Goal: Transaction & Acquisition: Register for event/course

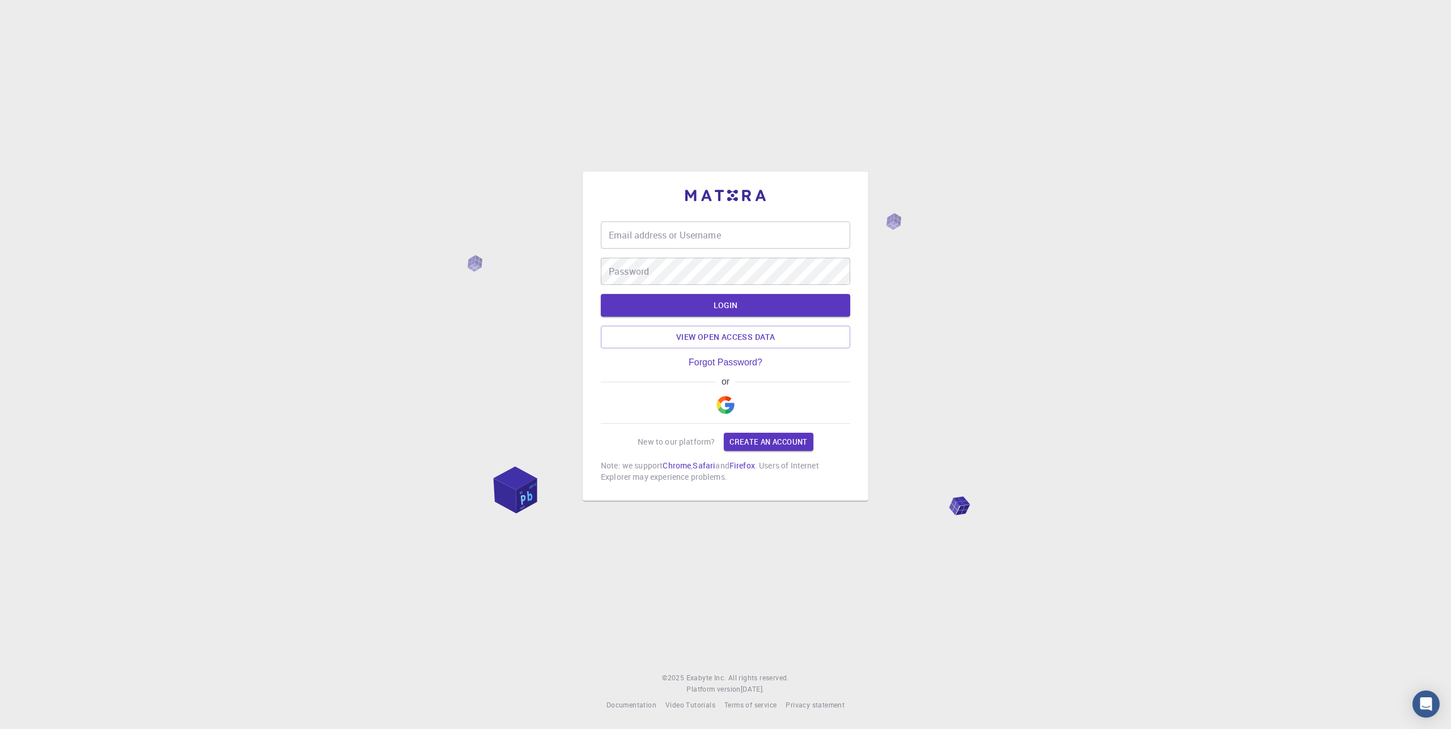
click at [785, 447] on link "Create an account" at bounding box center [768, 442] width 89 height 18
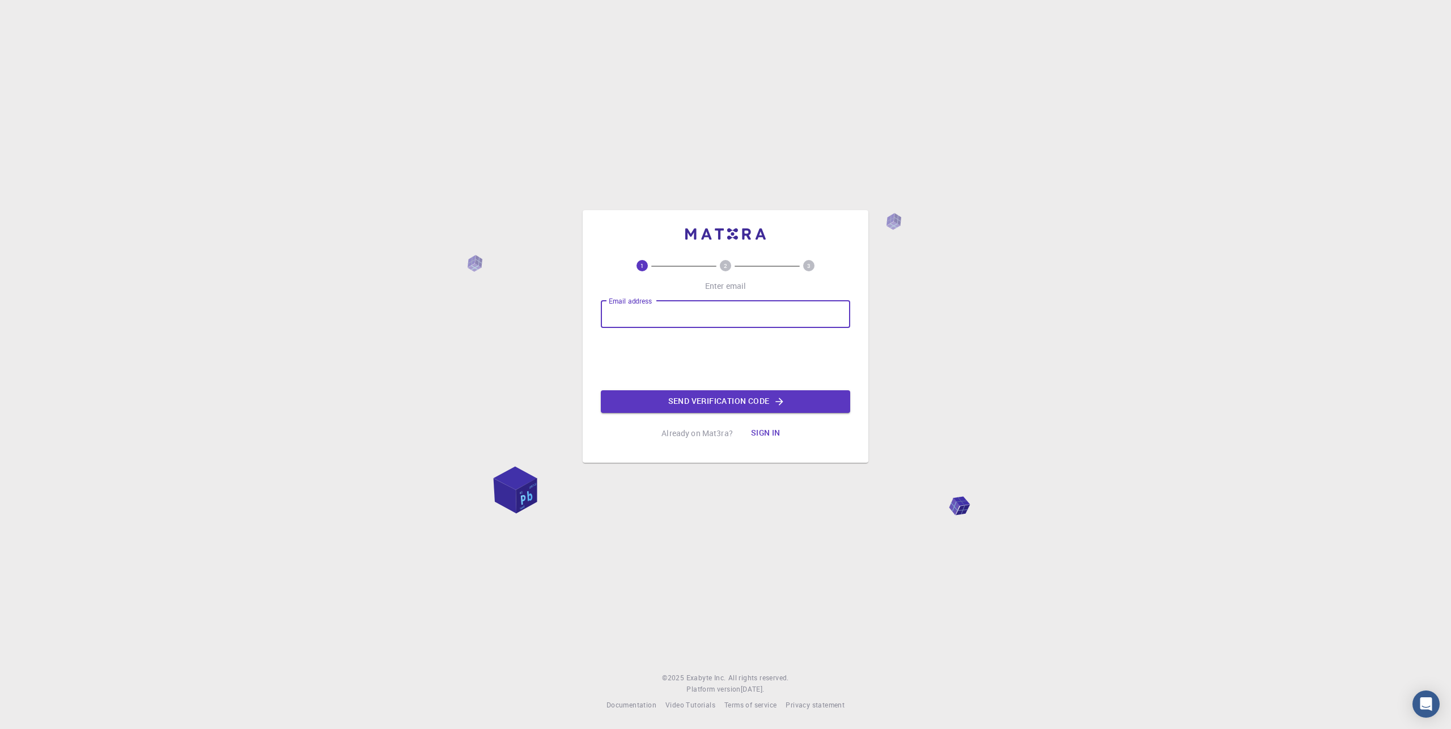
click at [675, 315] on input "Email address" at bounding box center [725, 314] width 249 height 27
type input "[EMAIL_ADDRESS][DOMAIN_NAME]"
click at [737, 397] on button "Send verification code" at bounding box center [725, 401] width 249 height 23
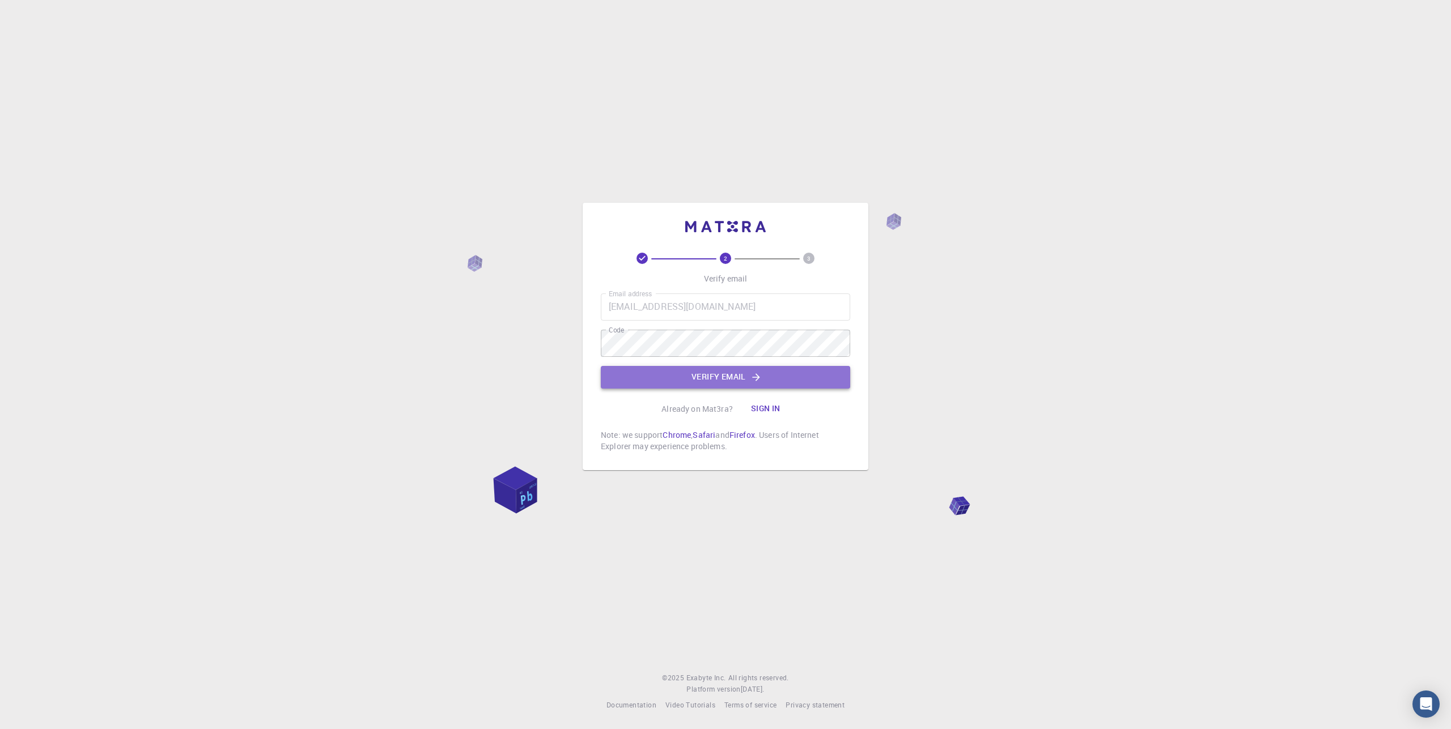
click at [673, 371] on button "Verify email" at bounding box center [725, 377] width 249 height 23
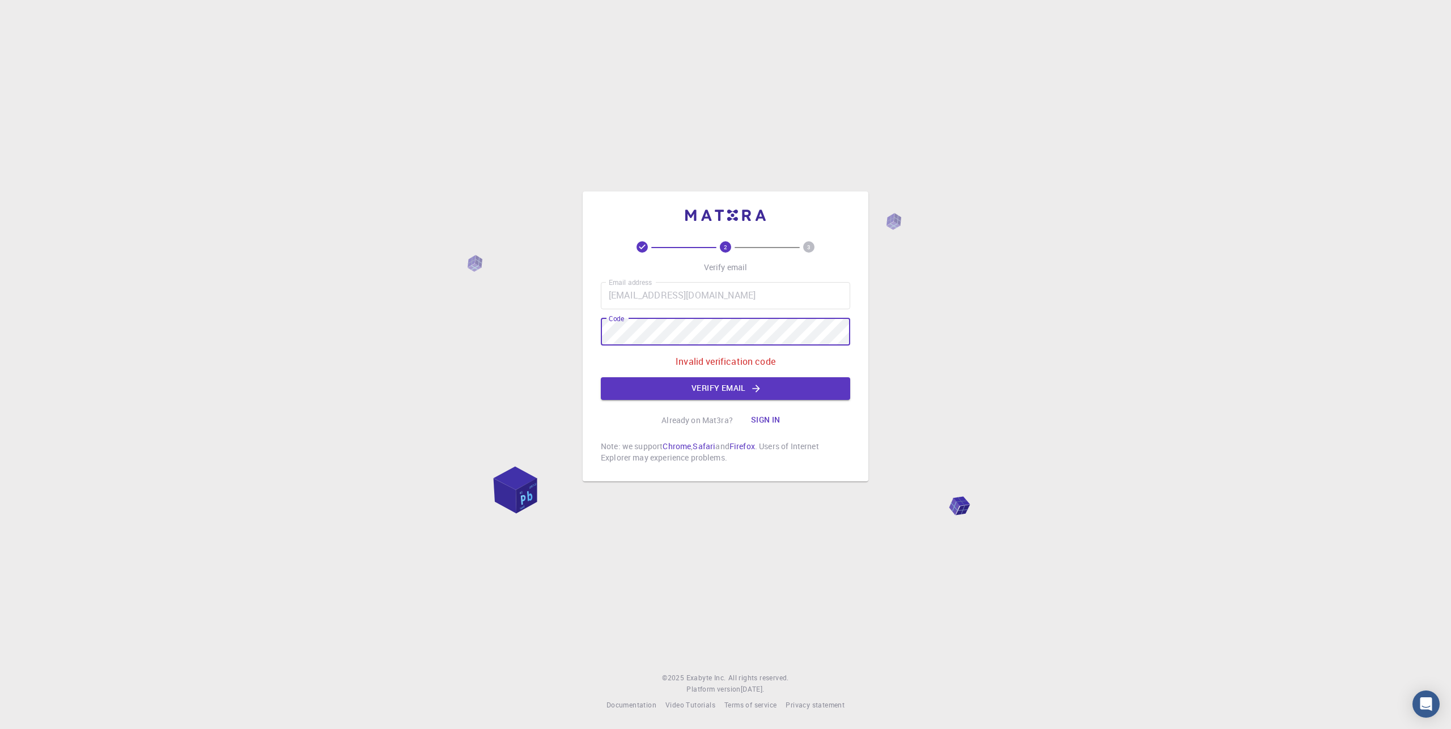
click at [543, 337] on div "2 3 Verify email Email address [EMAIL_ADDRESS][DOMAIN_NAME] Email address Code …" at bounding box center [725, 364] width 1451 height 729
click at [727, 379] on button "Verify email" at bounding box center [725, 388] width 249 height 23
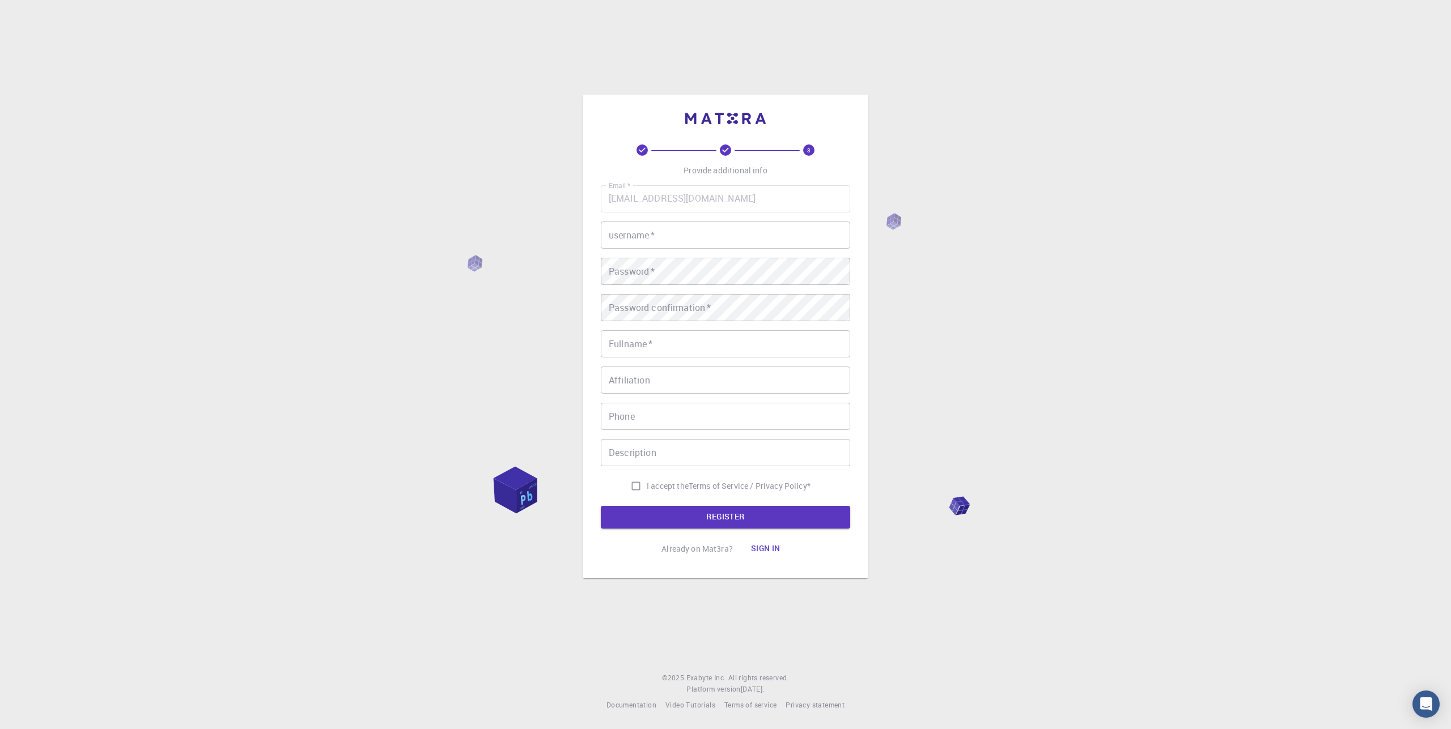
click at [658, 240] on input "username   *" at bounding box center [725, 235] width 249 height 27
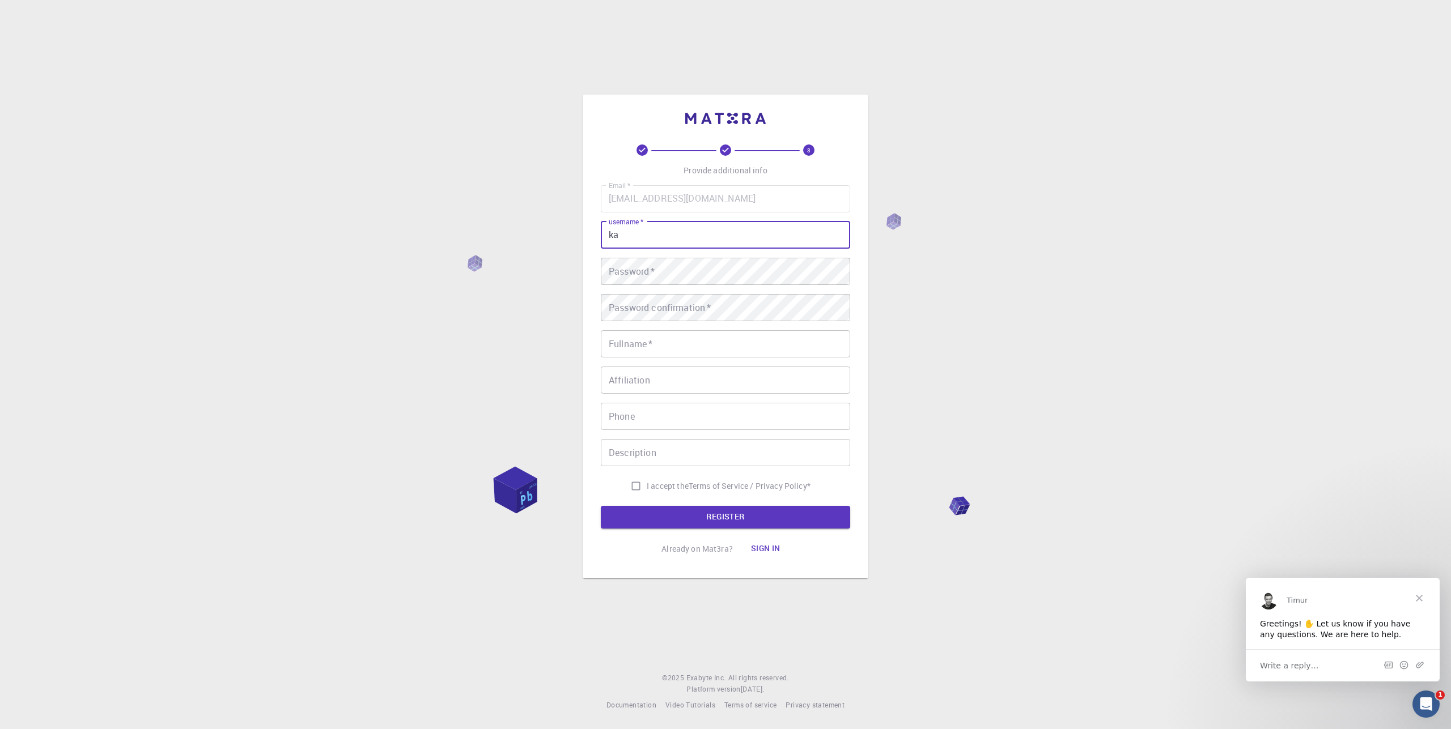
type input "k"
type input "[PERSON_NAME]"
click at [601, 506] on button "REGISTER" at bounding box center [725, 517] width 249 height 23
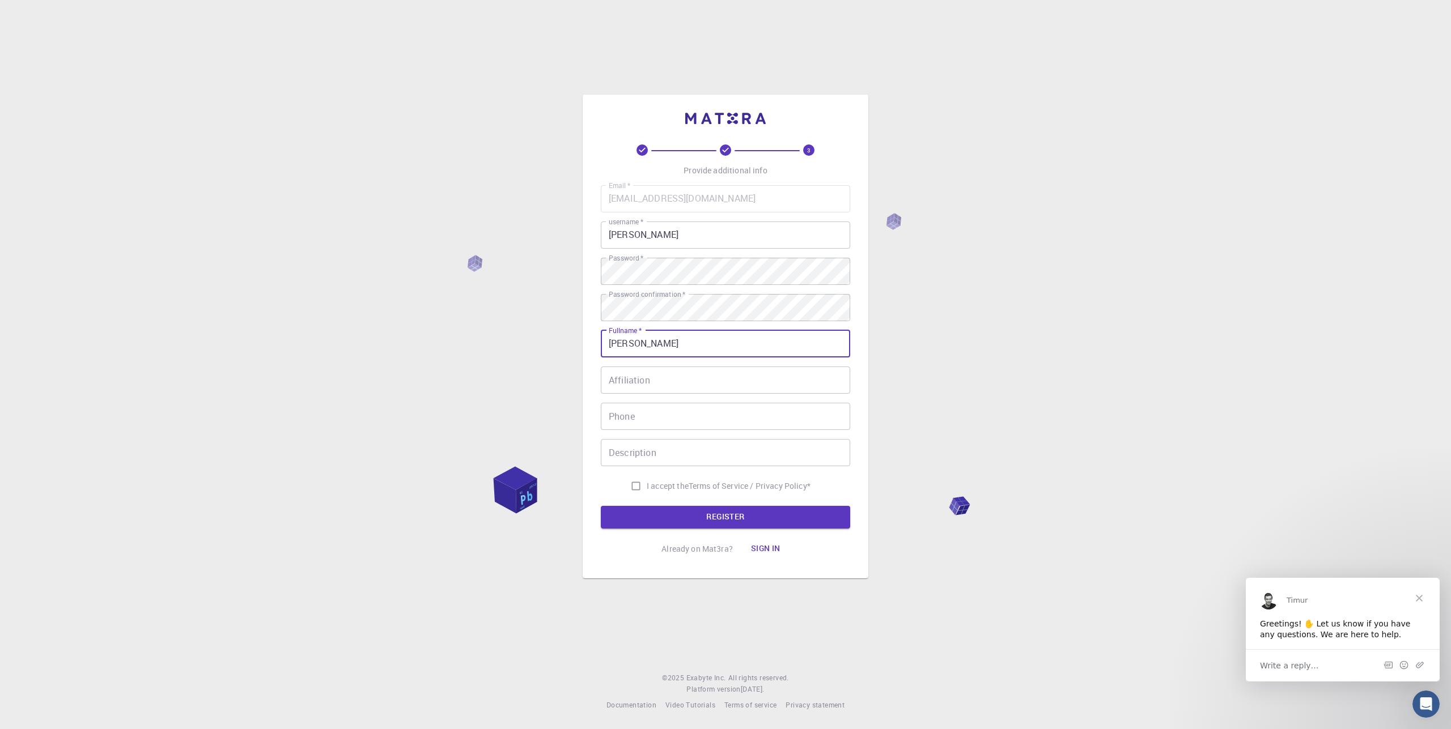
type input "Karishma Jain"
click at [601, 506] on button "REGISTER" at bounding box center [725, 517] width 249 height 23
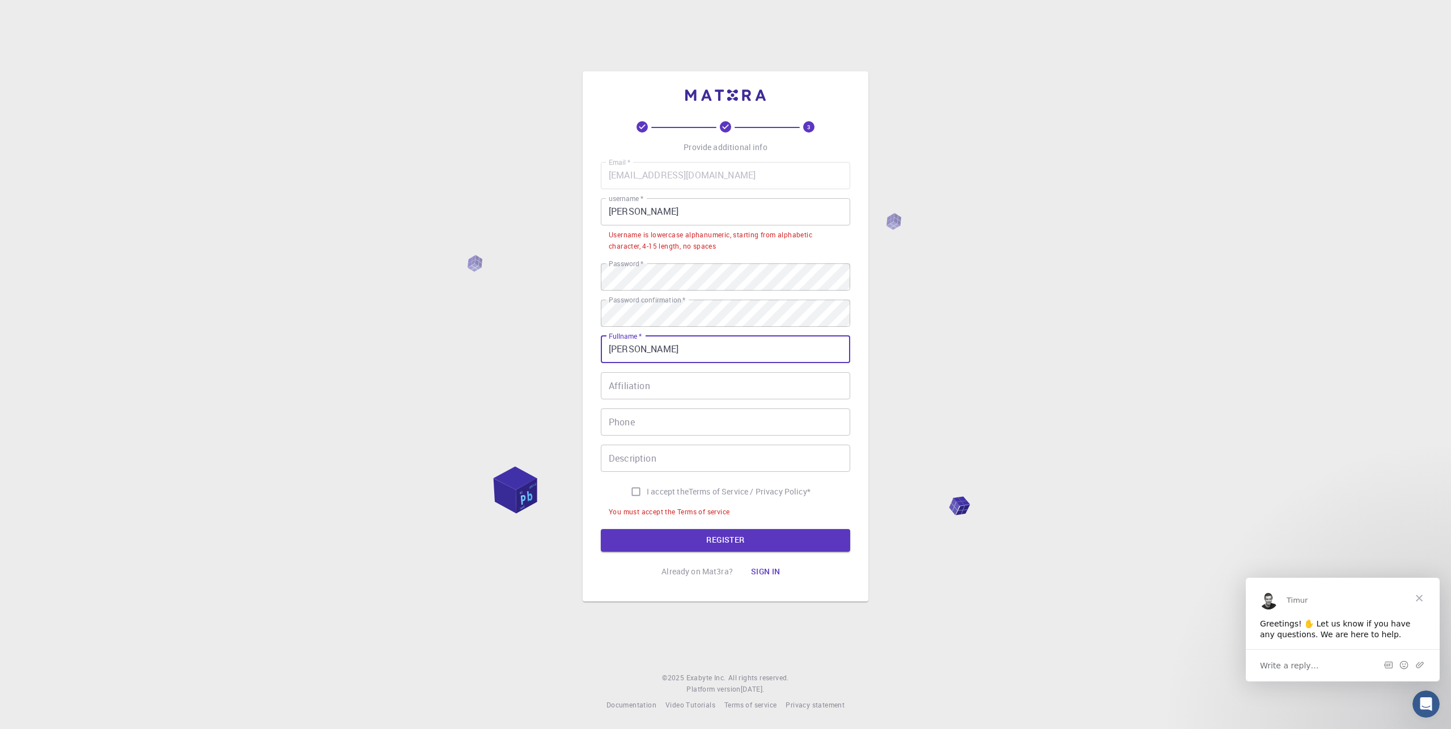
click at [636, 391] on input "Affiliation" at bounding box center [725, 385] width 249 height 27
type input "RMIT University"
click at [637, 431] on input "Phone" at bounding box center [725, 422] width 249 height 27
type input "0420680160"
click at [625, 459] on input "Description" at bounding box center [725, 458] width 249 height 27
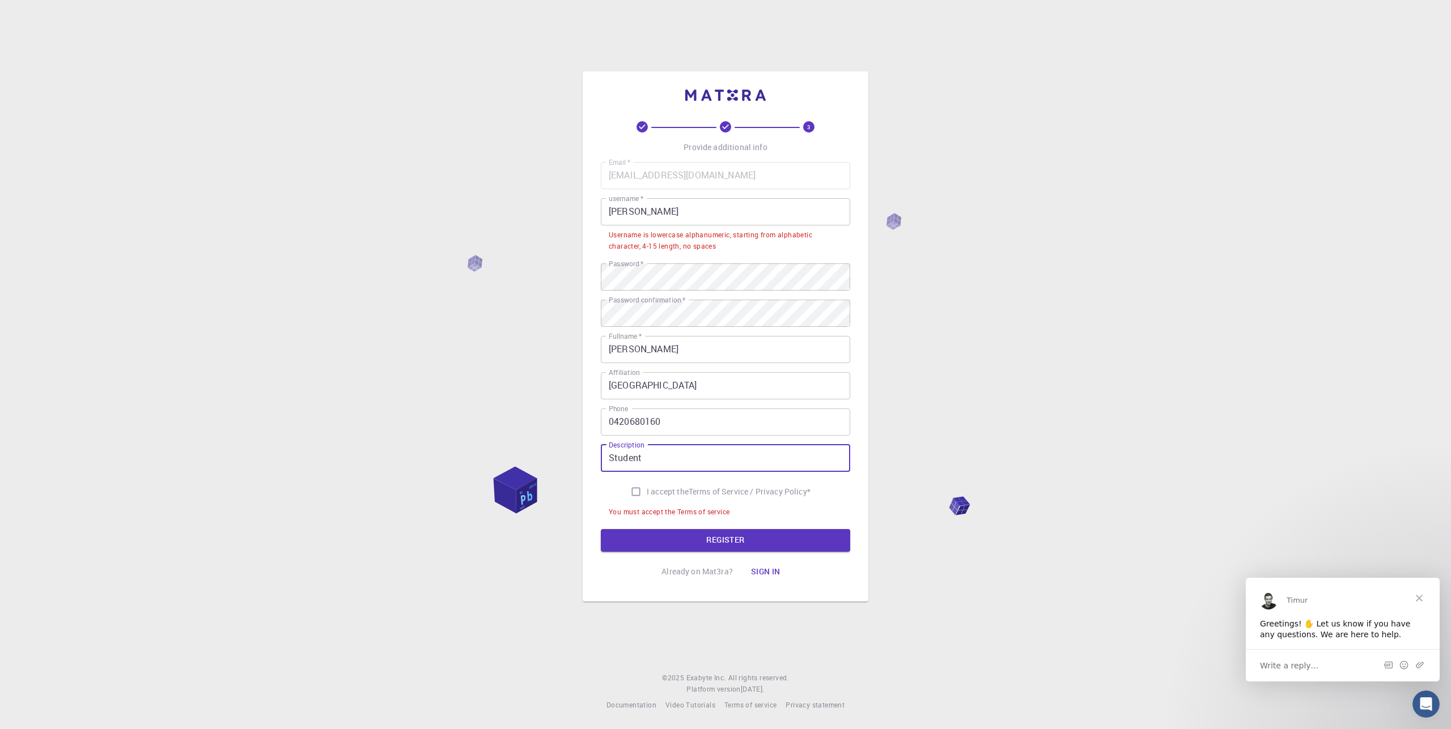
type input "Student"
drag, startPoint x: 636, startPoint y: 492, endPoint x: 695, endPoint y: 554, distance: 85.0
click at [637, 494] on input "I accept the Terms of Service / Privacy Policy *" at bounding box center [636, 492] width 22 height 22
checkbox input "true"
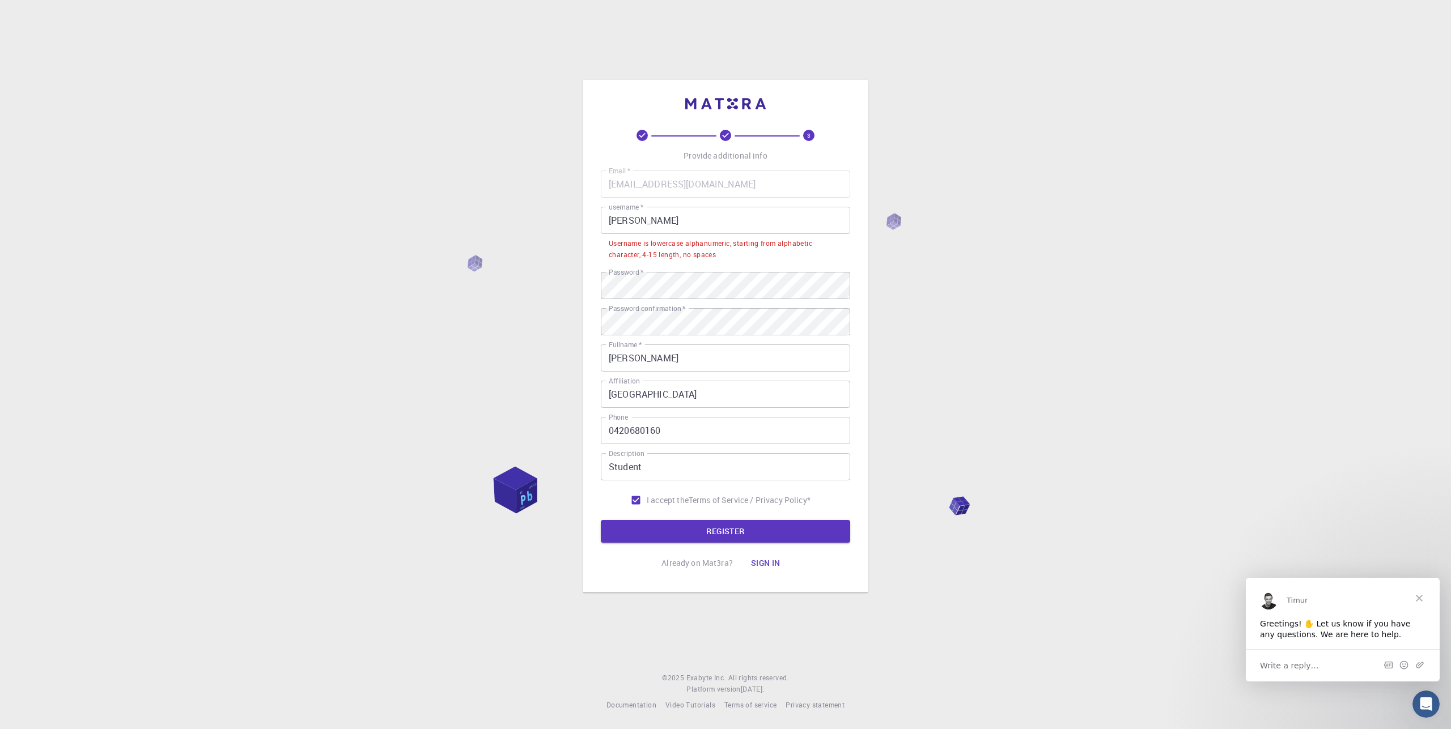
click at [712, 517] on form "Email   * jainkarishma261996@gmail.com Email   * username   * Karishma Jain use…" at bounding box center [725, 357] width 249 height 372
drag, startPoint x: 697, startPoint y: 223, endPoint x: 596, endPoint y: 223, distance: 101.4
click at [596, 223] on div "3 Provide additional info Email   * jainkarishma261996@gmail.com Email   * user…" at bounding box center [726, 336] width 286 height 513
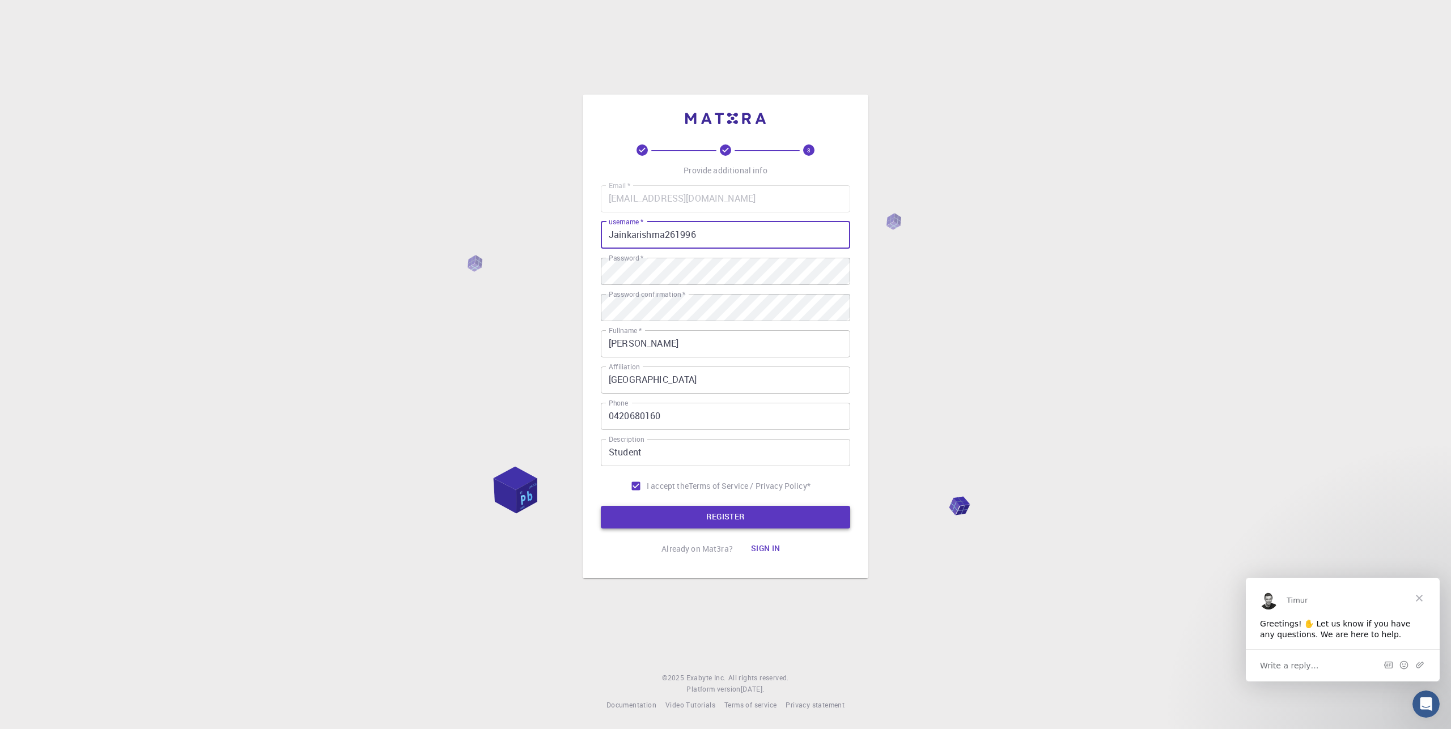
click at [748, 526] on button "REGISTER" at bounding box center [725, 517] width 249 height 23
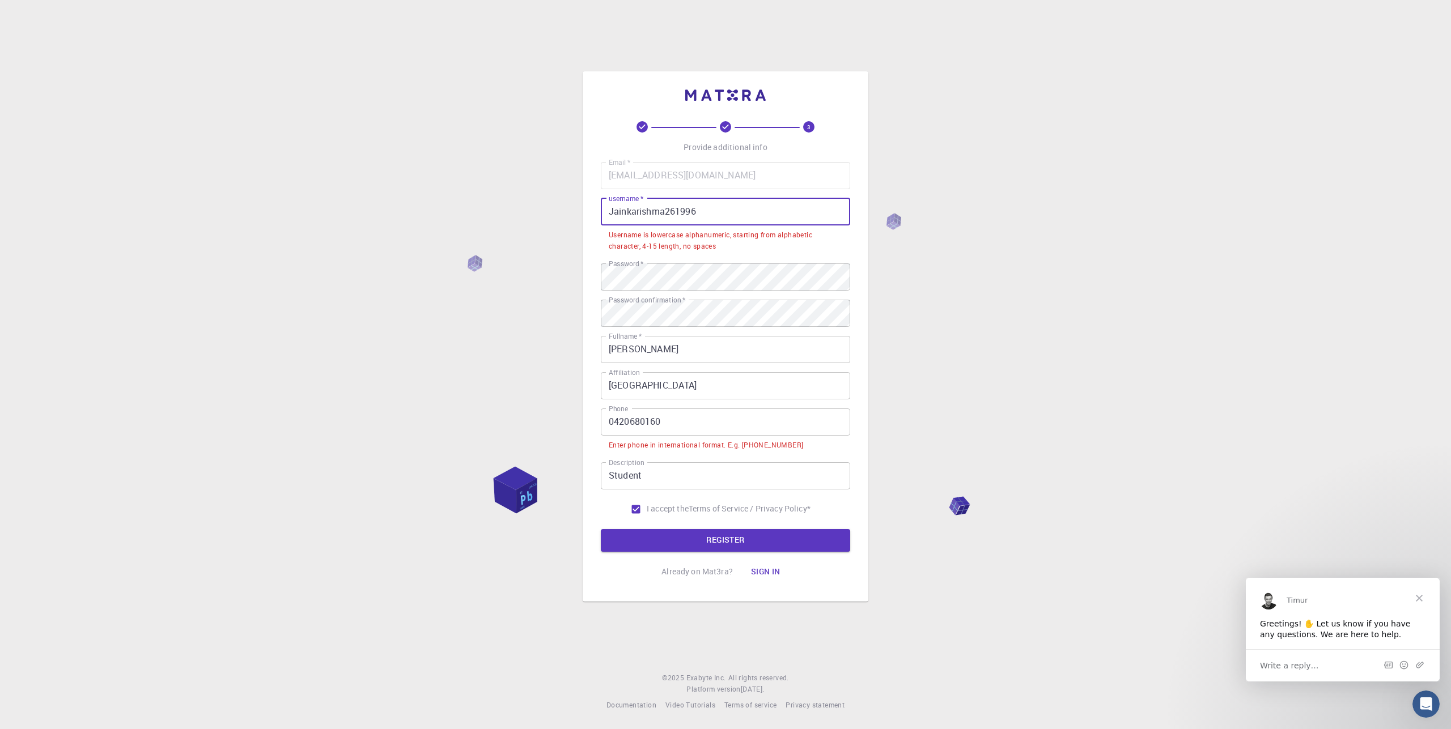
drag, startPoint x: 707, startPoint y: 216, endPoint x: 560, endPoint y: 198, distance: 147.8
click at [560, 198] on div "3 Provide additional info Email   * jainkarishma261996@gmail.com Email   * user…" at bounding box center [725, 364] width 1451 height 729
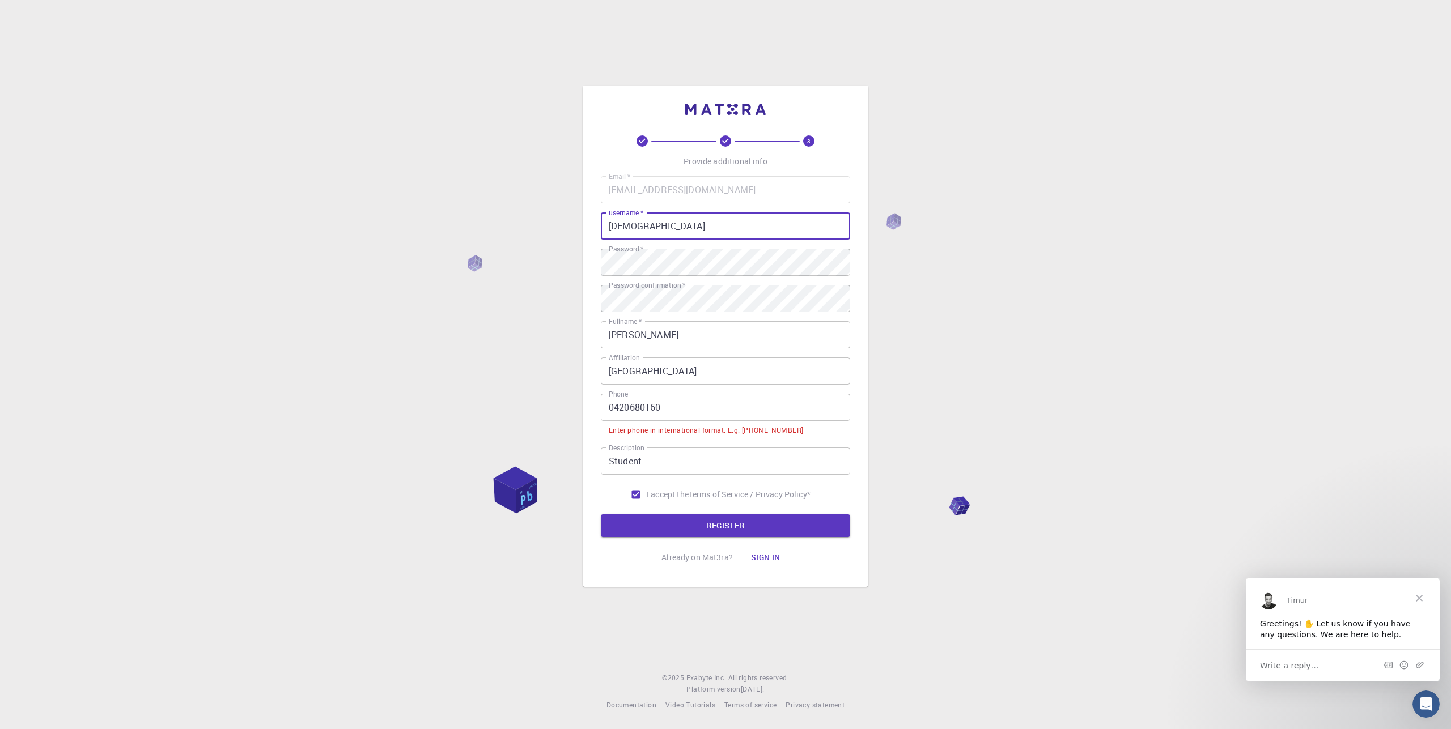
type input "jainkarishma26"
click at [614, 405] on input "0420680160" at bounding box center [725, 407] width 249 height 27
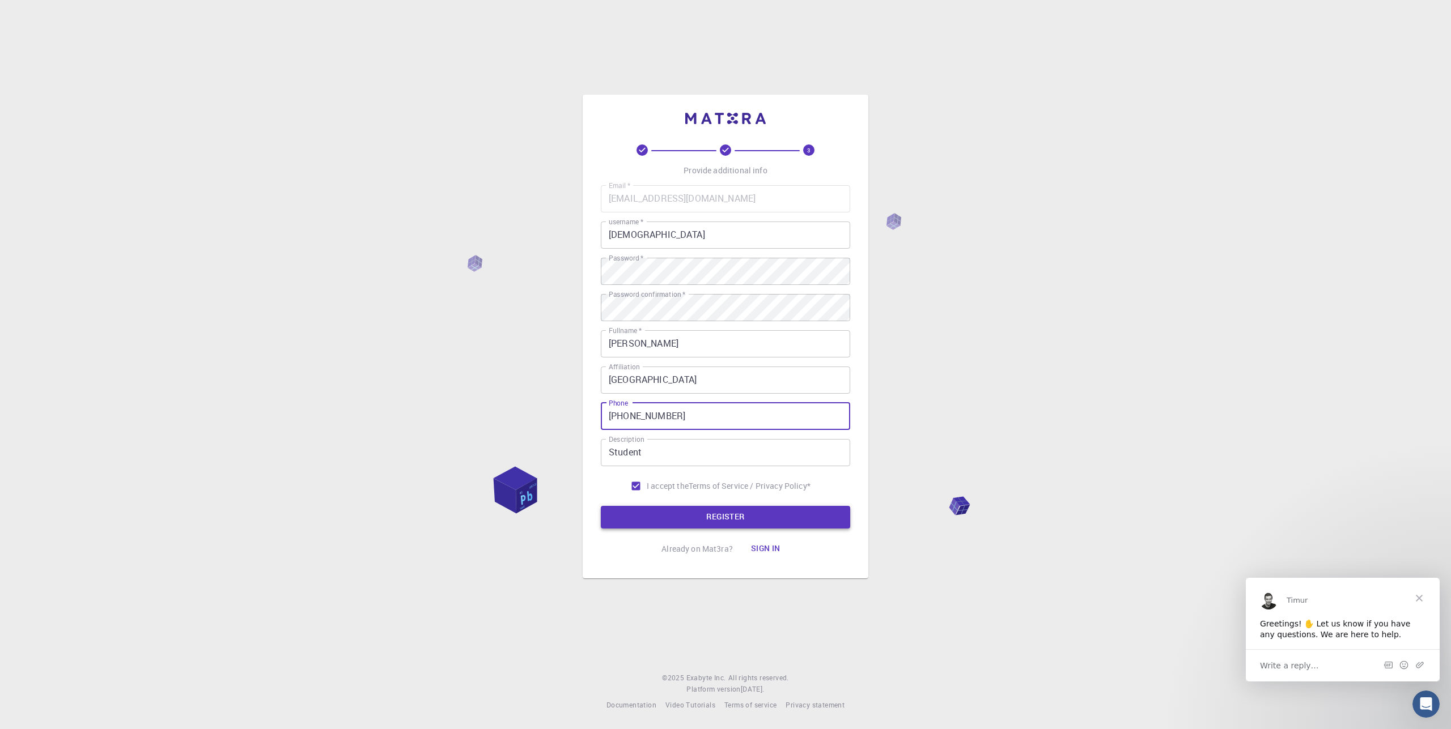
type input "+61420680160"
click at [663, 520] on button "REGISTER" at bounding box center [725, 517] width 249 height 23
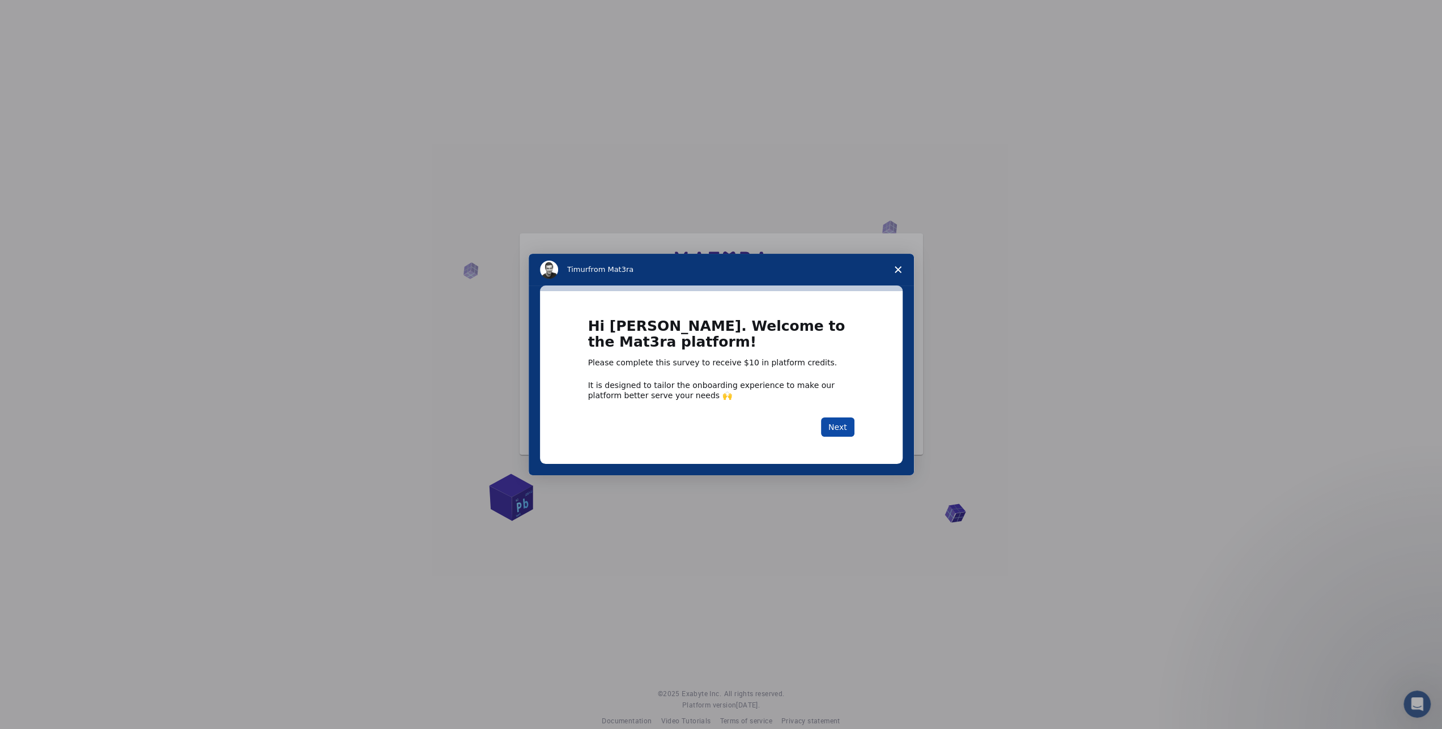
click at [831, 424] on button "Next" at bounding box center [837, 427] width 33 height 19
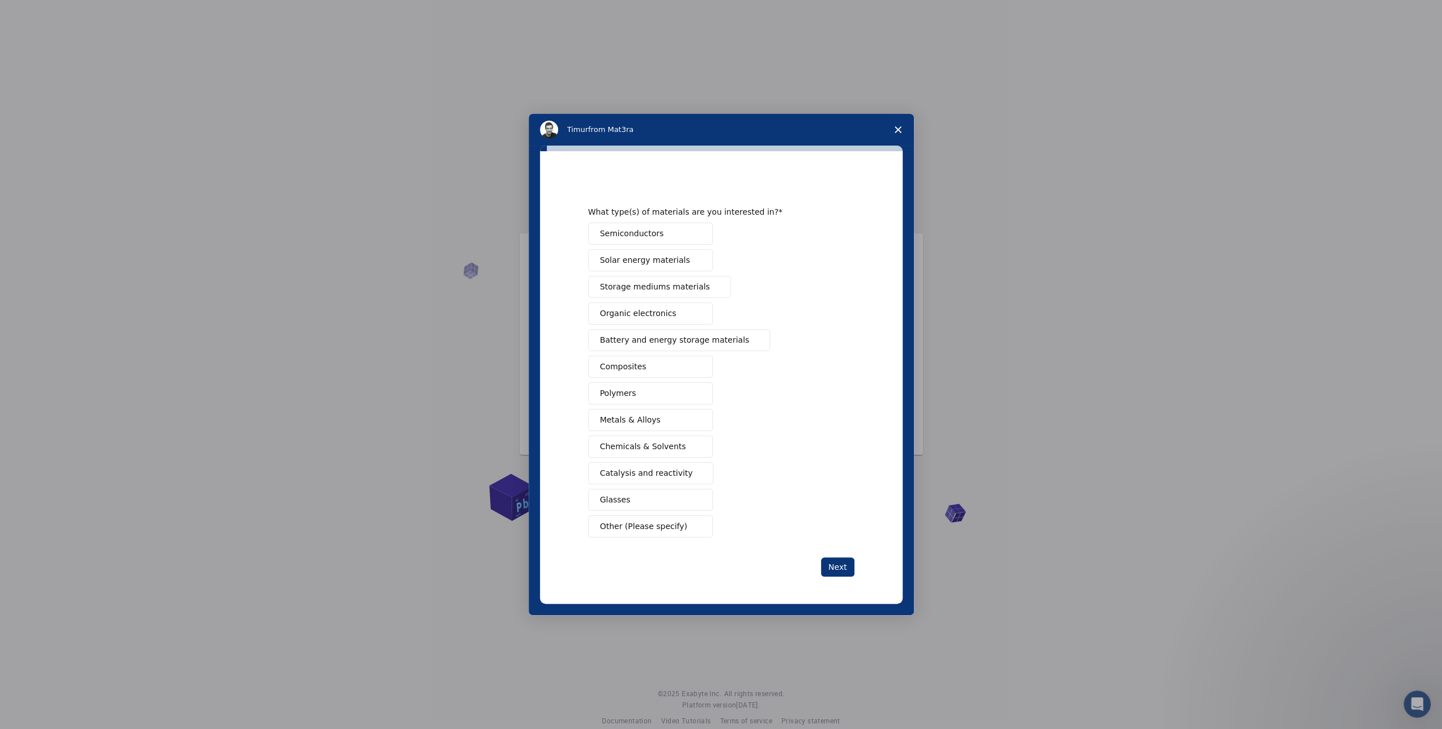
click at [672, 396] on button "Polymers" at bounding box center [650, 394] width 125 height 22
click at [836, 564] on button "Next" at bounding box center [837, 567] width 33 height 19
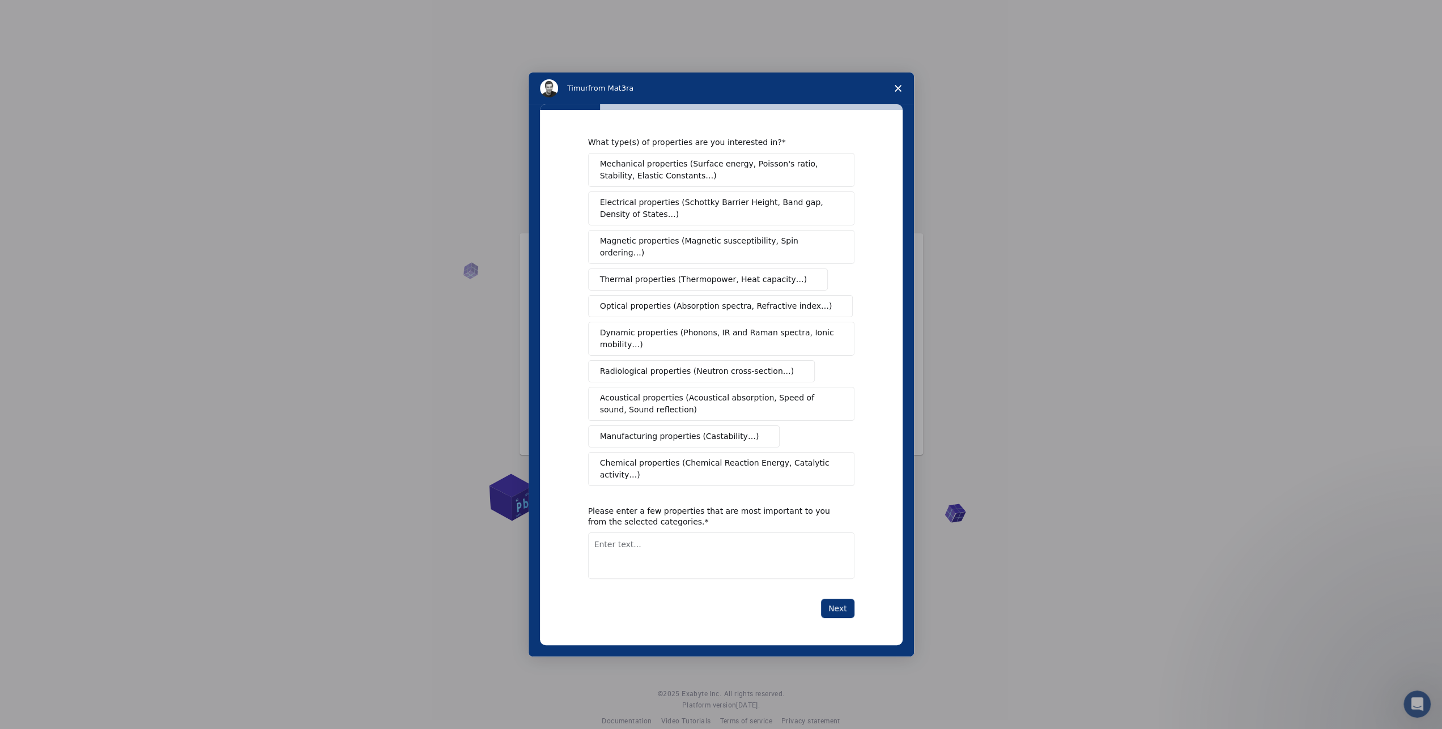
click at [696, 433] on span "Manufacturing properties (Castability…)" at bounding box center [679, 437] width 159 height 12
click at [655, 182] on span "Mechanical properties (Surface energy, Poisson's ratio, Stability, Elastic Cons…" at bounding box center [718, 170] width 236 height 24
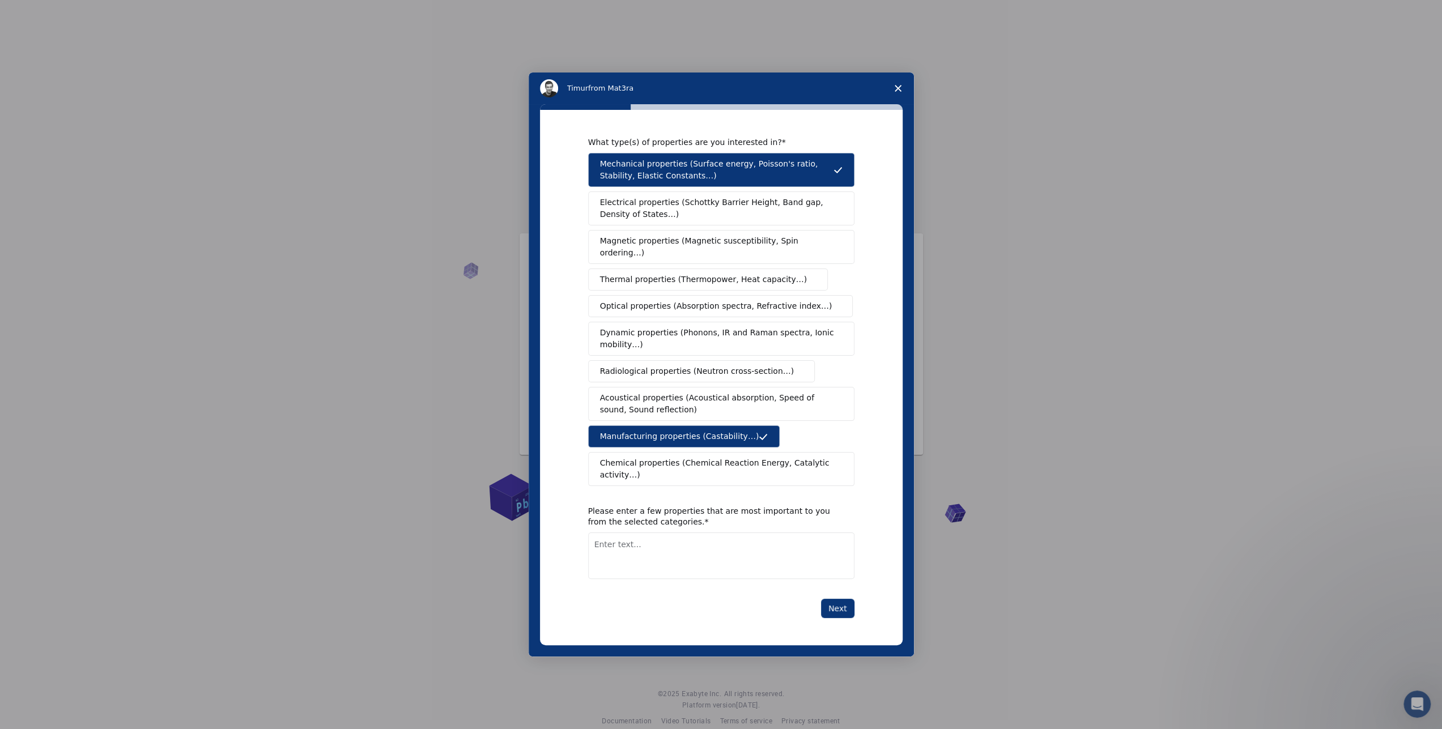
click at [635, 279] on span "Thermal properties (Thermopower, Heat capacity…)" at bounding box center [703, 280] width 207 height 12
click at [648, 542] on textarea "Enter text..." at bounding box center [721, 556] width 266 height 46
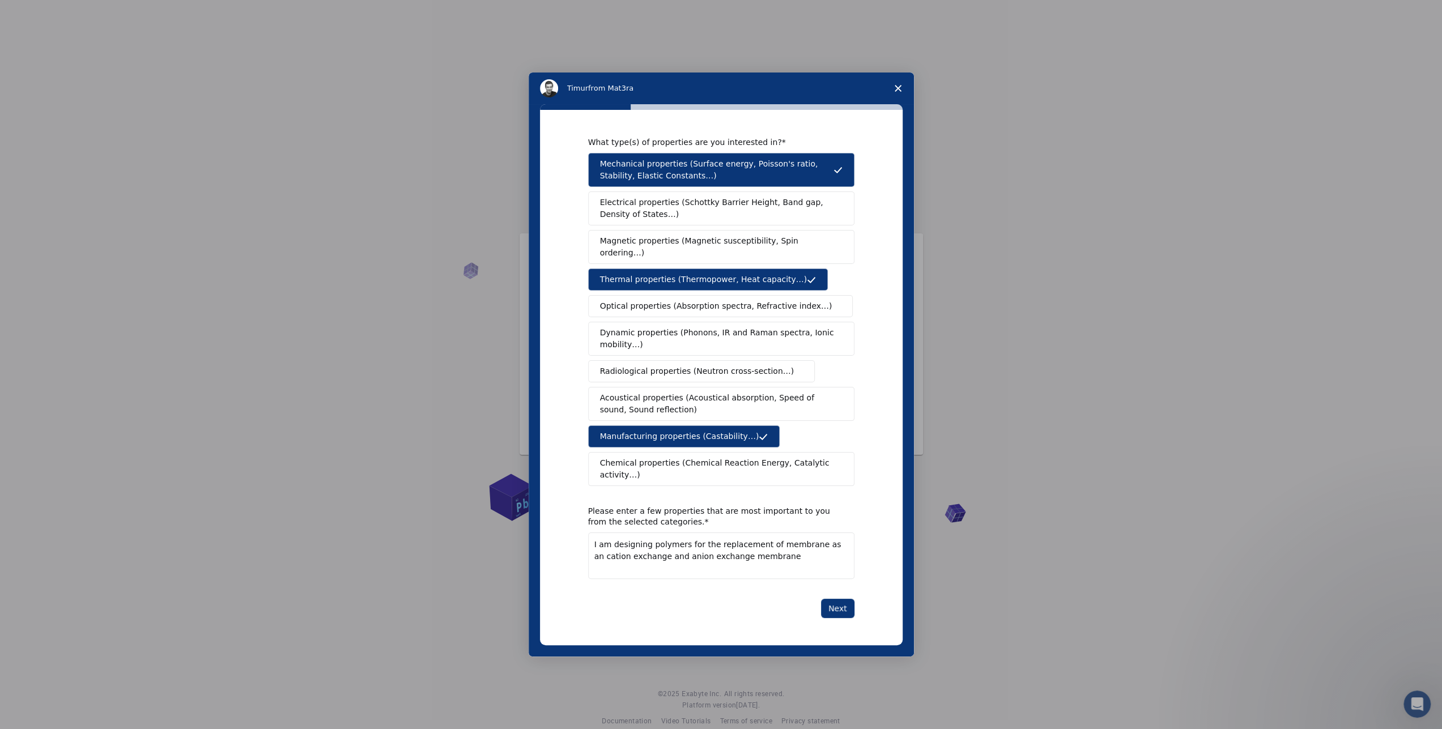
drag, startPoint x: 761, startPoint y: 532, endPoint x: 799, endPoint y: 534, distance: 37.4
click at [799, 534] on textarea "I am designing polymers for the replacement of membrane as an cation exchange a…" at bounding box center [721, 556] width 266 height 46
click at [763, 533] on textarea "I am designing polymers for the replacement of nafion as an cation exchange and…" at bounding box center [721, 556] width 266 height 46
click at [785, 533] on textarea "I am designing polymers for the replacement of nafion as an cation exchange and…" at bounding box center [721, 556] width 266 height 46
click at [744, 545] on textarea "I am designing polymers for the replacement of nafion as an cation exchange and…" at bounding box center [721, 556] width 266 height 46
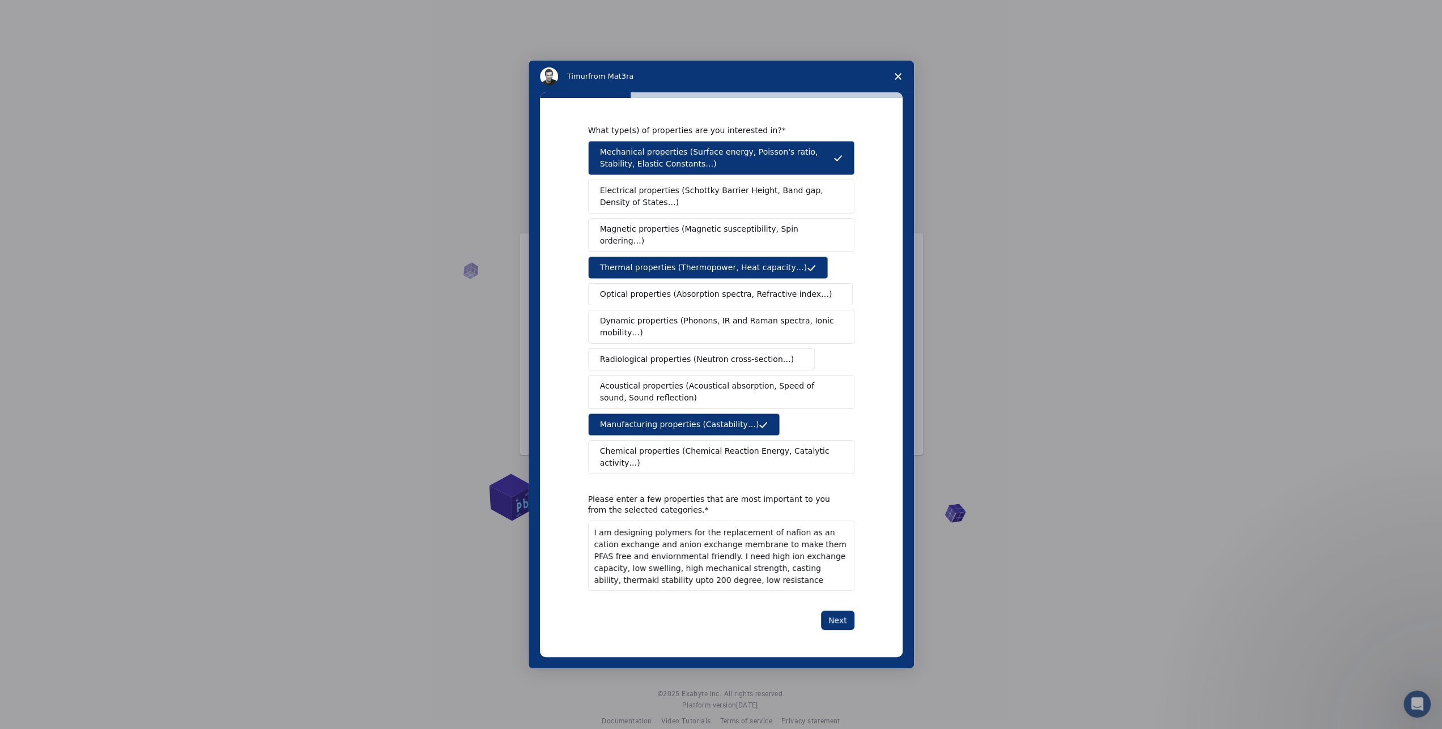
drag, startPoint x: 685, startPoint y: 556, endPoint x: 714, endPoint y: 557, distance: 28.9
click at [714, 557] on textarea "I am designing polymers for the replacement of nafion as an cation exchange and…" at bounding box center [721, 556] width 266 height 70
click at [775, 569] on textarea "I am designing polymers for the replacement of nafion as an cation exchange and…" at bounding box center [721, 556] width 266 height 70
click at [716, 567] on textarea "I am designing polymers for the replacement of nafion as an cation exchange and…" at bounding box center [721, 556] width 266 height 70
type textarea "I am designing polymers for the replacement of nafion as an cation exchange and…"
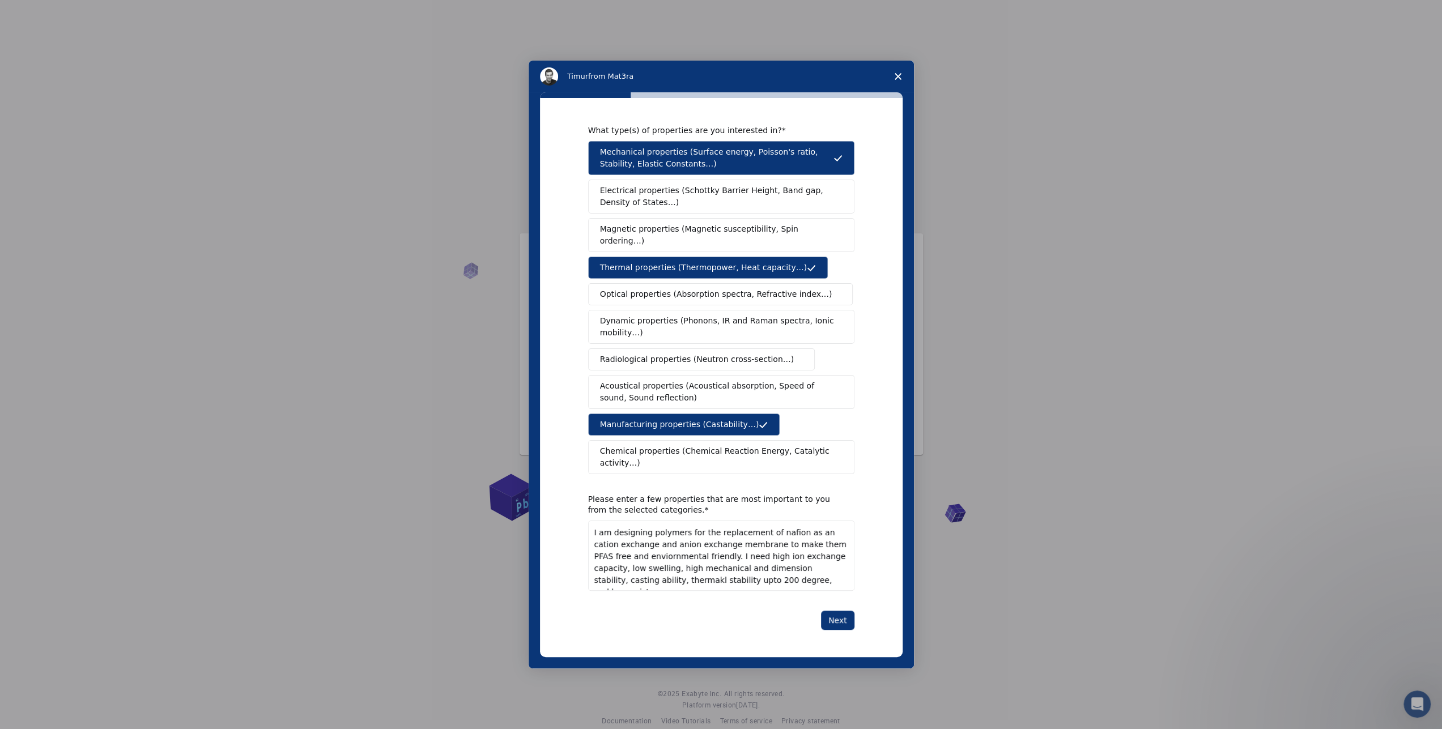
click at [836, 594] on div "What type(s) of properties are you interested in? Mechanical properties (Surfac…" at bounding box center [721, 377] width 266 height 505
click at [841, 611] on button "Next" at bounding box center [837, 620] width 33 height 19
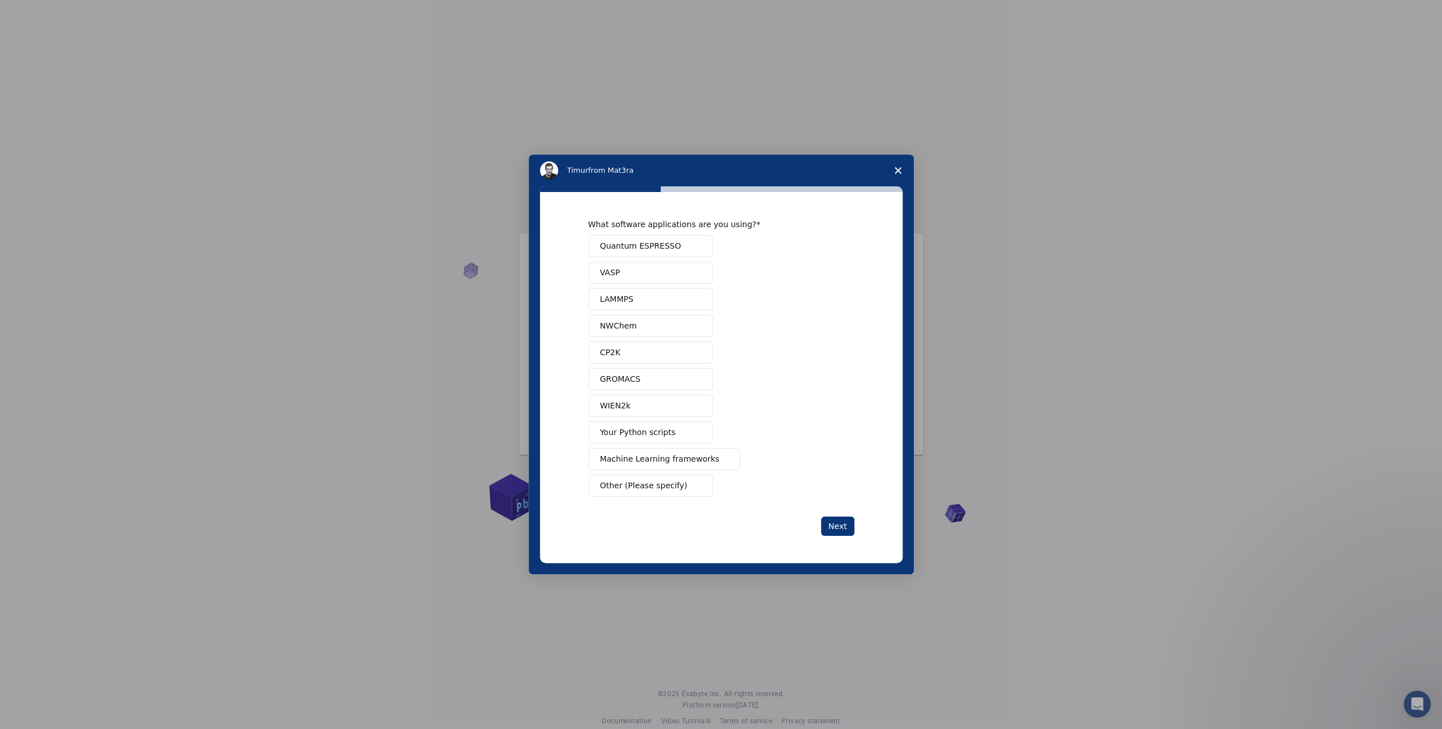
click at [661, 489] on span "Other (Please specify)" at bounding box center [643, 486] width 87 height 12
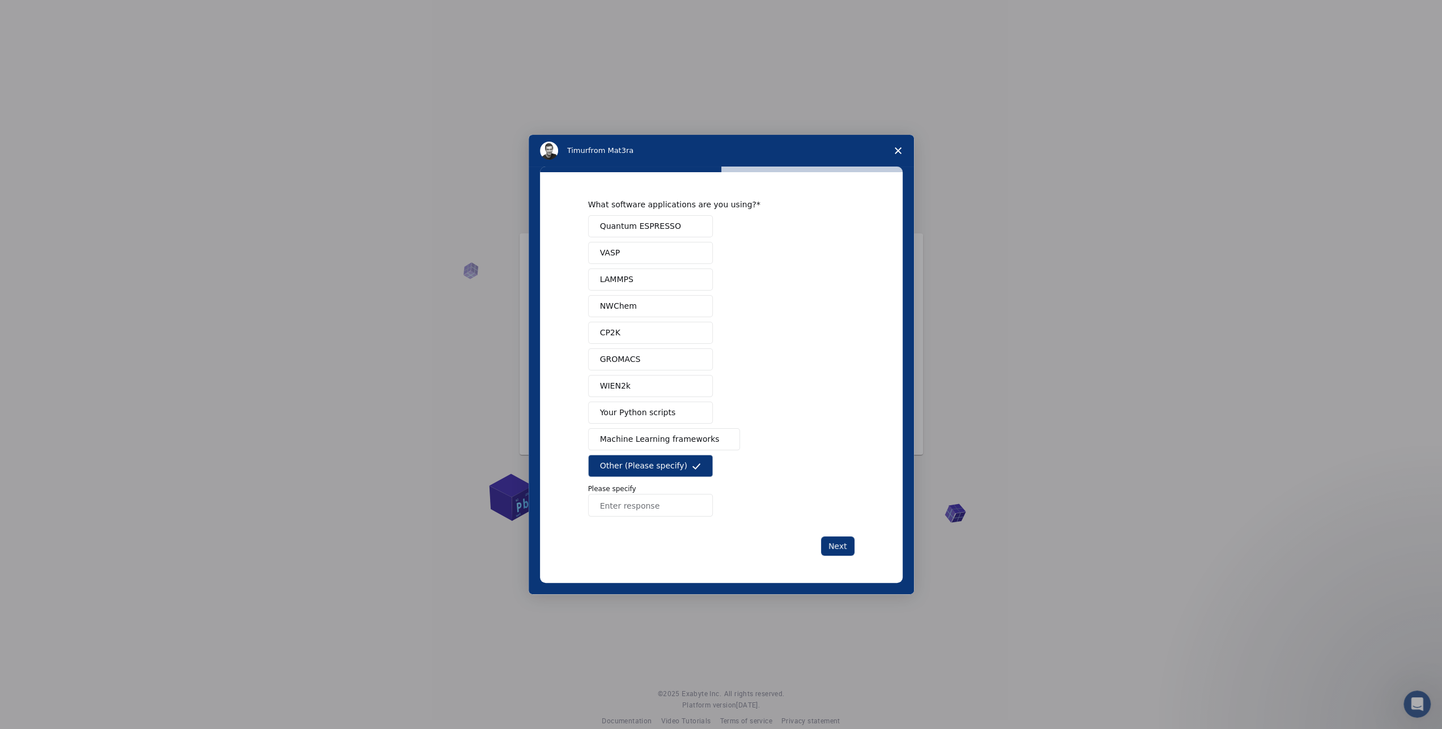
click at [657, 505] on input "Enter response" at bounding box center [650, 505] width 125 height 23
type input "I dont have any knowledge about these software"
click at [841, 549] on button "Next" at bounding box center [837, 546] width 33 height 19
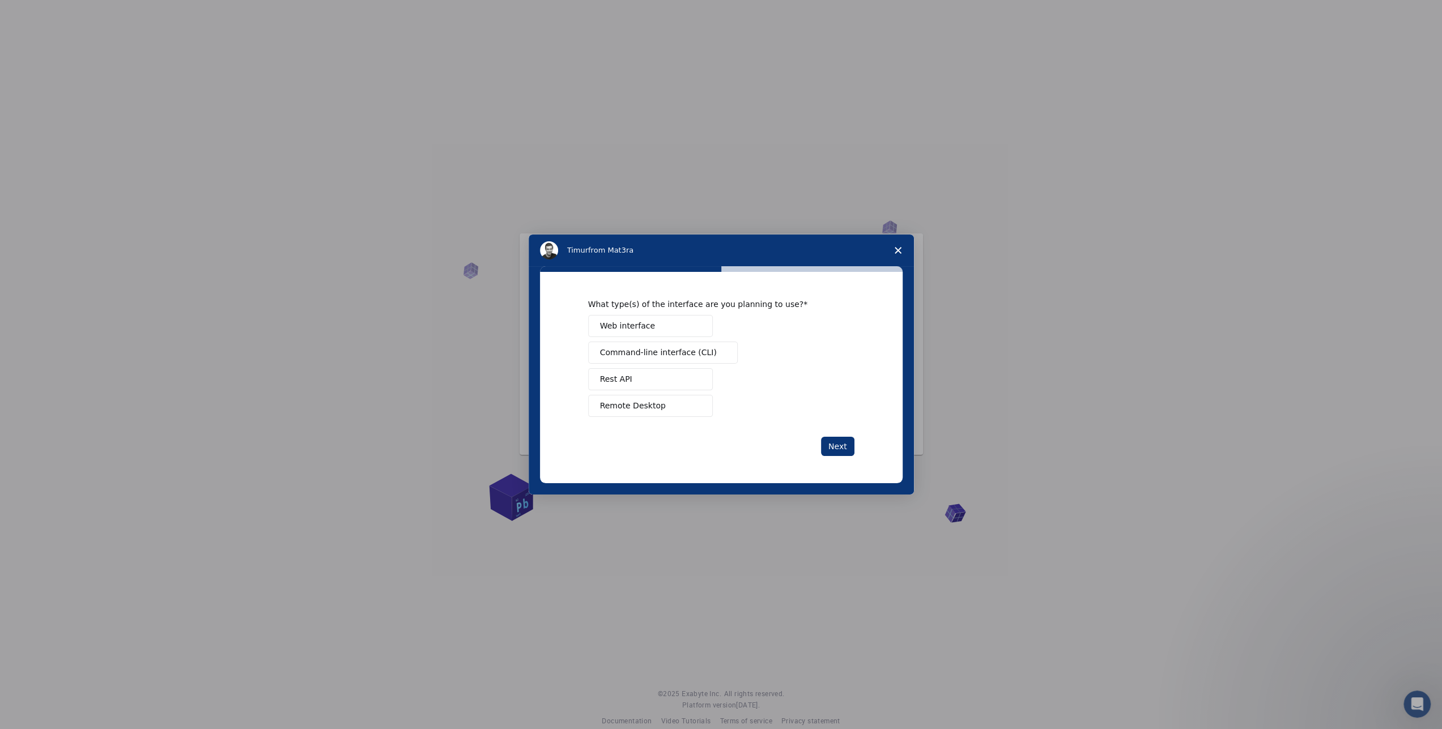
click at [659, 406] on button "Remote Desktop" at bounding box center [650, 406] width 125 height 22
click at [835, 444] on button "Next" at bounding box center [837, 446] width 33 height 19
click at [665, 355] on button "Perform research" at bounding box center [650, 353] width 125 height 22
click at [847, 447] on button "Next" at bounding box center [837, 446] width 33 height 19
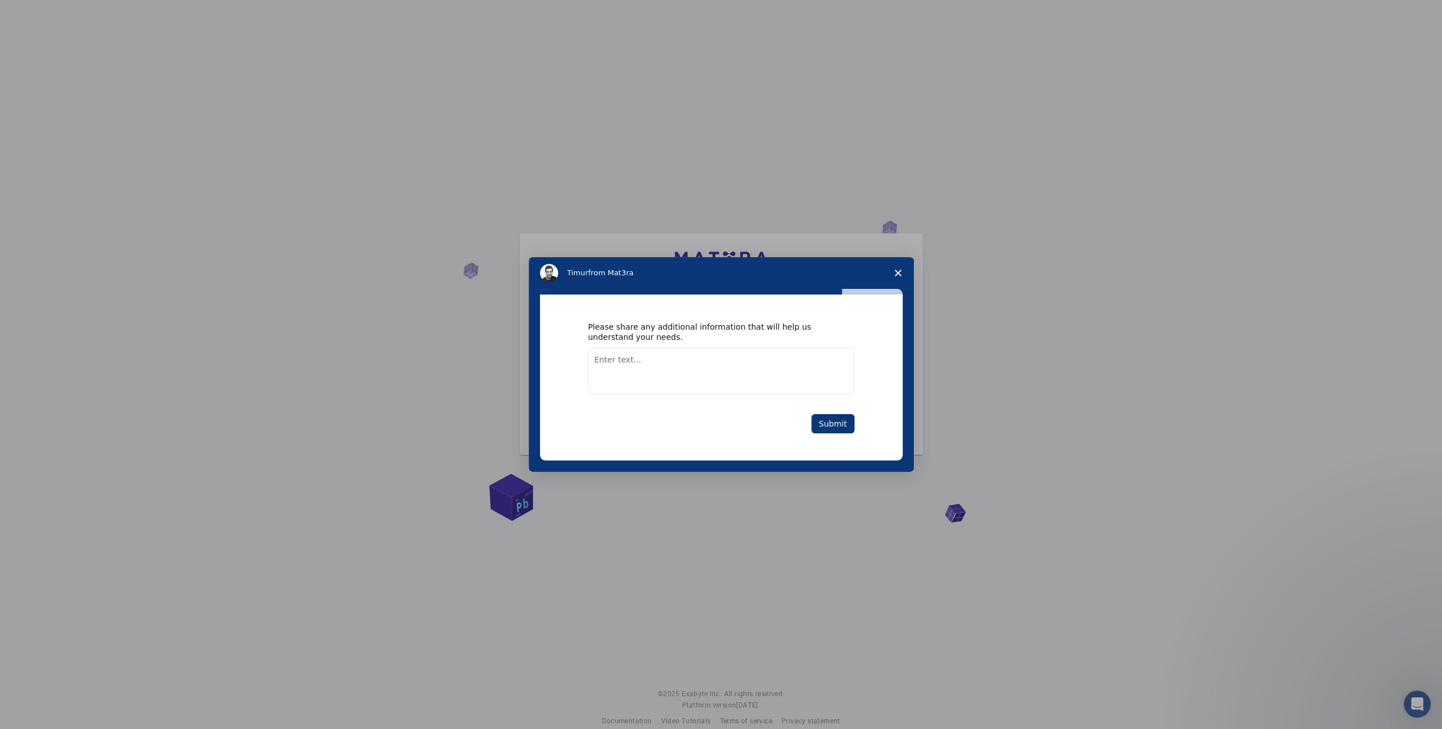
click at [630, 365] on textarea "Enter text..." at bounding box center [721, 371] width 266 height 46
click at [838, 424] on button "Submit" at bounding box center [833, 423] width 43 height 19
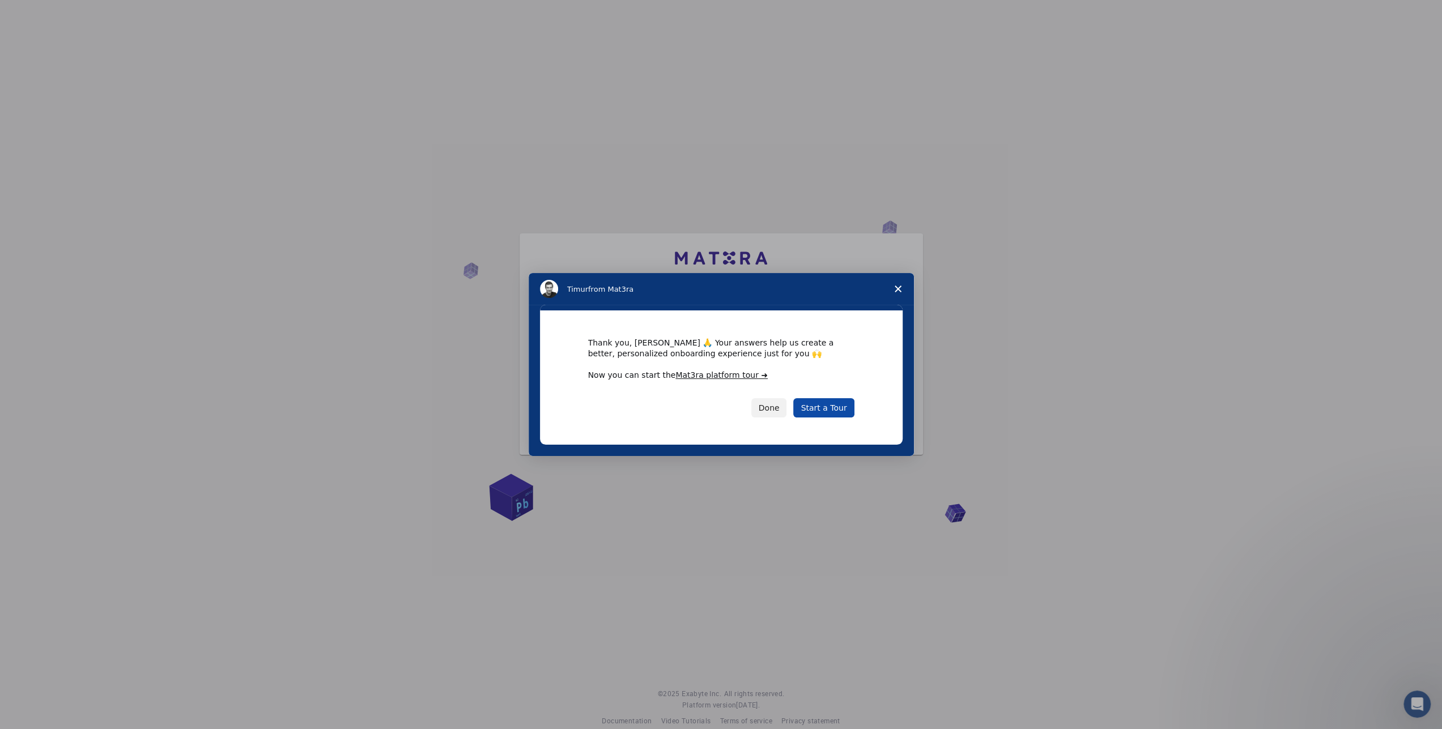
click at [816, 403] on link "Start a Tour" at bounding box center [823, 407] width 61 height 19
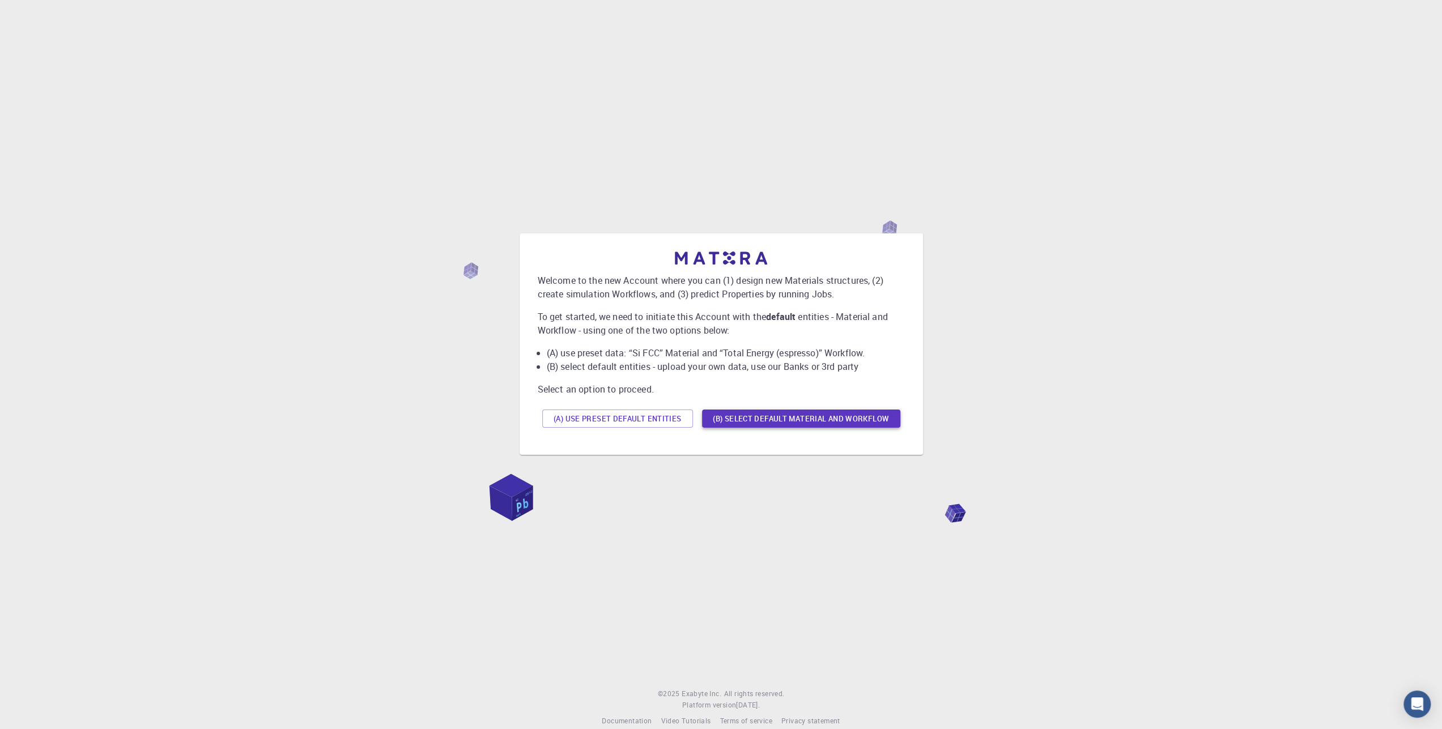
click at [770, 421] on button "(B) Select default material and workflow" at bounding box center [801, 419] width 198 height 18
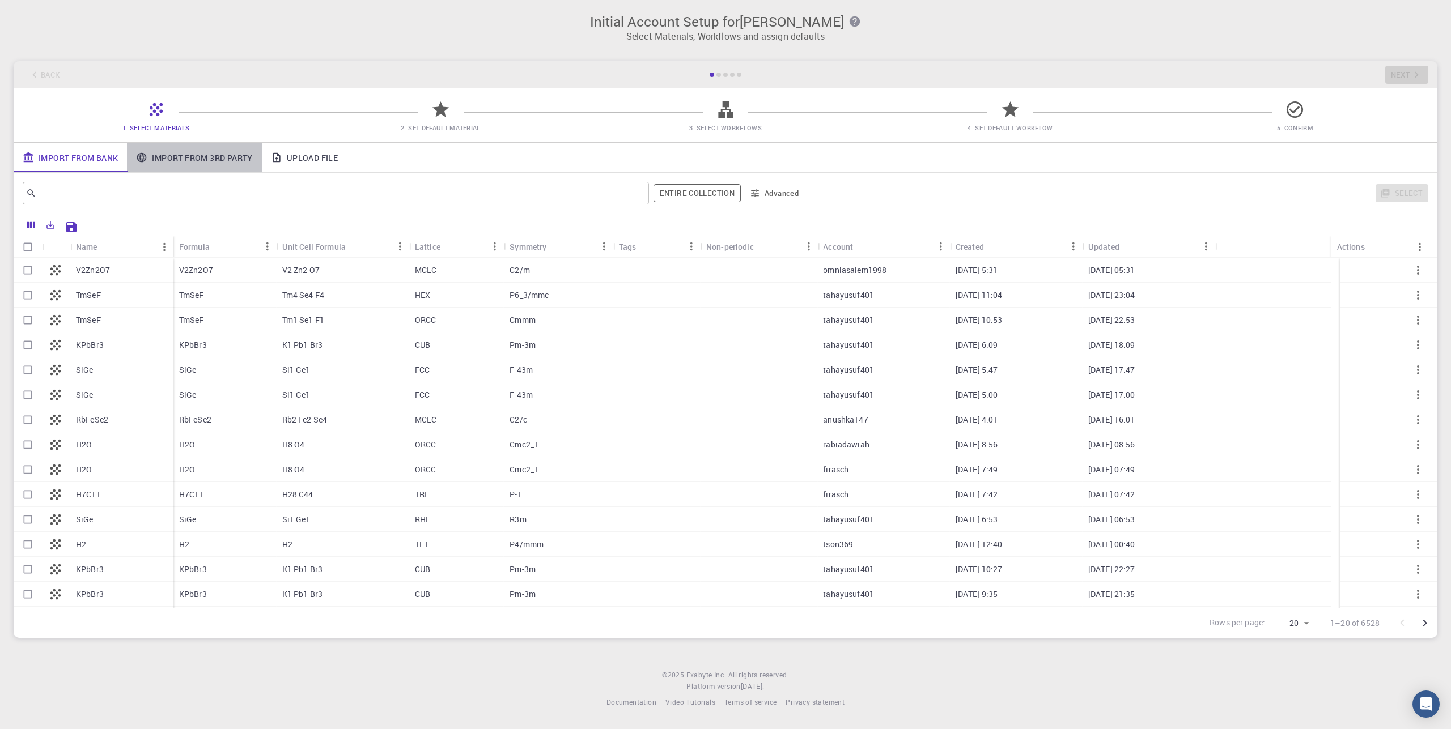
click at [210, 162] on link "Import From 3rd Party" at bounding box center [194, 157] width 134 height 29
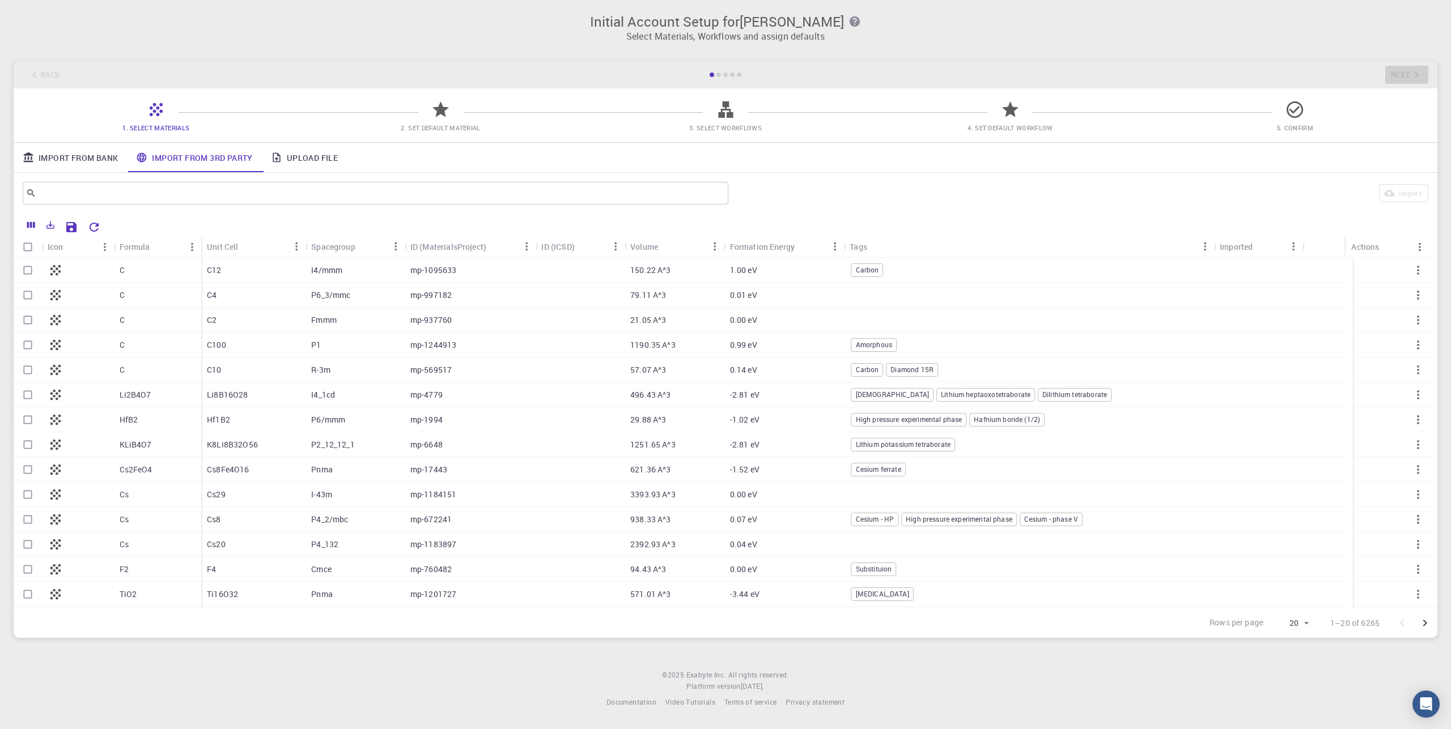
click at [788, 273] on div "1.00 eV" at bounding box center [784, 270] width 120 height 25
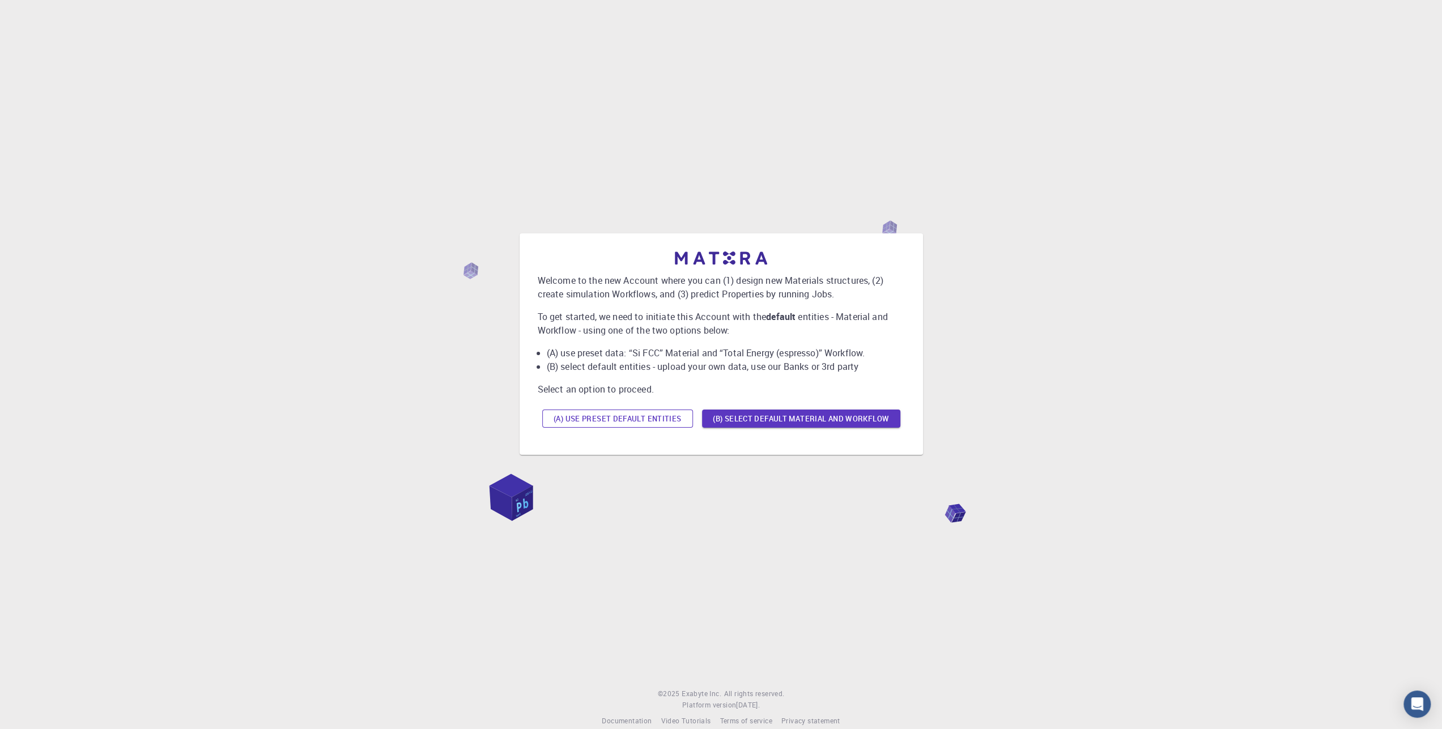
click at [636, 420] on button "(A) Use preset default entities" at bounding box center [617, 419] width 151 height 18
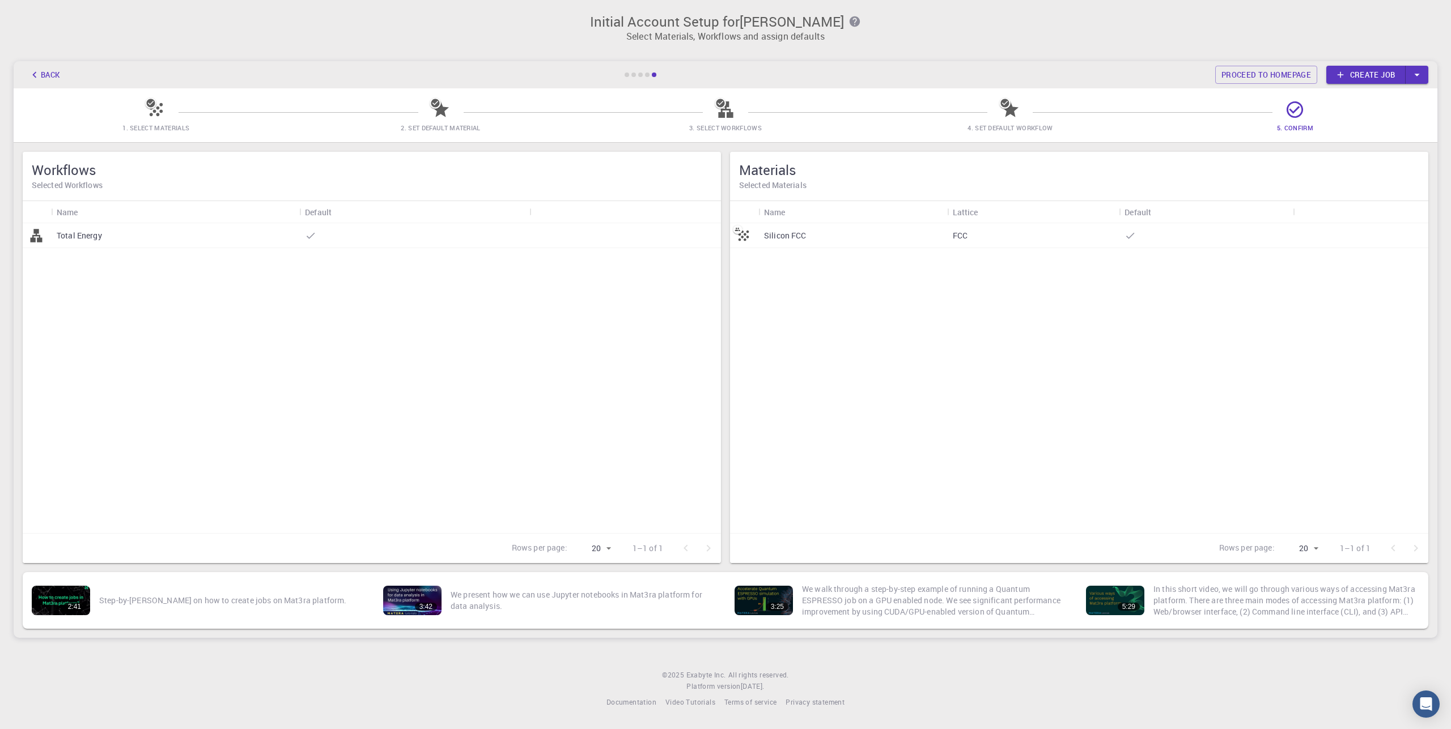
click at [113, 235] on div "Total Energy" at bounding box center [175, 235] width 248 height 25
click at [1222, 608] on p "In this short video, we will go through various ways of accessing Mat3ra platfo…" at bounding box center [1286, 601] width 266 height 34
click at [1380, 70] on link "Create job" at bounding box center [1365, 75] width 79 height 18
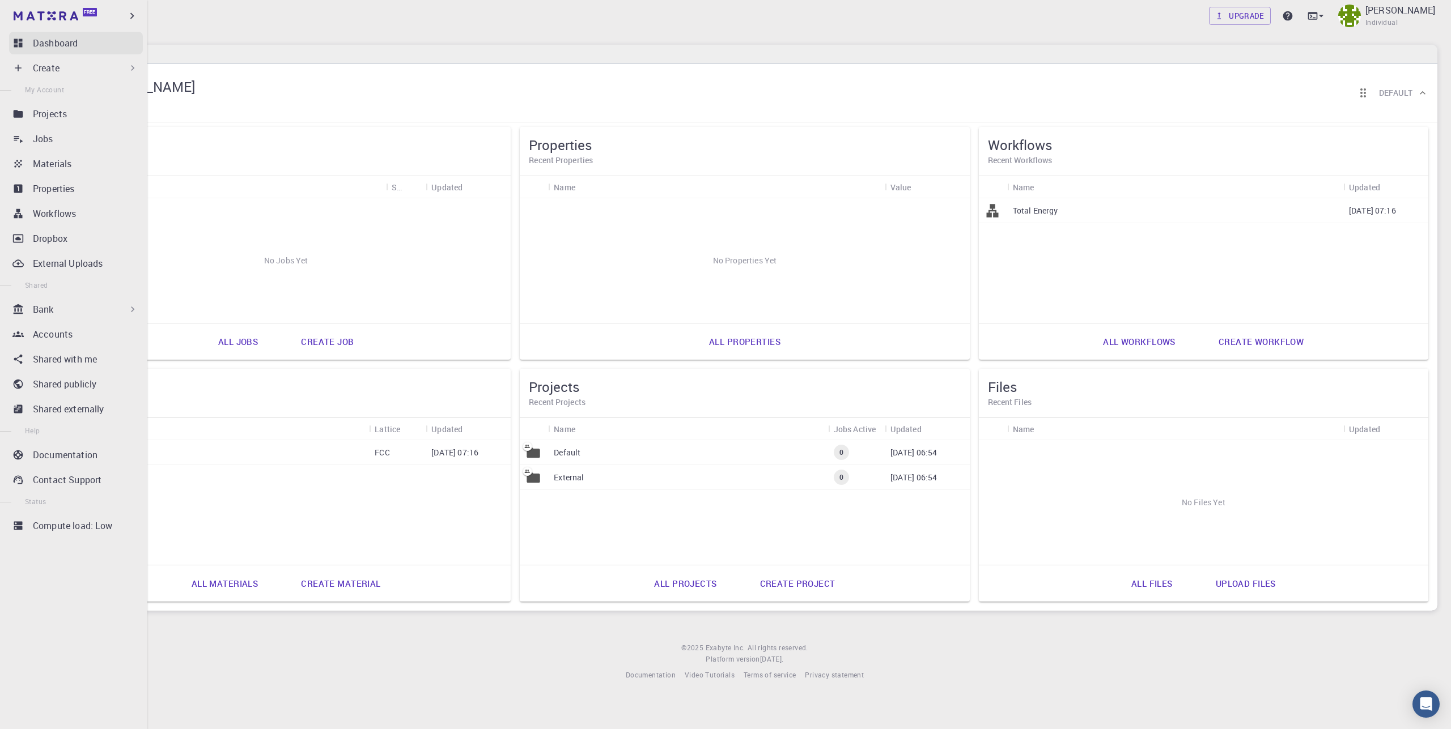
click at [69, 44] on p "Dashboard" at bounding box center [55, 43] width 45 height 14
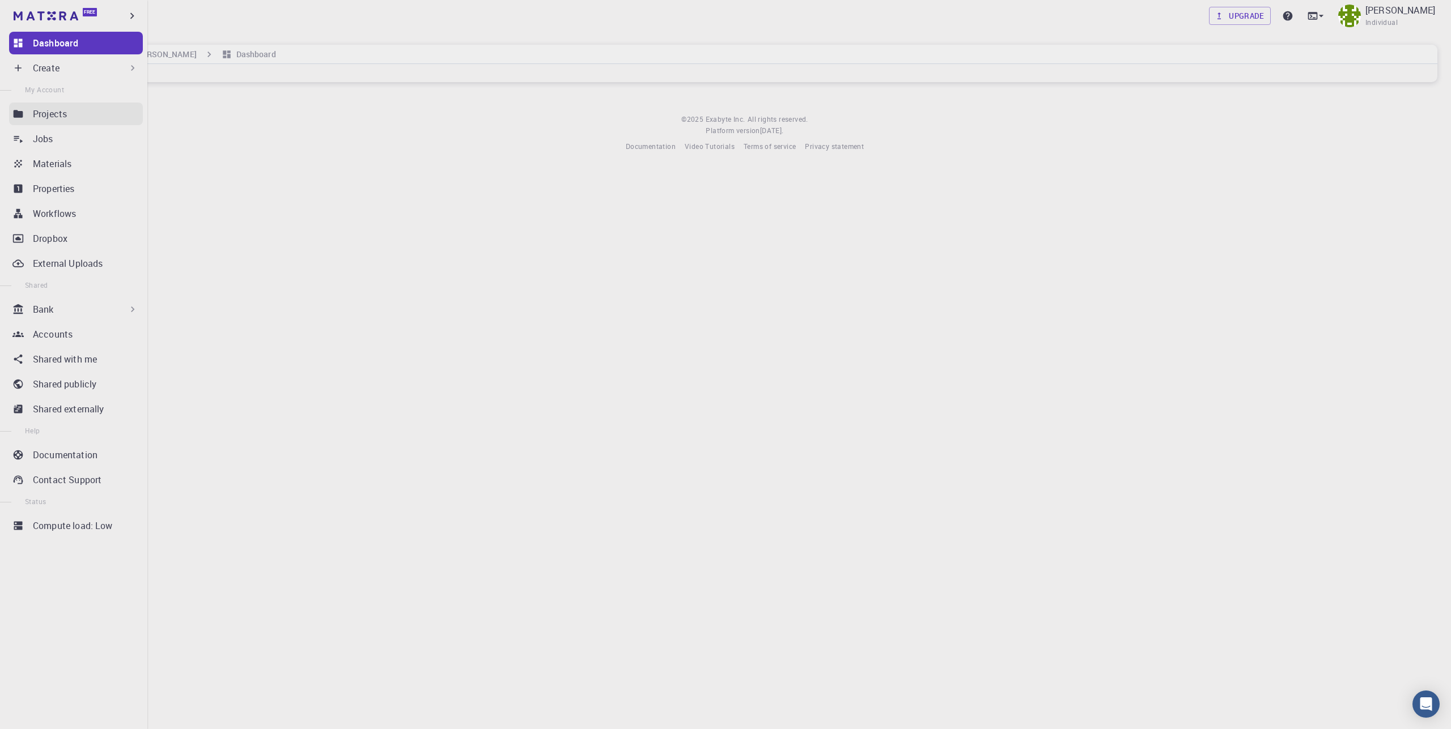
click at [93, 118] on div "Projects" at bounding box center [88, 114] width 110 height 14
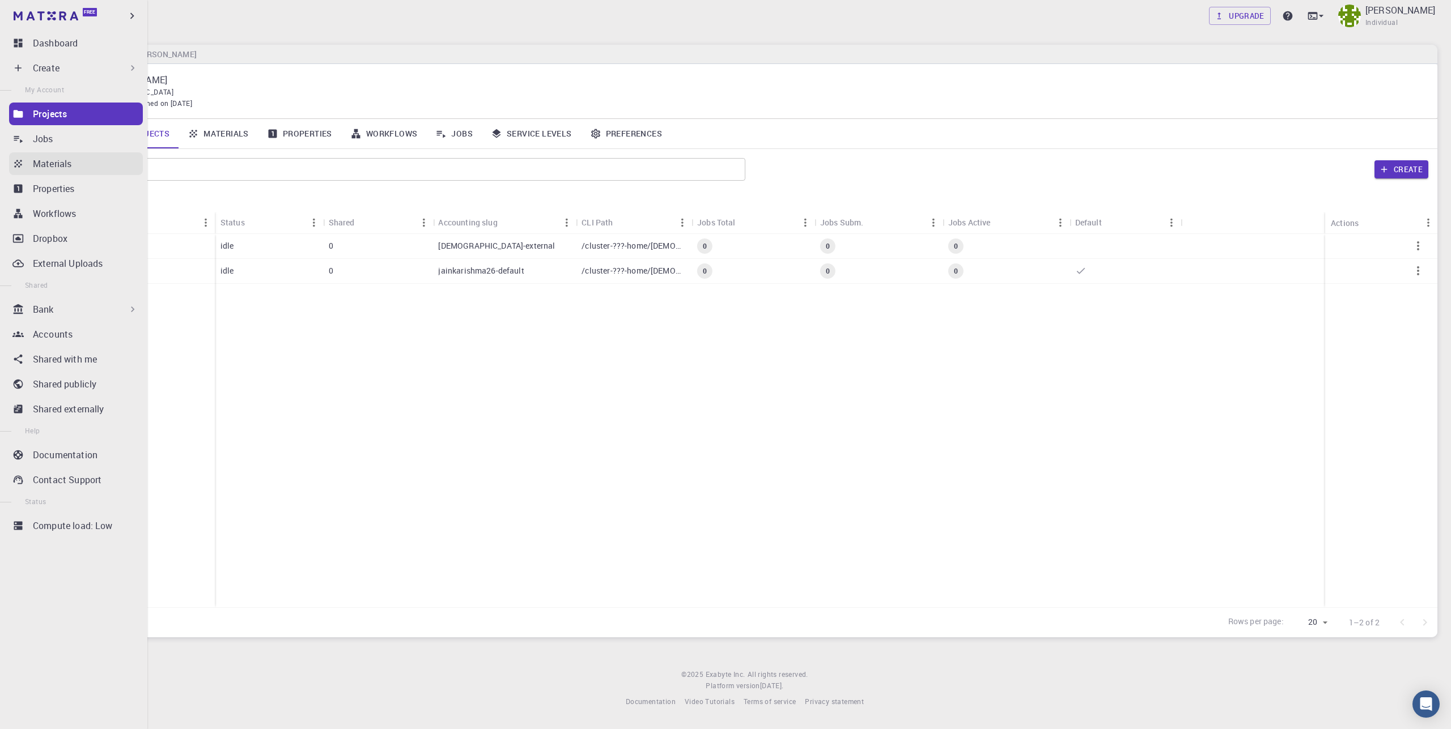
click at [92, 168] on div "Materials" at bounding box center [88, 164] width 110 height 14
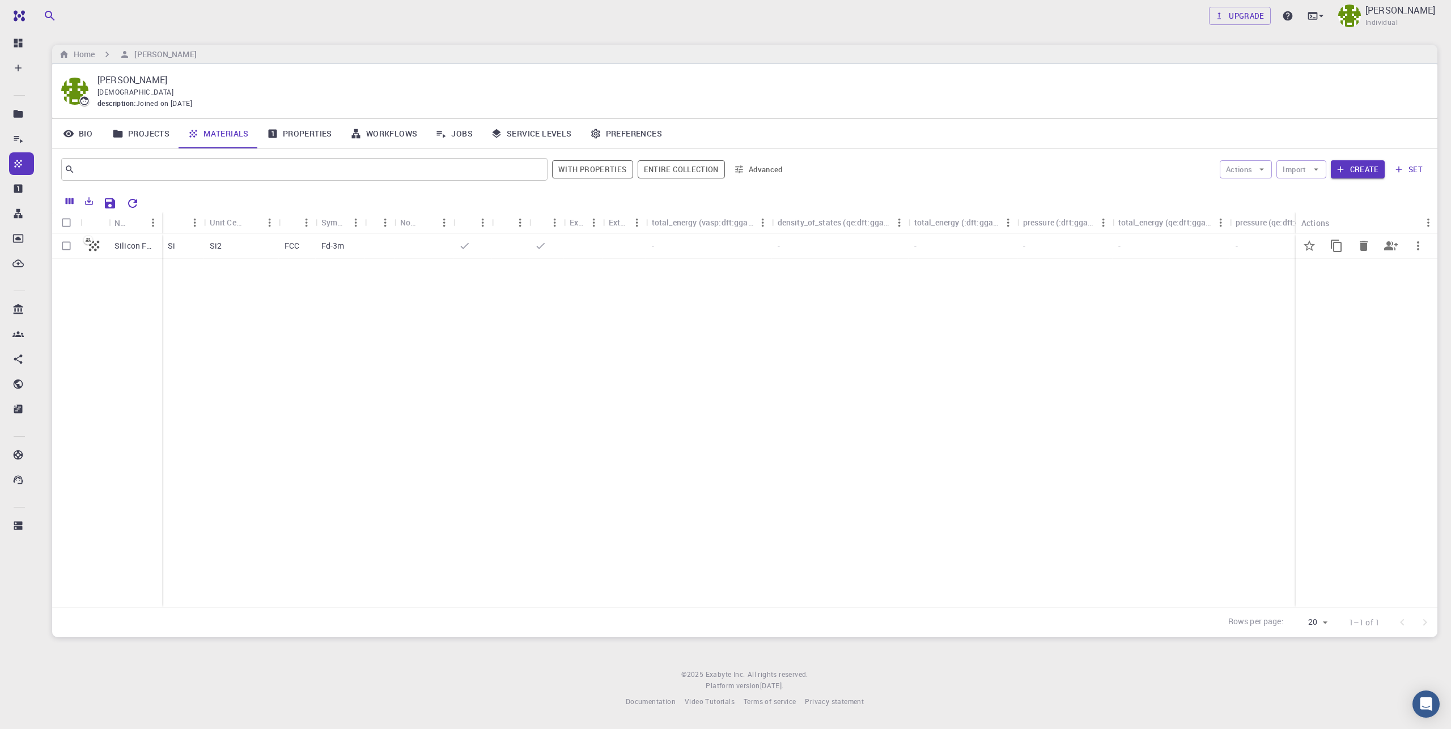
click at [143, 244] on p "Silicon FCC" at bounding box center [135, 245] width 42 height 11
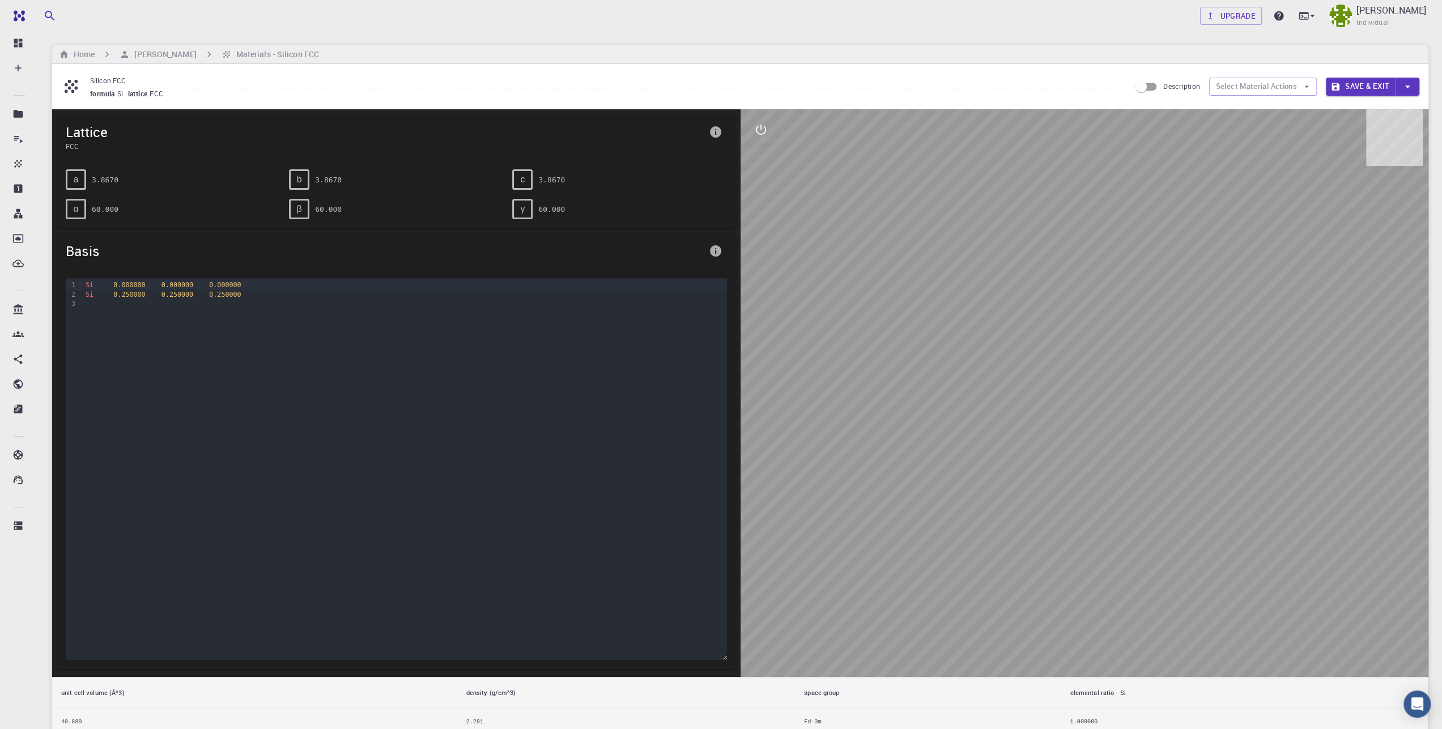
drag, startPoint x: 1135, startPoint y: 508, endPoint x: 1076, endPoint y: 539, distance: 66.7
click at [1076, 539] on div at bounding box center [1085, 393] width 689 height 568
click at [1157, 628] on div at bounding box center [1085, 393] width 689 height 568
click at [1154, 90] on input "Description" at bounding box center [1141, 87] width 65 height 22
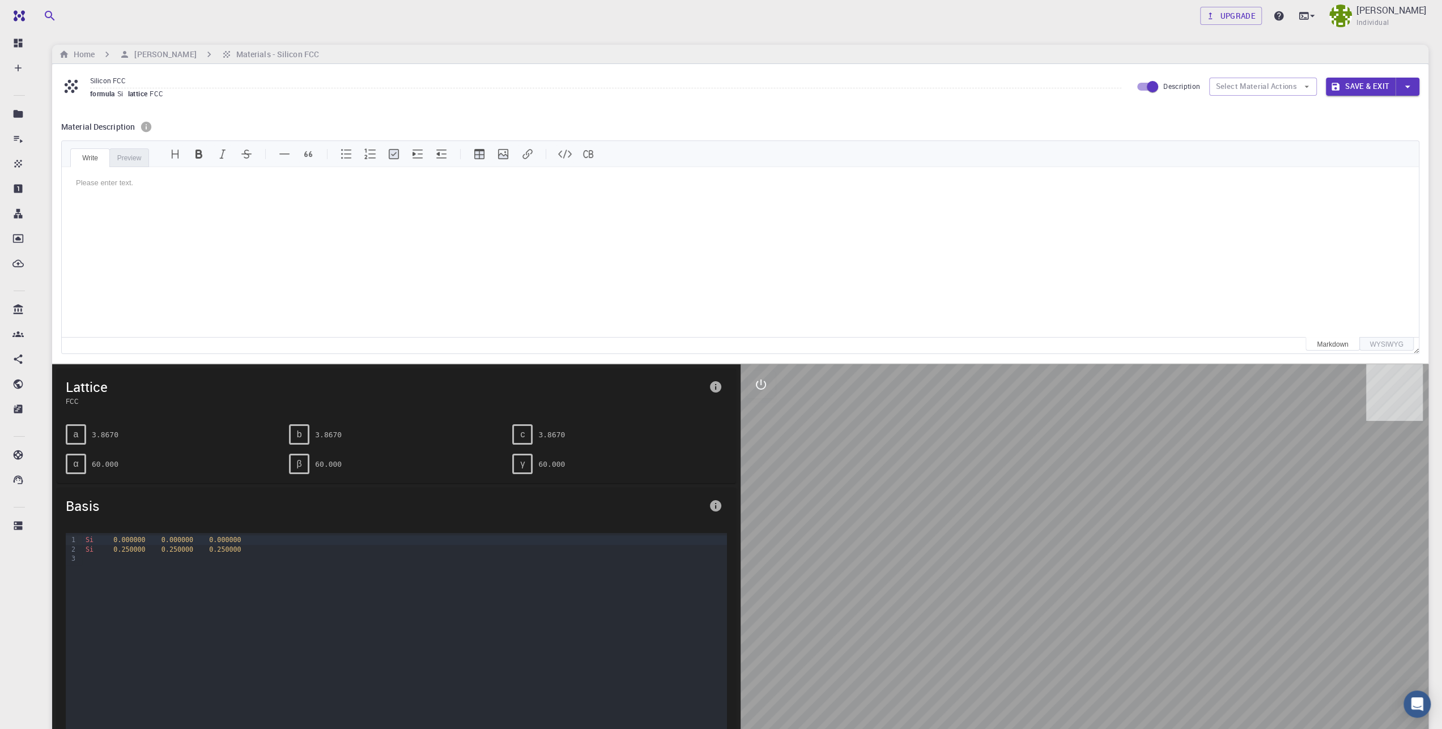
click at [1138, 86] on input "Description" at bounding box center [1152, 87] width 65 height 22
checkbox input "false"
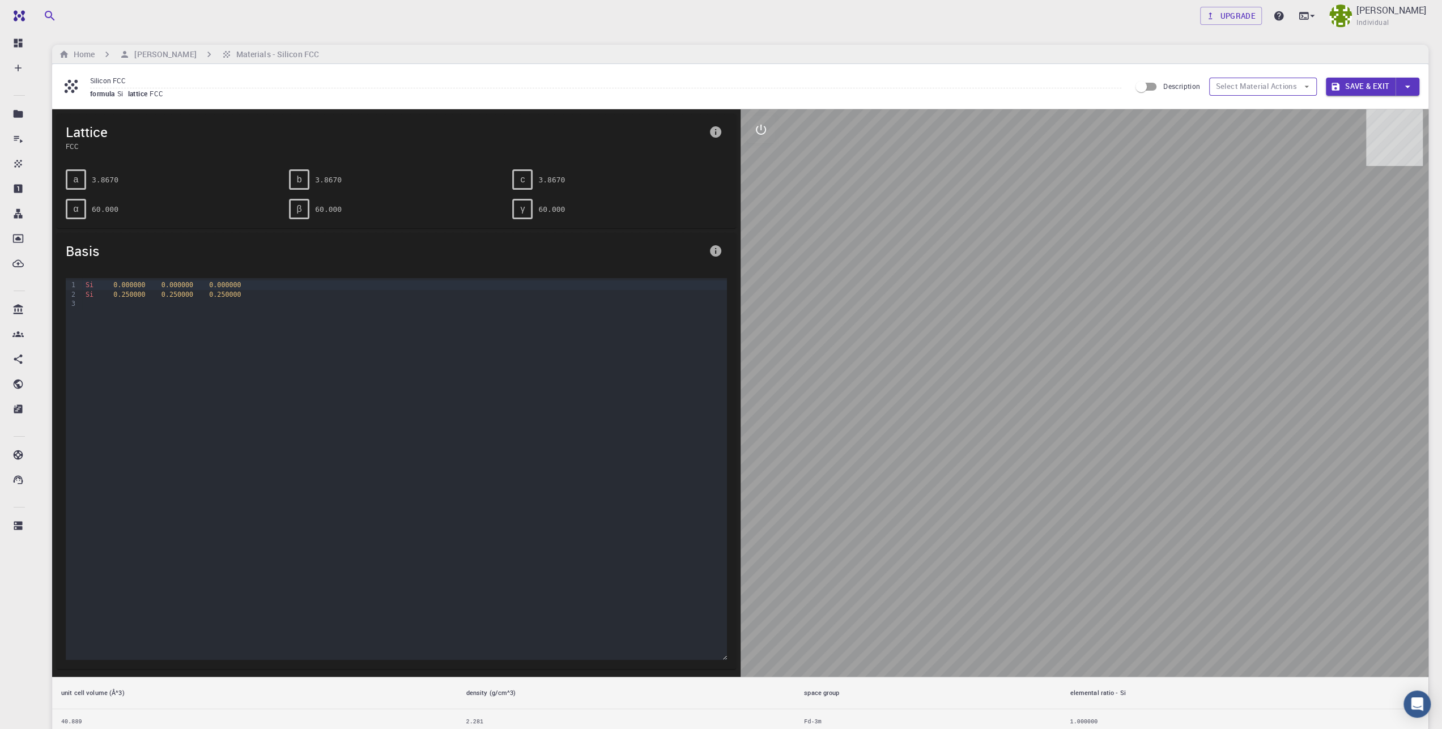
click at [1237, 83] on button "Select Material Actions" at bounding box center [1263, 87] width 108 height 18
click at [1250, 86] on button "Select Material Actions" at bounding box center [1263, 87] width 108 height 18
click at [509, 308] on div "Si 0.000000 0.000000 0.000000 Si 0.250000 0.250000 0.250000" at bounding box center [404, 334] width 644 height 113
click at [104, 180] on pre "3.8670" at bounding box center [105, 180] width 27 height 20
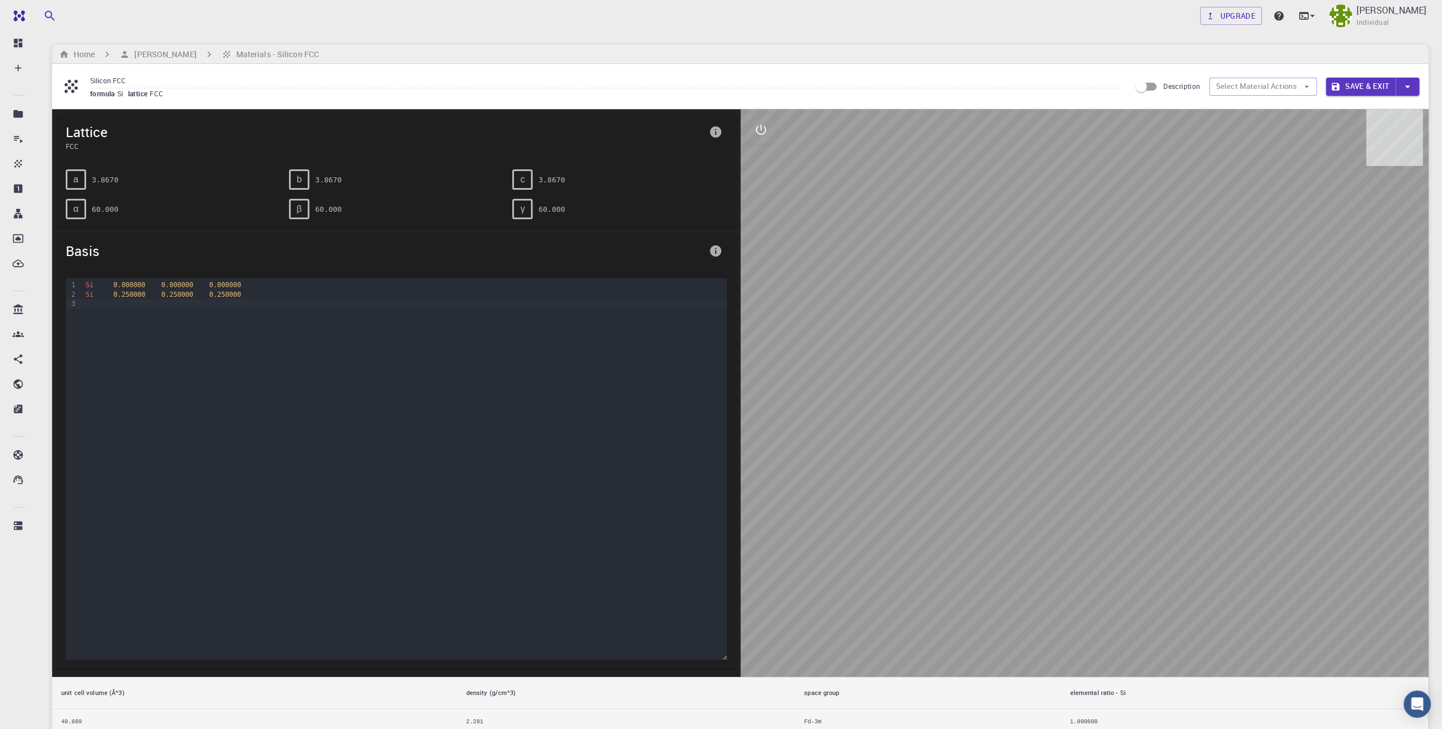
click at [156, 329] on div "Si 0.000000 0.000000 0.000000 Si 0.250000 0.250000 0.250000" at bounding box center [404, 334] width 644 height 113
drag, startPoint x: 1129, startPoint y: 515, endPoint x: 974, endPoint y: 588, distance: 171.4
click at [974, 588] on div at bounding box center [1085, 393] width 689 height 568
drag, startPoint x: 987, startPoint y: 223, endPoint x: 964, endPoint y: 324, distance: 103.5
click at [964, 324] on div at bounding box center [1085, 393] width 689 height 568
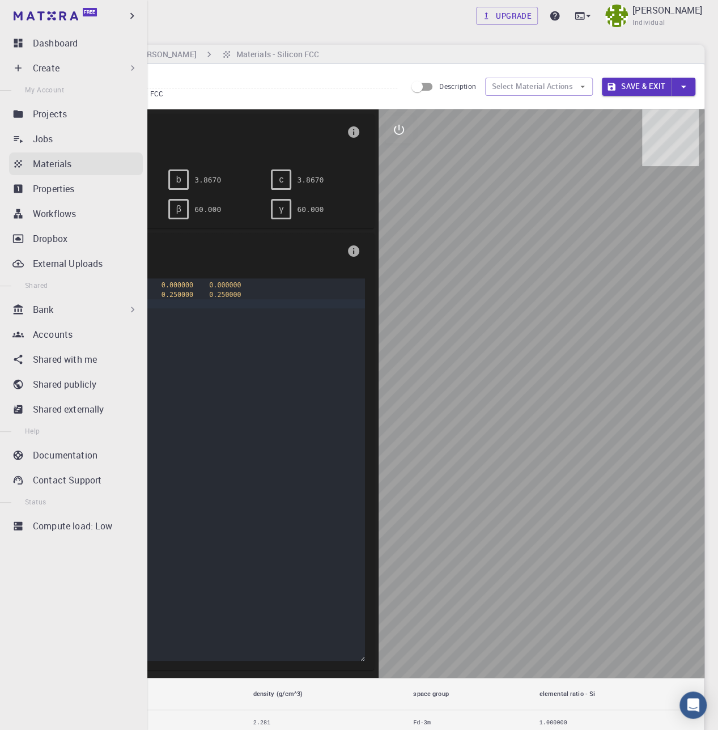
click at [61, 162] on p "Materials" at bounding box center [52, 164] width 39 height 14
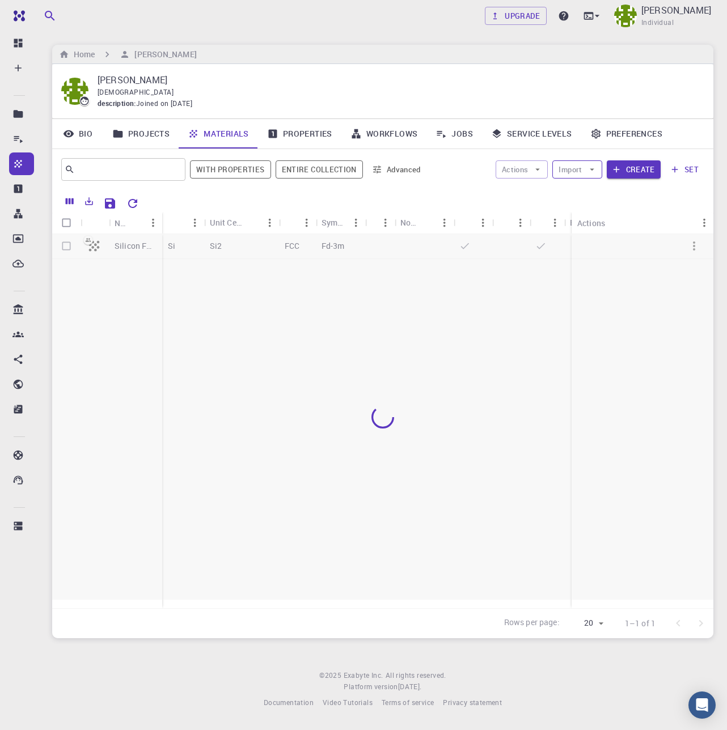
click at [584, 172] on button "Import" at bounding box center [576, 169] width 49 height 18
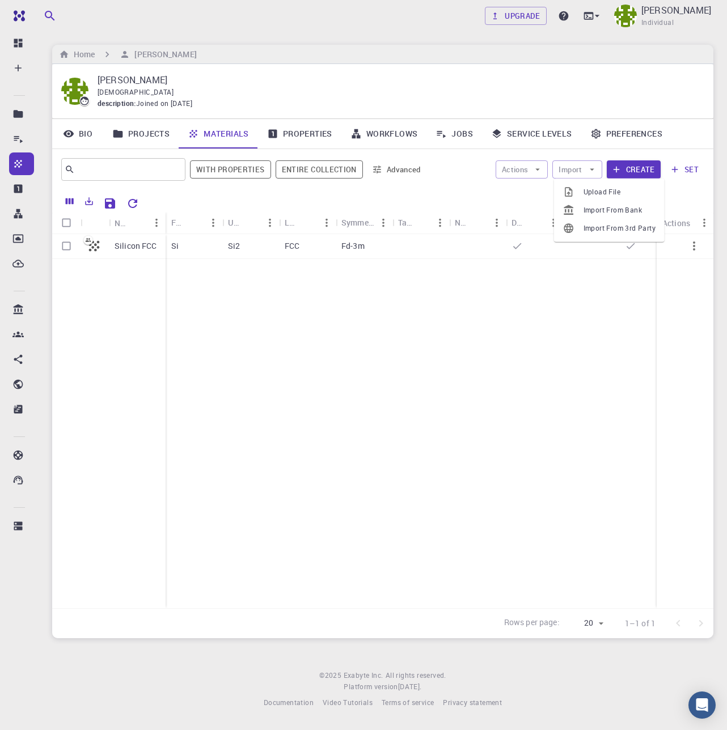
click at [585, 212] on span "Import From Bank" at bounding box center [619, 210] width 72 height 11
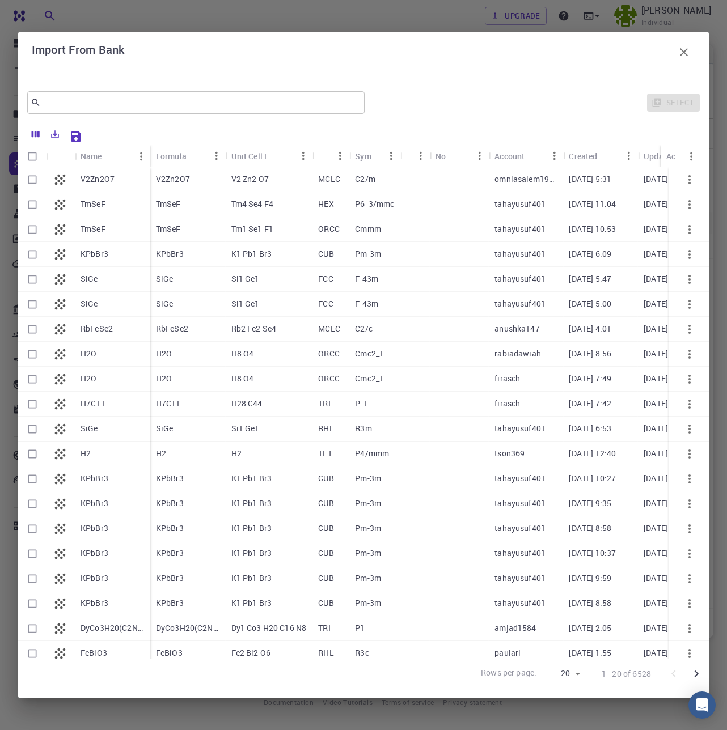
click at [96, 347] on div "H2O" at bounding box center [112, 354] width 75 height 25
checkbox input "true"
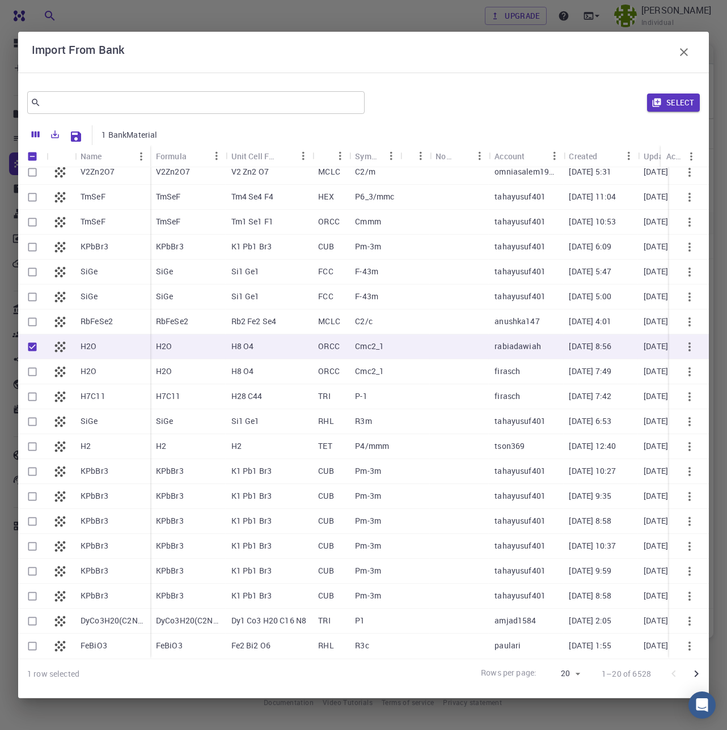
scroll to position [16, 0]
click at [693, 677] on icon "Go to next page" at bounding box center [696, 674] width 14 height 14
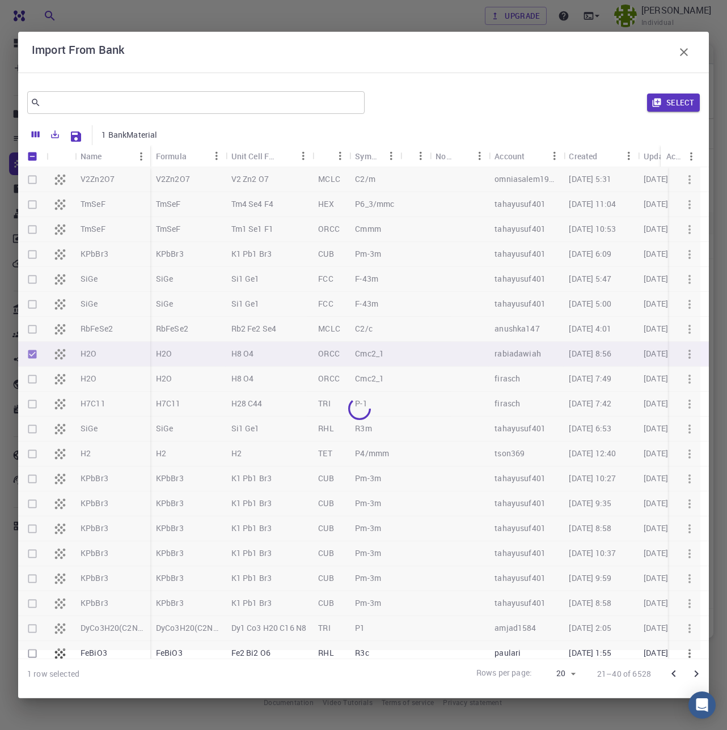
checkbox input "false"
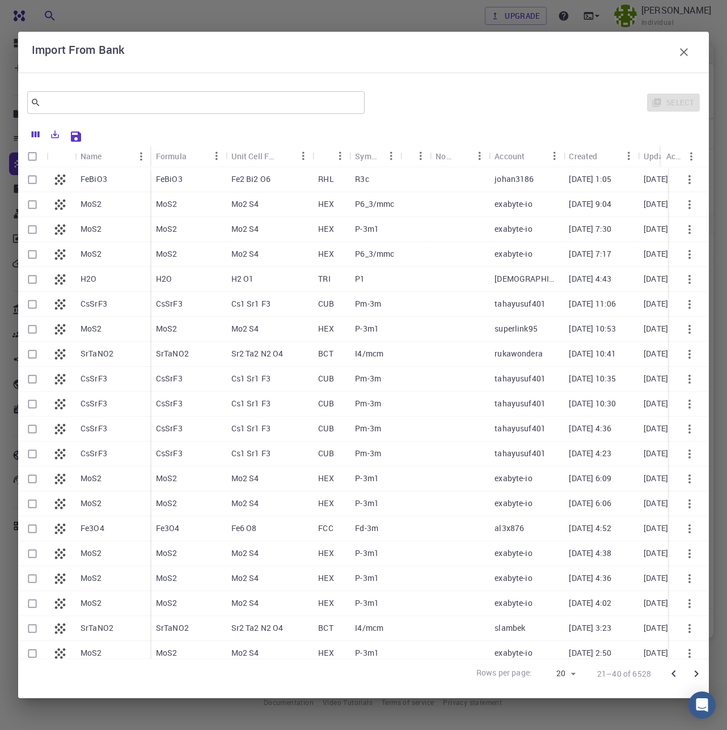
click at [673, 677] on icon "Go to previous page" at bounding box center [673, 674] width 14 height 14
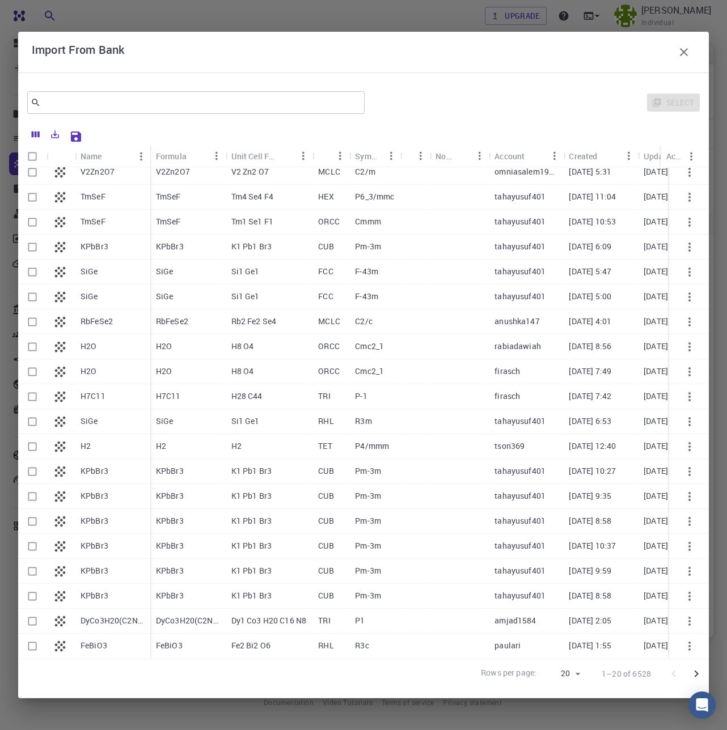
scroll to position [16, 0]
click at [701, 677] on icon "Go to next page" at bounding box center [696, 674] width 14 height 14
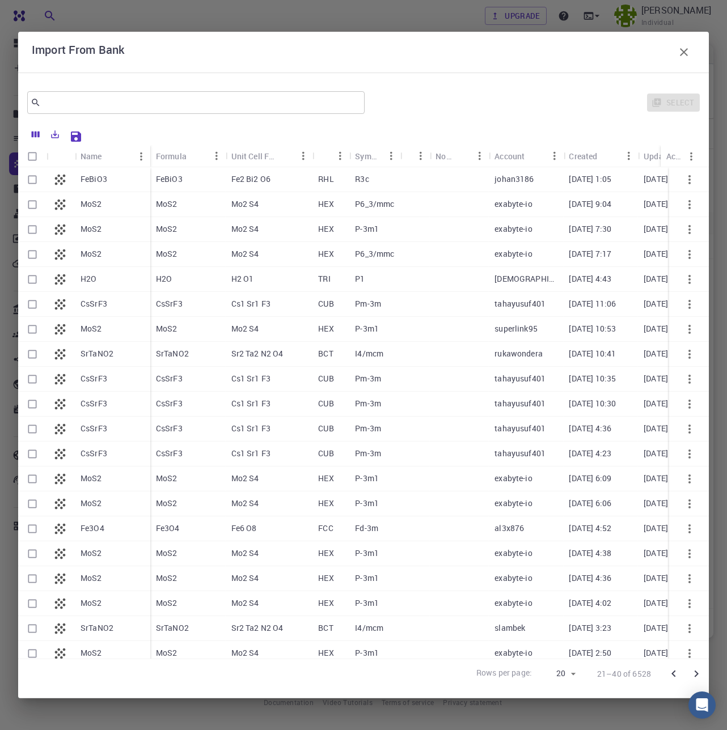
click at [701, 677] on icon "Go to next page" at bounding box center [696, 674] width 14 height 14
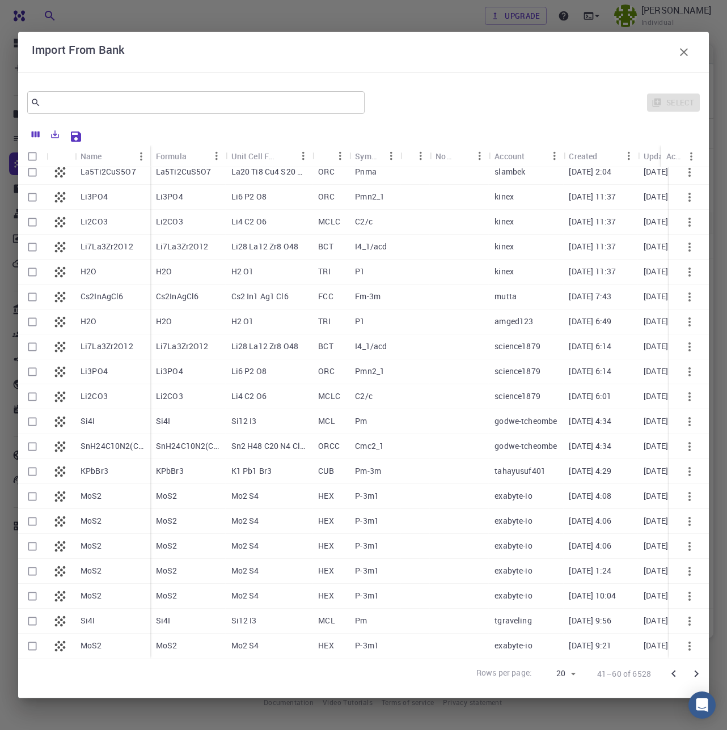
scroll to position [16, 0]
click at [692, 674] on icon "Go to next page" at bounding box center [696, 674] width 14 height 14
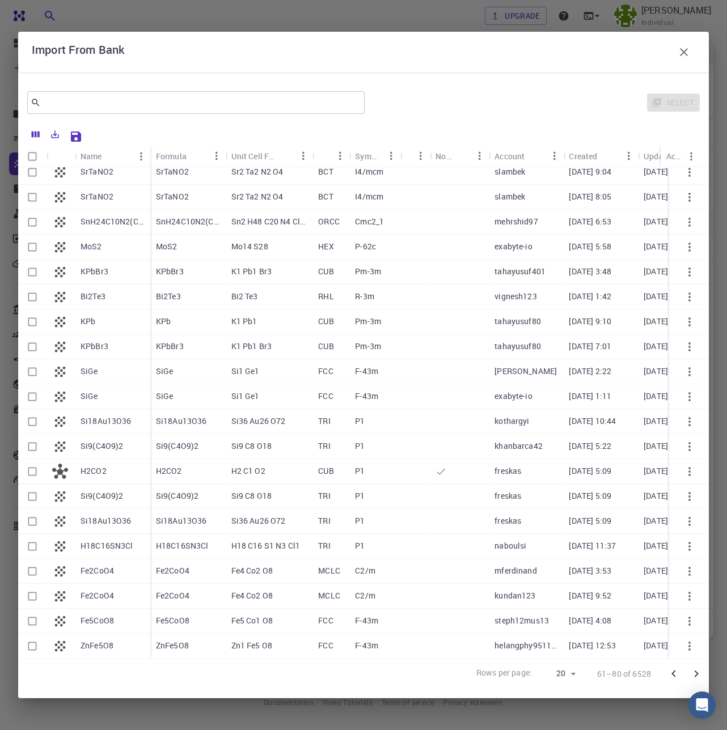
click at [691, 673] on icon "Go to next page" at bounding box center [696, 674] width 14 height 14
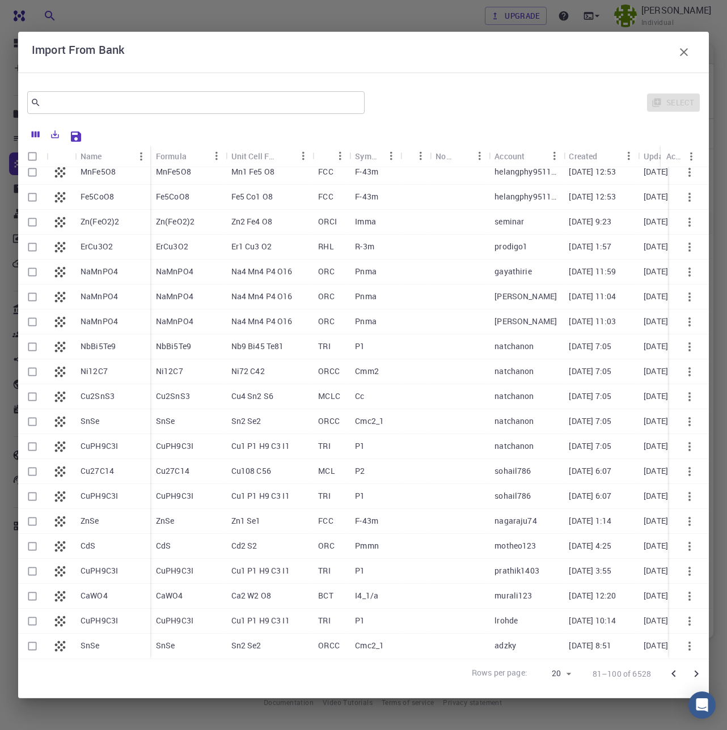
click at [694, 672] on icon "Go to next page" at bounding box center [696, 674] width 14 height 14
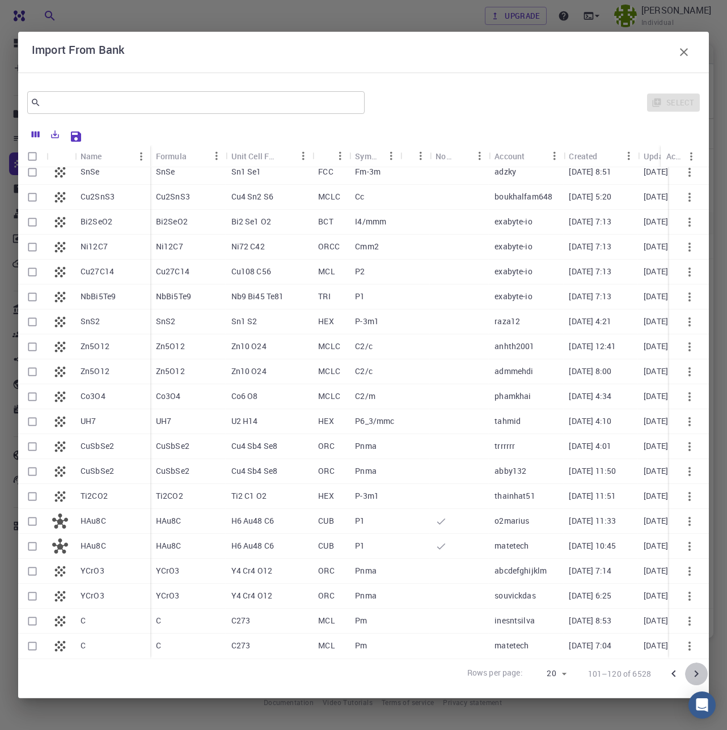
click at [693, 670] on icon "Go to next page" at bounding box center [696, 674] width 14 height 14
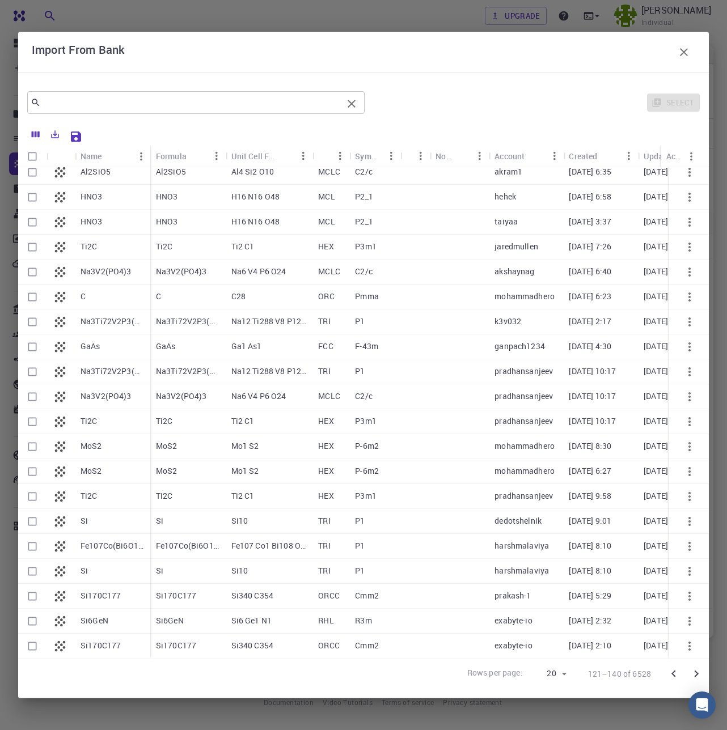
click at [86, 105] on input "text" at bounding box center [191, 103] width 301 height 16
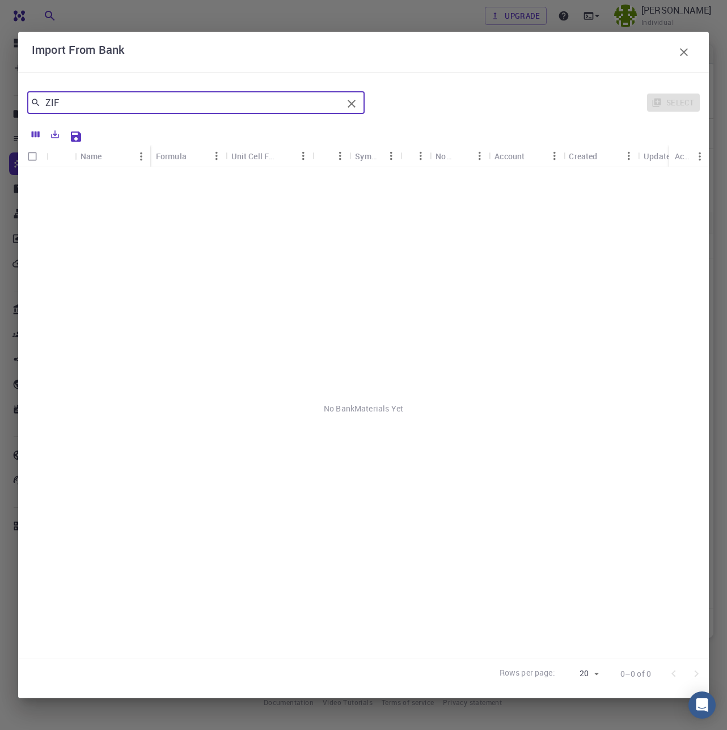
scroll to position [0, 0]
type input "Z"
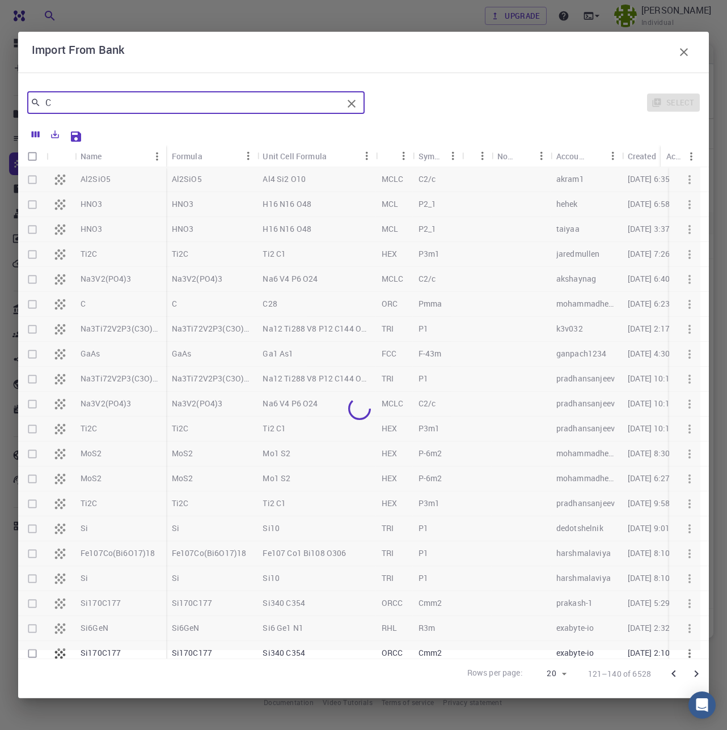
type input "Co"
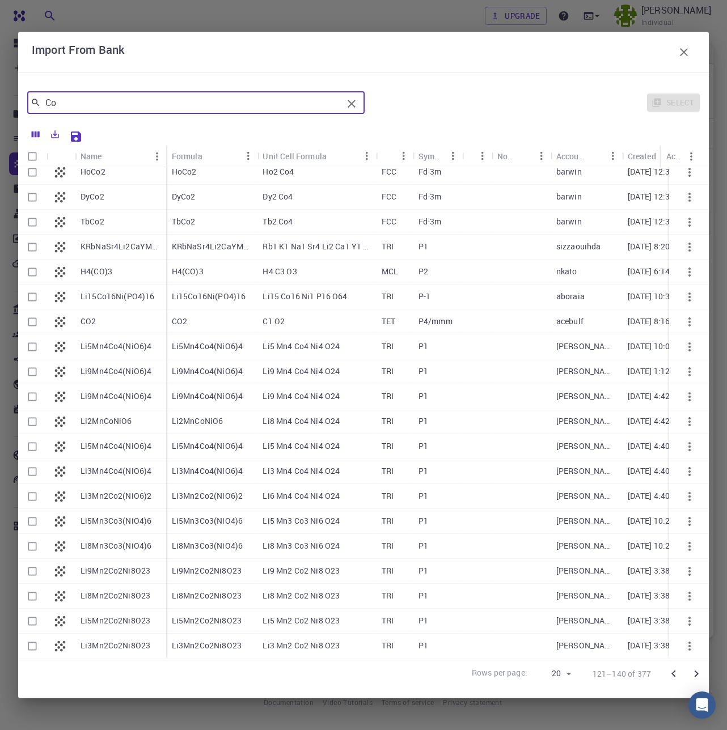
scroll to position [16, 0]
drag, startPoint x: 66, startPoint y: 111, endPoint x: 32, endPoint y: 112, distance: 34.0
click at [32, 112] on div "Co ​" at bounding box center [195, 102] width 337 height 23
drag, startPoint x: 54, startPoint y: 101, endPoint x: 42, endPoint y: 104, distance: 12.9
click at [42, 104] on input "Co" at bounding box center [191, 103] width 301 height 16
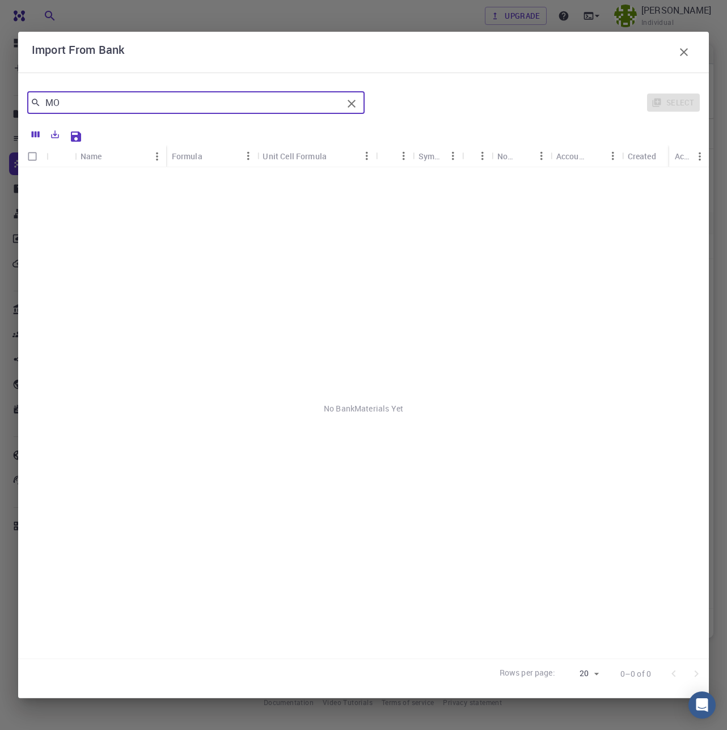
type input "MOF"
drag, startPoint x: 103, startPoint y: 105, endPoint x: -51, endPoint y: 93, distance: 154.1
click at [0, 93] on html "Free Dashboard Create New Job New Material Create Material Upload File Import f…" at bounding box center [363, 365] width 727 height 730
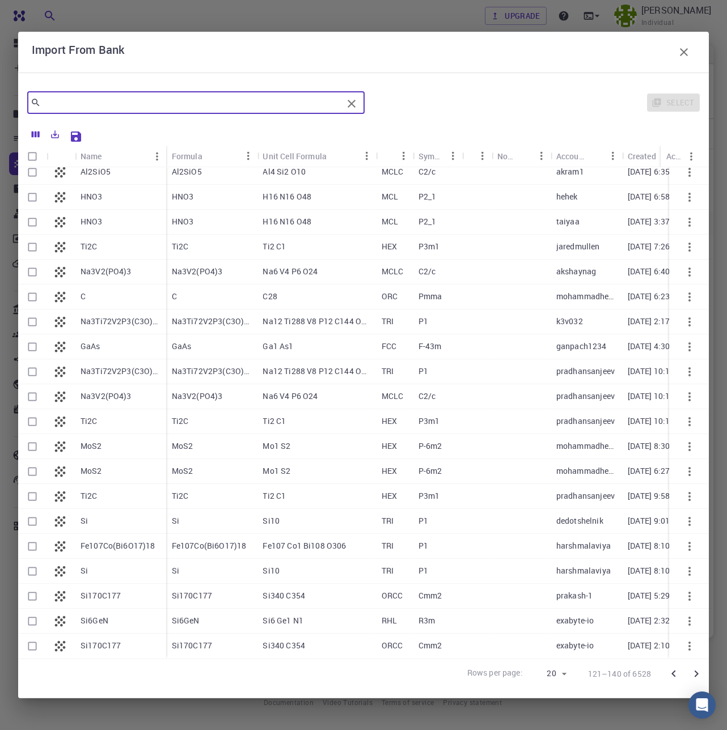
scroll to position [16, 0]
click at [694, 673] on icon "Go to next page" at bounding box center [696, 674] width 14 height 14
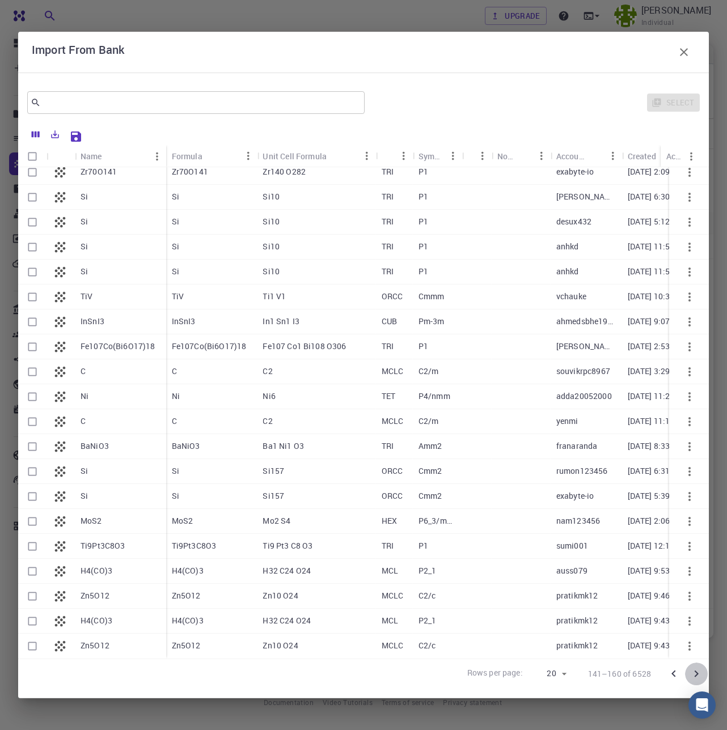
click at [697, 673] on icon "Go to next page" at bounding box center [696, 673] width 4 height 7
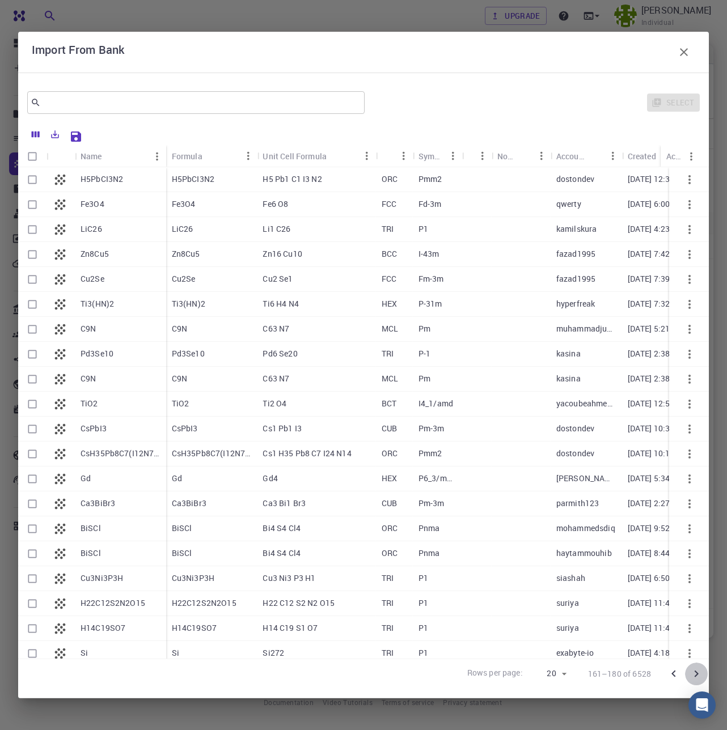
click at [693, 671] on icon "Go to next page" at bounding box center [696, 674] width 14 height 14
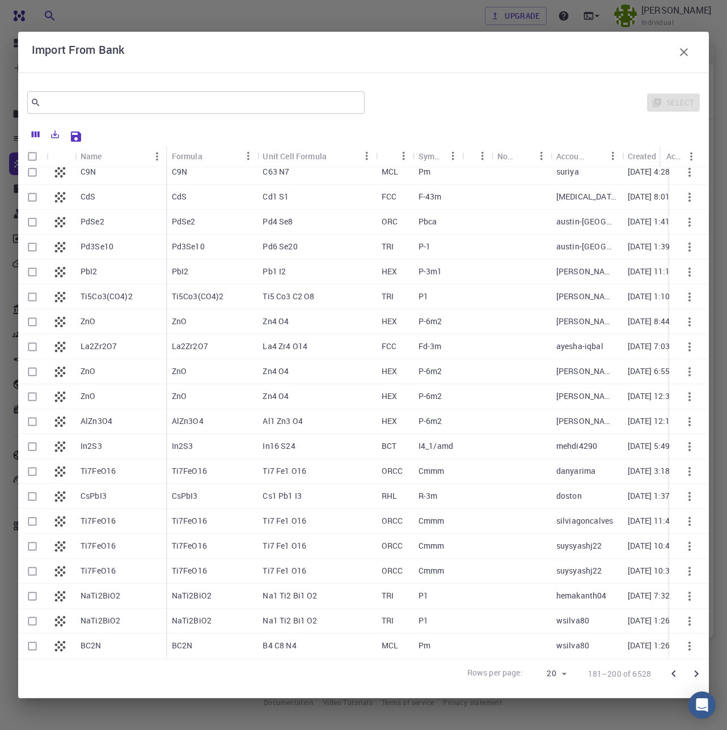
scroll to position [16, 0]
click at [695, 673] on icon "Go to next page" at bounding box center [696, 674] width 14 height 14
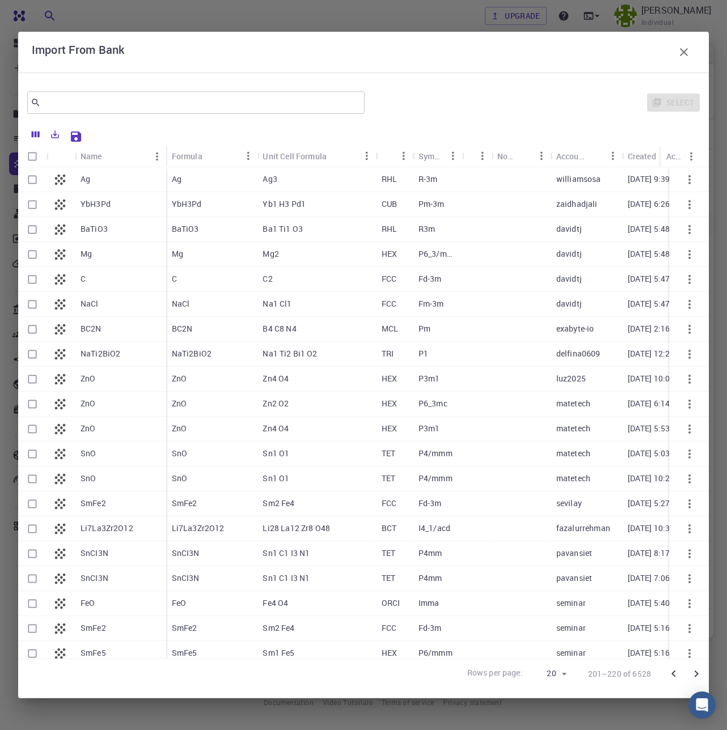
click at [695, 674] on icon "Go to next page" at bounding box center [696, 674] width 14 height 14
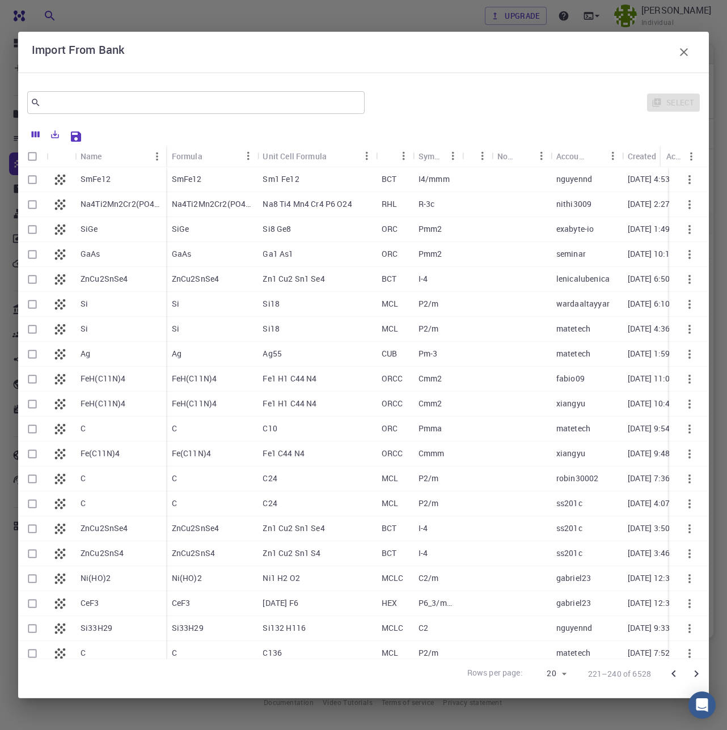
click at [695, 674] on icon "Go to next page" at bounding box center [696, 674] width 14 height 14
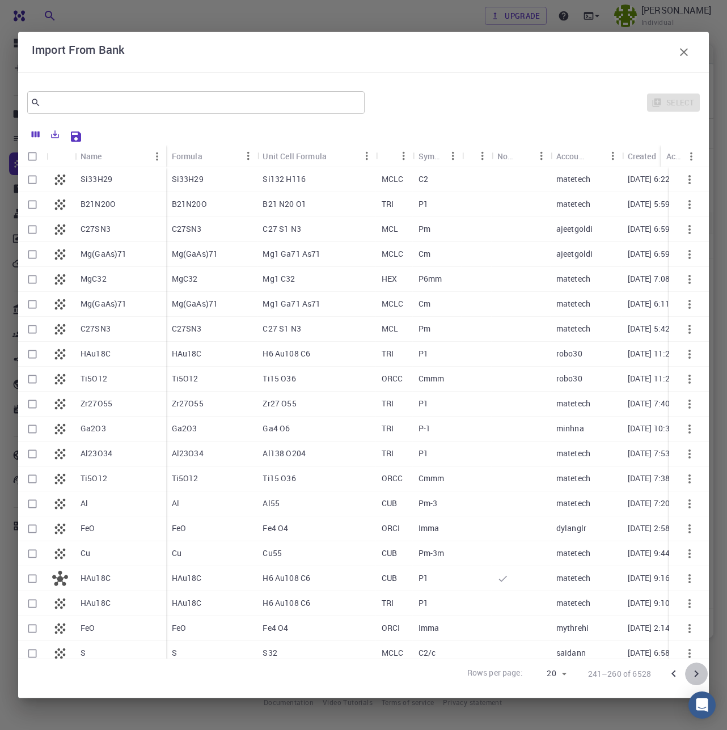
click at [695, 674] on icon "Go to next page" at bounding box center [696, 674] width 14 height 14
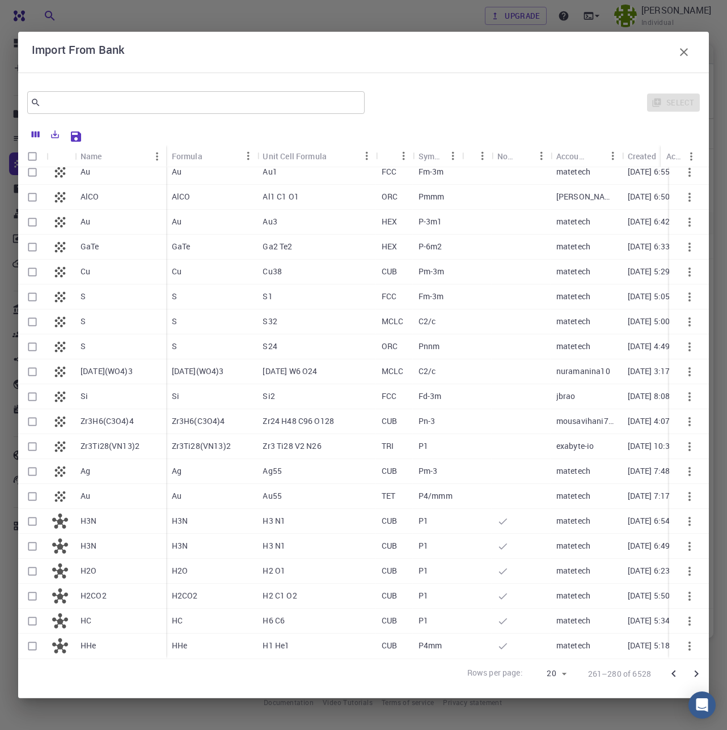
scroll to position [16, 0]
click at [694, 672] on icon "Go to next page" at bounding box center [696, 674] width 14 height 14
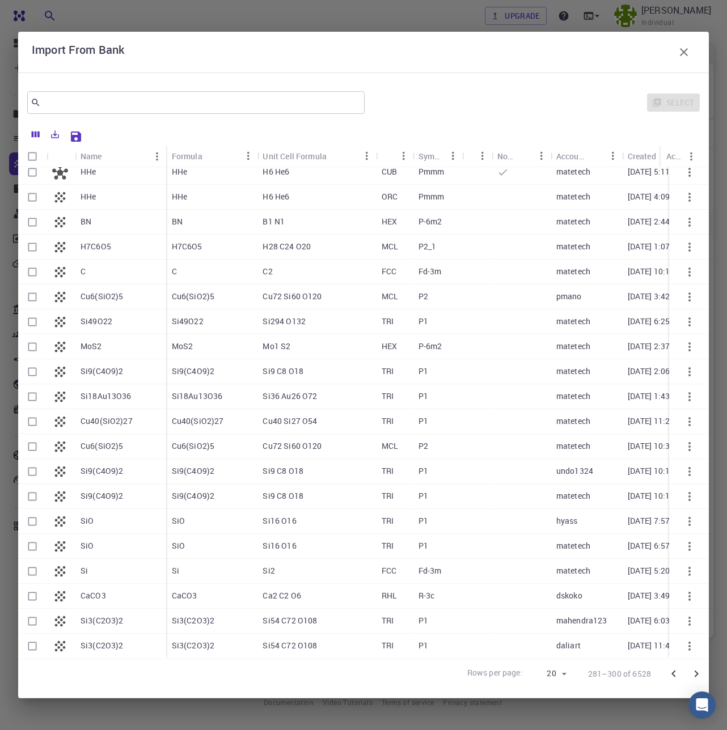
click at [696, 678] on icon "Go to next page" at bounding box center [696, 674] width 14 height 14
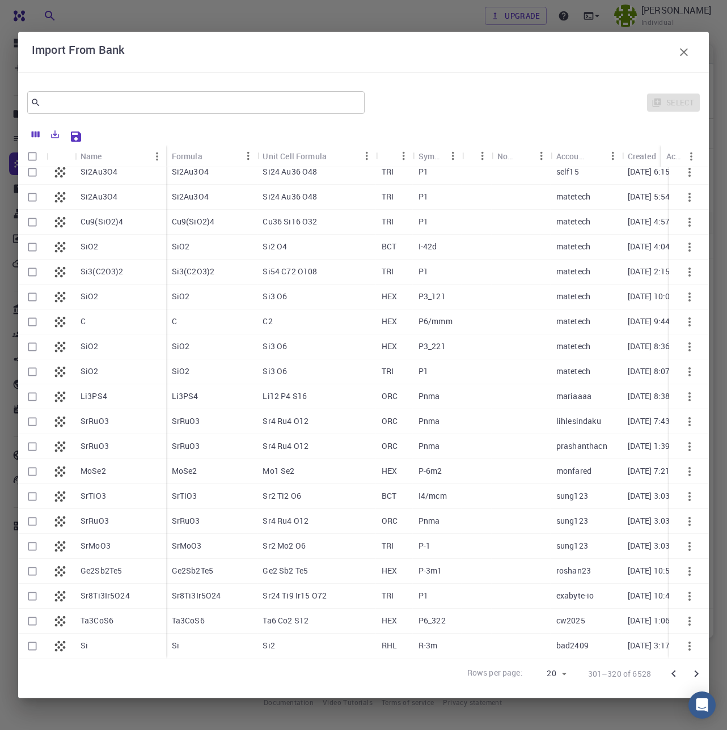
click at [698, 675] on icon "Go to next page" at bounding box center [696, 674] width 14 height 14
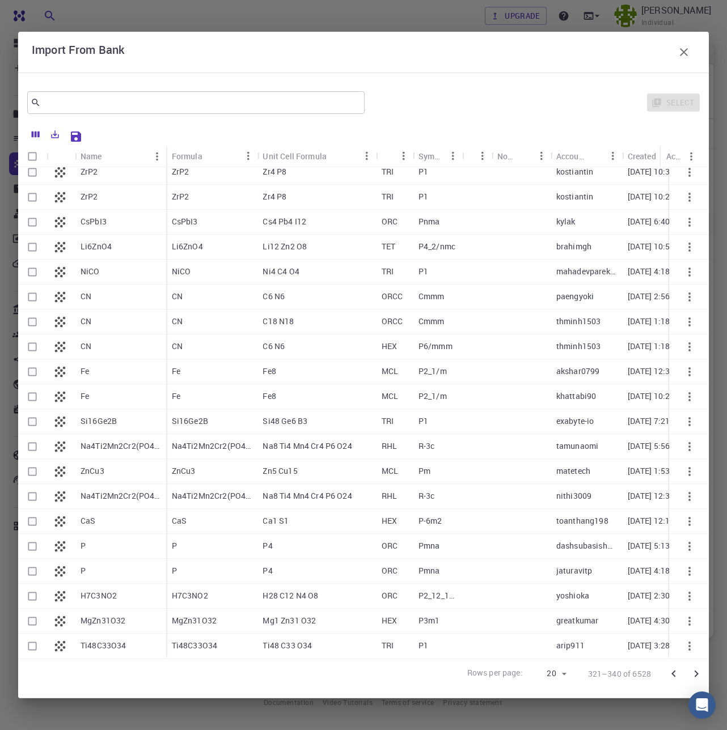
click at [700, 673] on icon "Go to next page" at bounding box center [696, 674] width 14 height 14
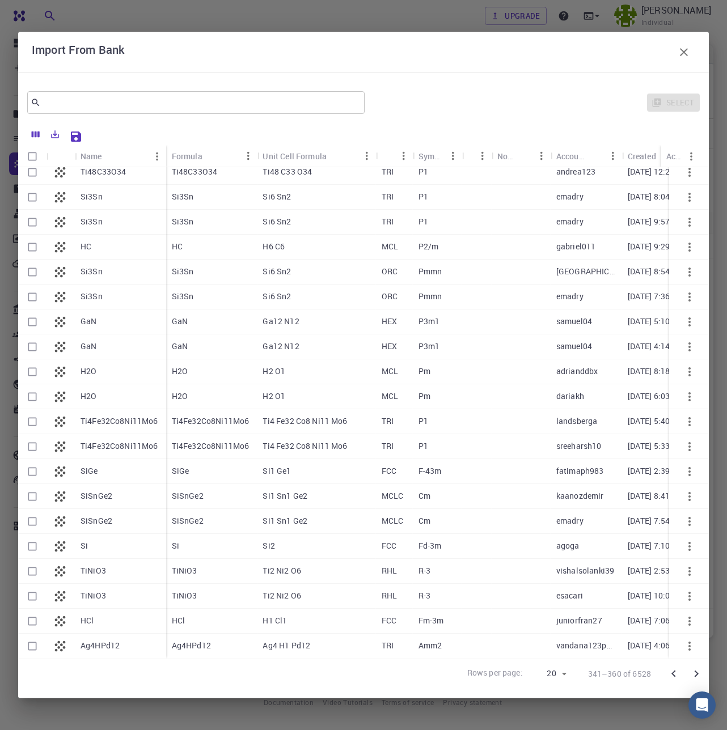
click at [33, 361] on input "Select row" at bounding box center [33, 372] width 22 height 22
checkbox input "true"
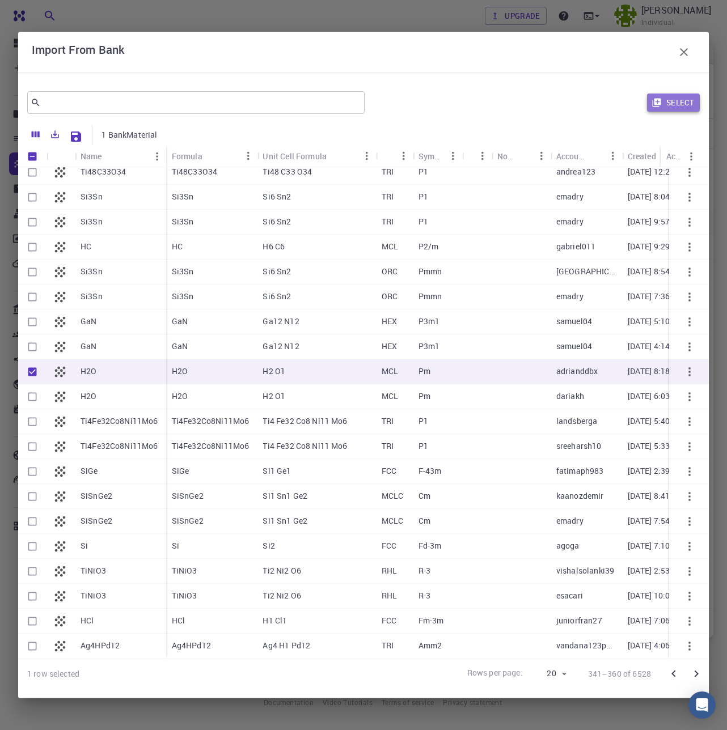
click at [679, 97] on button "Select" at bounding box center [673, 103] width 53 height 18
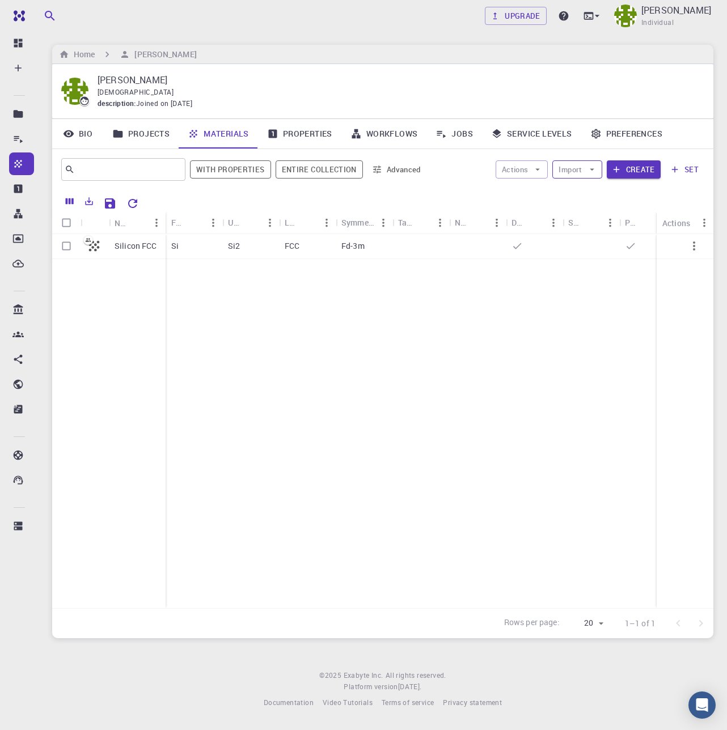
click at [584, 169] on button "Import" at bounding box center [576, 169] width 49 height 18
click at [597, 214] on span "Import From Bank" at bounding box center [619, 210] width 72 height 11
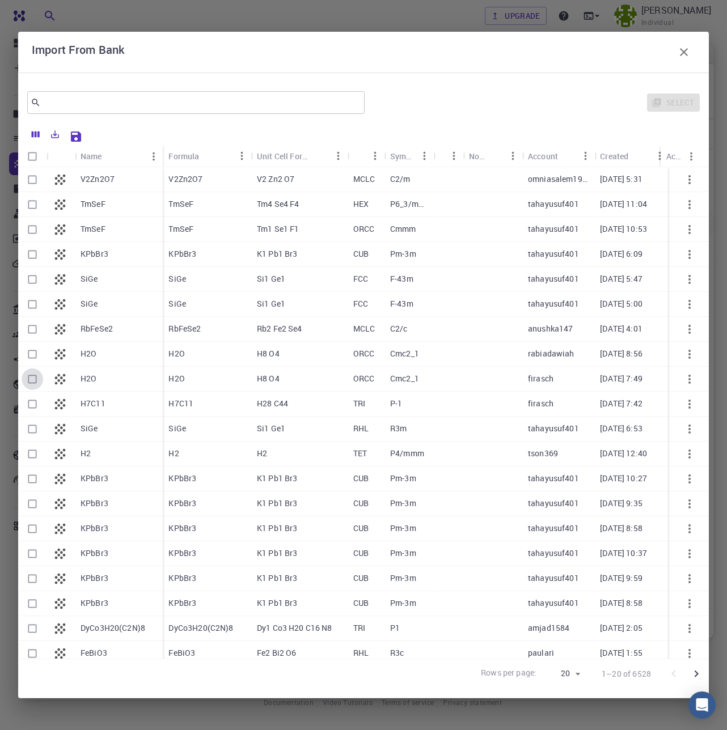
click at [29, 377] on input "Select row" at bounding box center [33, 379] width 22 height 22
checkbox input "true"
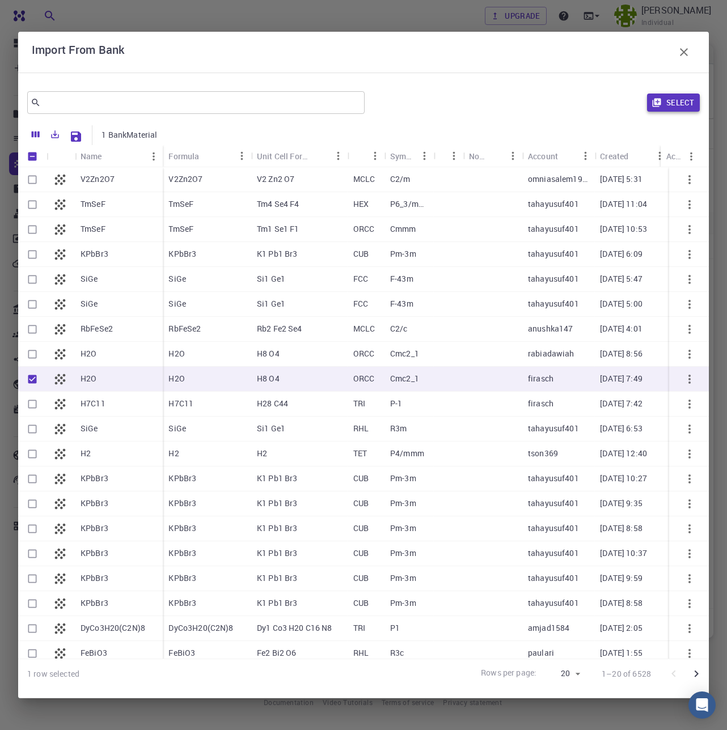
click at [679, 109] on button "Select" at bounding box center [673, 103] width 53 height 18
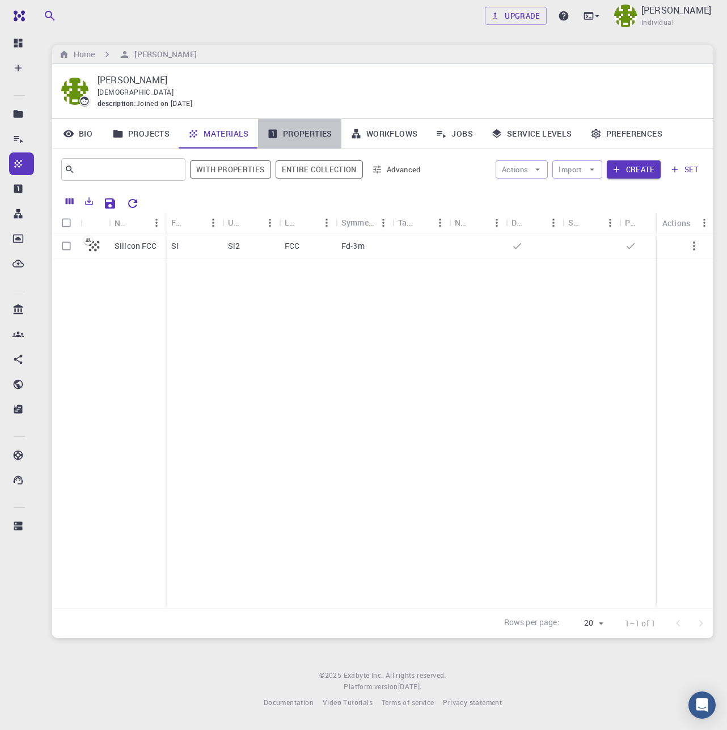
click at [314, 131] on link "Properties" at bounding box center [299, 133] width 83 height 29
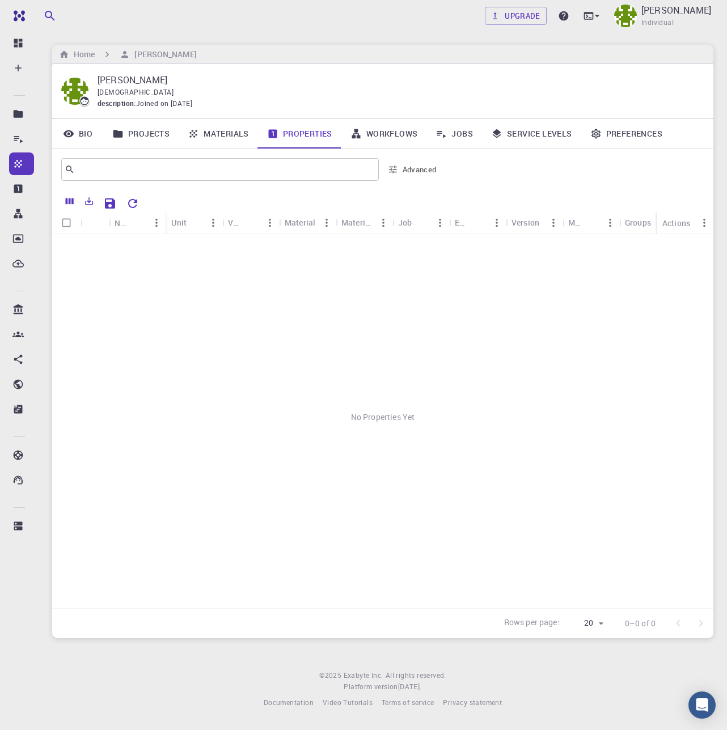
click at [406, 134] on link "Workflows" at bounding box center [384, 133] width 86 height 29
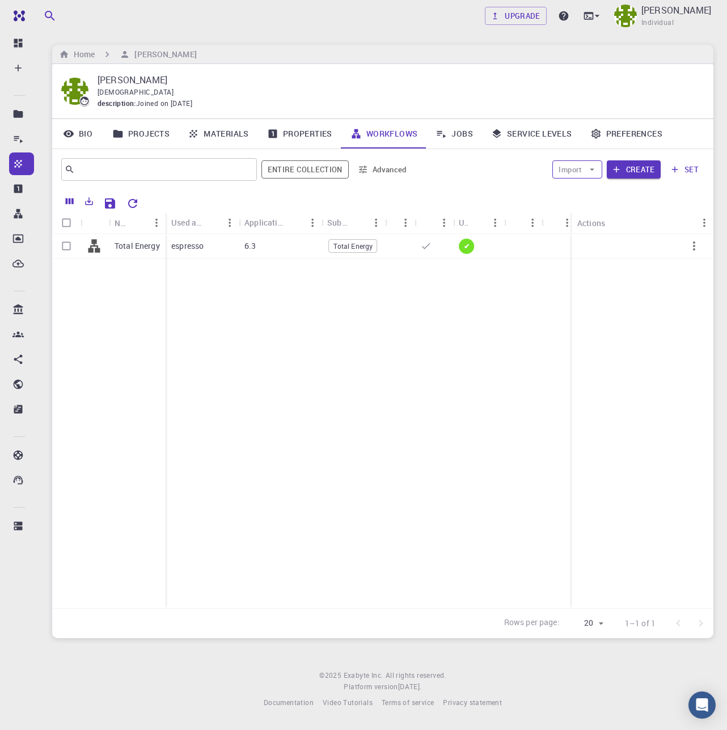
click at [575, 167] on button "Import" at bounding box center [576, 169] width 49 height 18
click at [593, 193] on span "Import From Bank" at bounding box center [612, 191] width 58 height 11
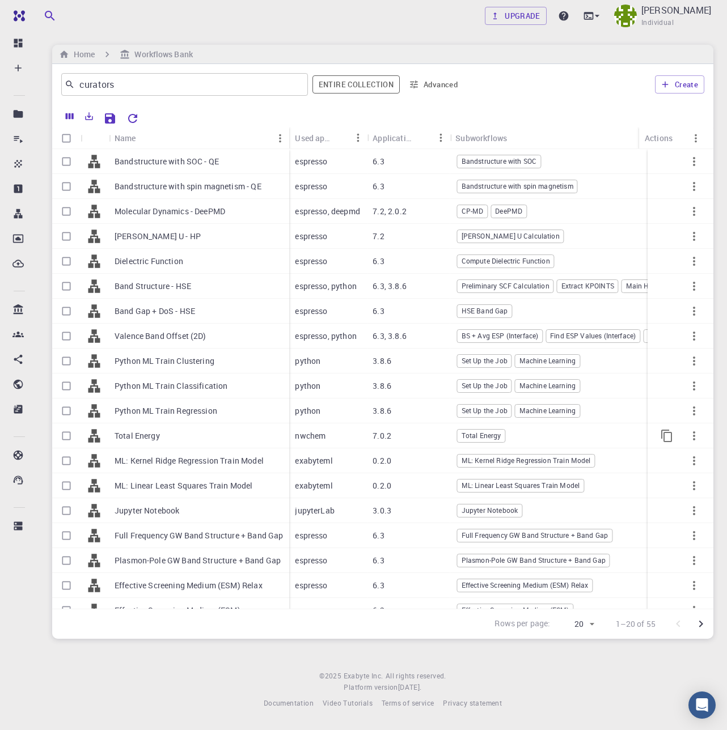
scroll to position [48, 0]
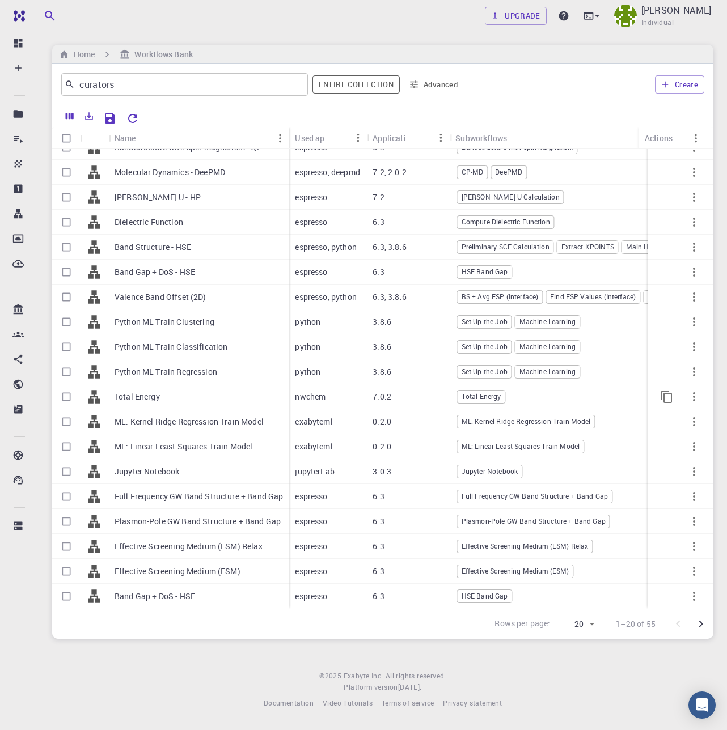
click at [159, 391] on p "Total Energy" at bounding box center [136, 396] width 45 height 11
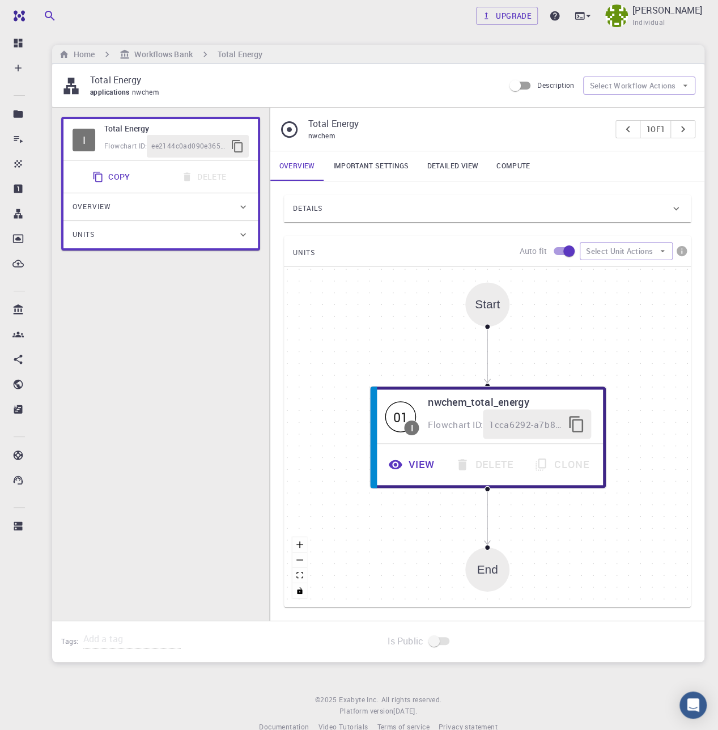
click at [368, 166] on link "Important settings" at bounding box center [371, 165] width 94 height 29
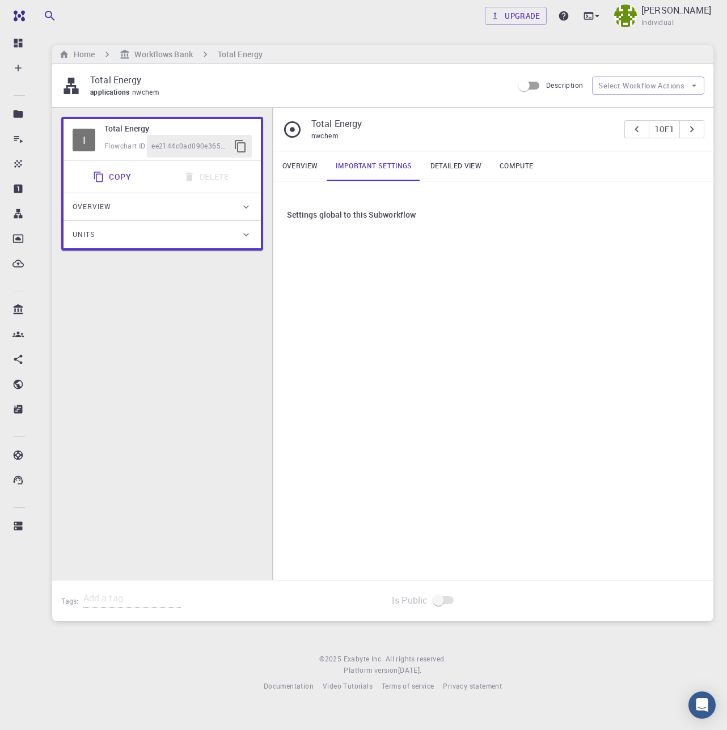
click at [309, 173] on link "Overview" at bounding box center [300, 165] width 54 height 29
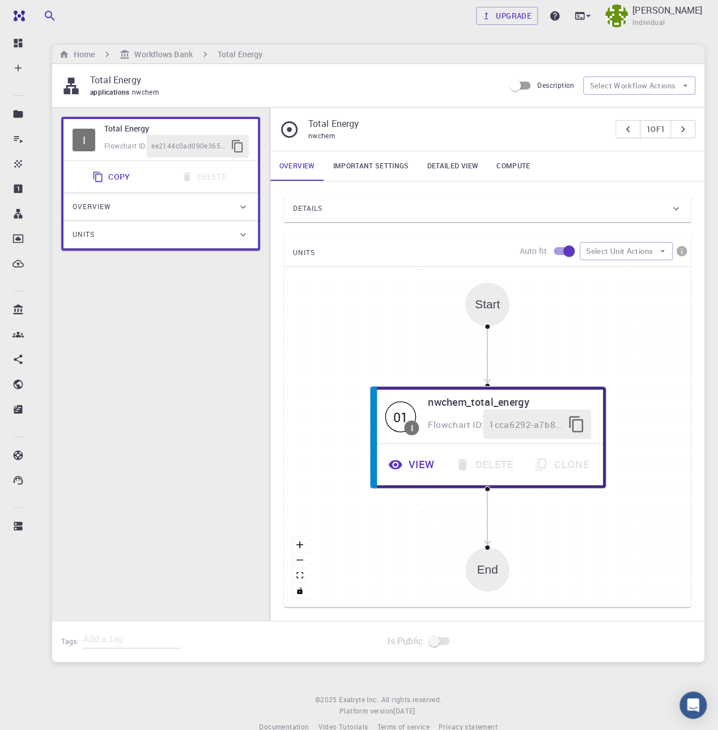
click at [352, 164] on link "Important settings" at bounding box center [371, 165] width 94 height 29
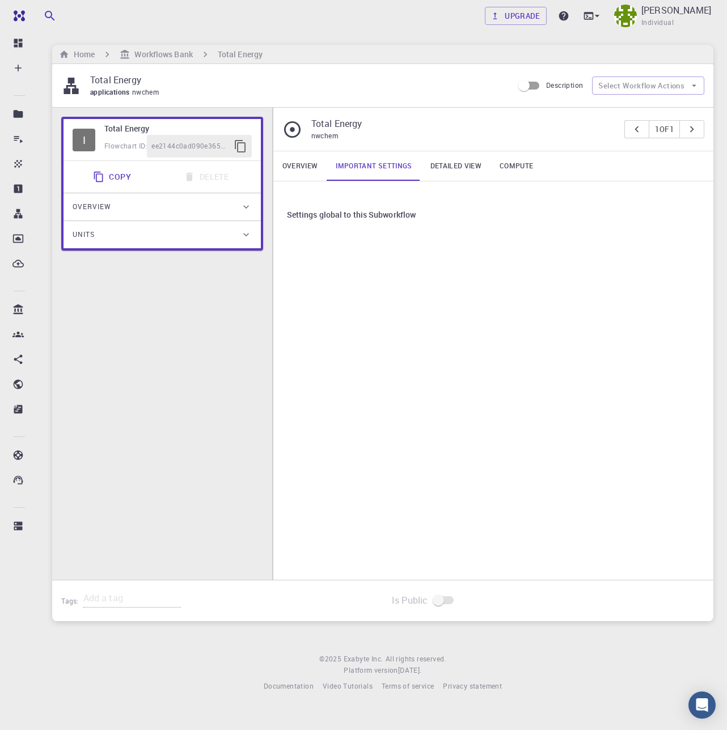
click at [134, 194] on div "Overview" at bounding box center [161, 206] width 197 height 27
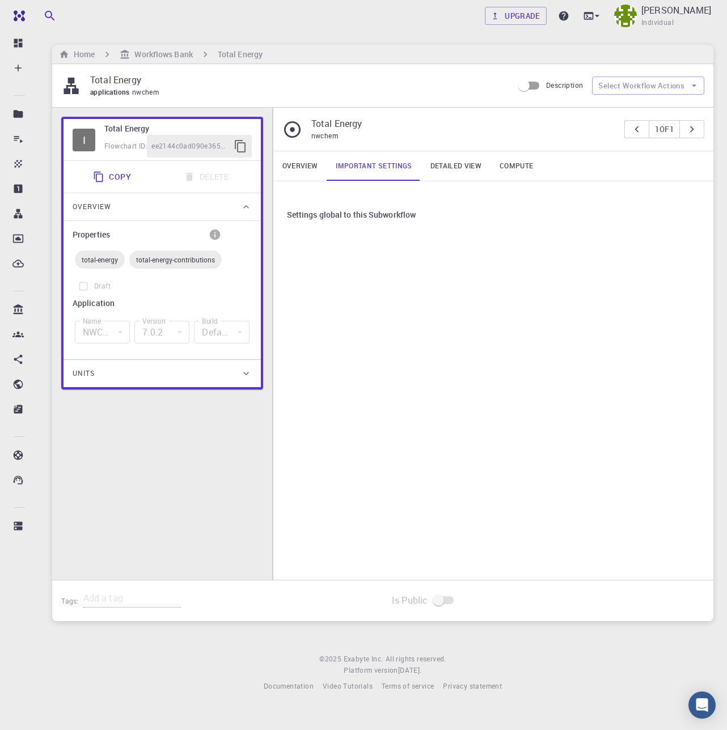
click at [101, 260] on span "total-energy" at bounding box center [100, 259] width 50 height 9
click at [159, 260] on span "total-energy-contributions" at bounding box center [175, 259] width 92 height 9
click at [118, 373] on div "Units" at bounding box center [157, 373] width 168 height 18
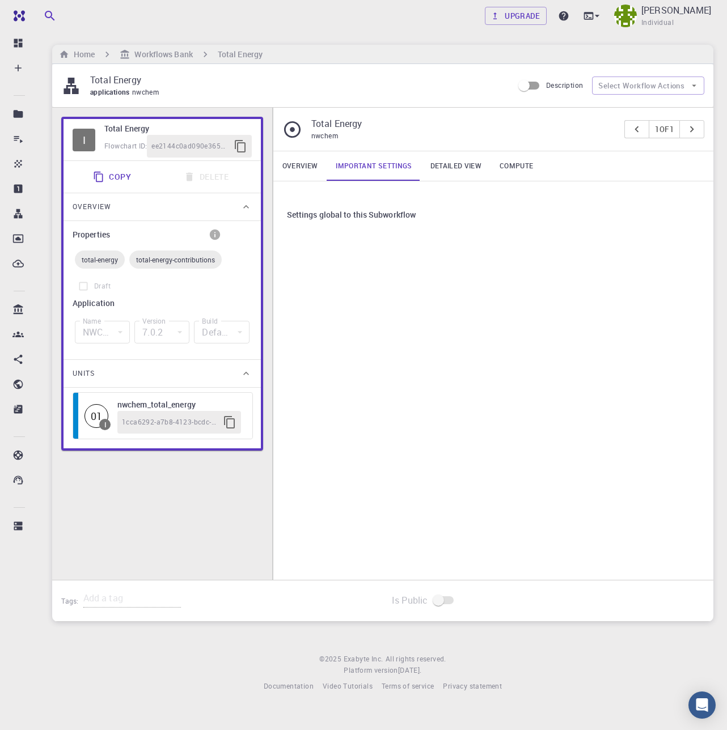
click at [192, 418] on span "1cca6292-a7b8-4123-bcdc-5b3a07d88f30" at bounding box center [170, 422] width 96 height 11
click at [533, 82] on input "Description" at bounding box center [523, 86] width 65 height 22
checkbox input "true"
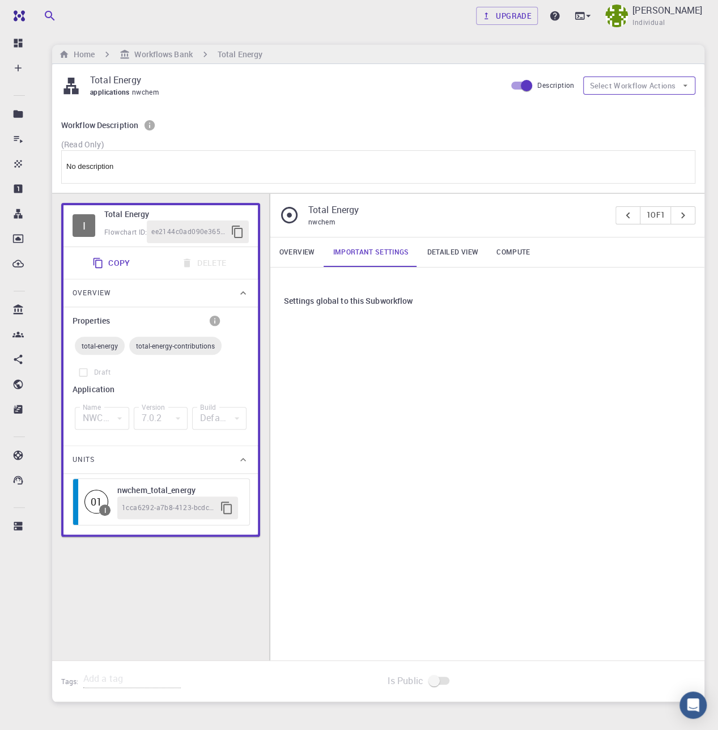
click at [623, 88] on button "Select Workflow Actions" at bounding box center [639, 86] width 112 height 18
click at [244, 142] on p "(Read Only)" at bounding box center [378, 144] width 634 height 11
click at [169, 57] on h6 "Workflows Bank" at bounding box center [161, 54] width 62 height 12
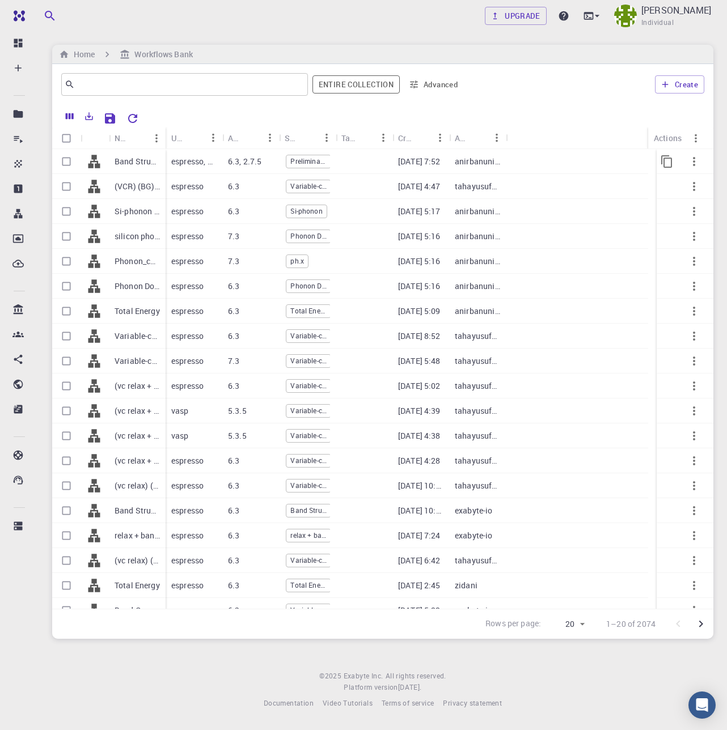
click at [67, 164] on input "Select row" at bounding box center [67, 162] width 22 height 22
checkbox input "true"
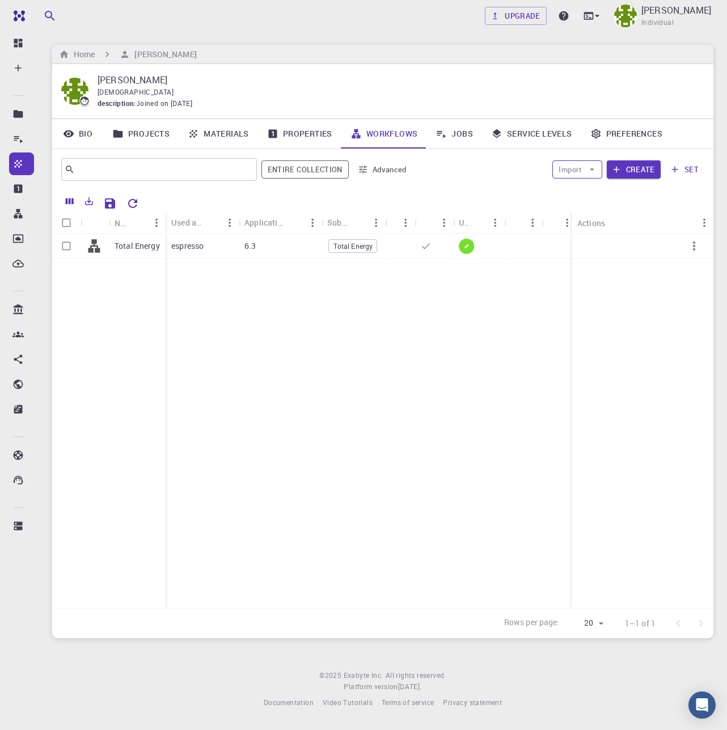
click at [584, 172] on button "Import" at bounding box center [576, 169] width 49 height 18
click at [592, 194] on span "Import From Bank" at bounding box center [612, 191] width 58 height 11
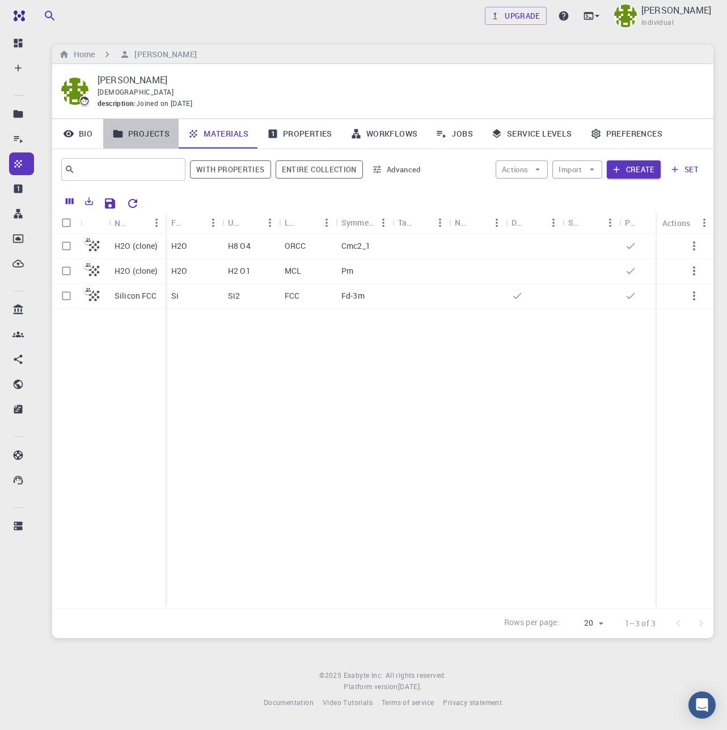
click at [152, 136] on link "Projects" at bounding box center [140, 133] width 75 height 29
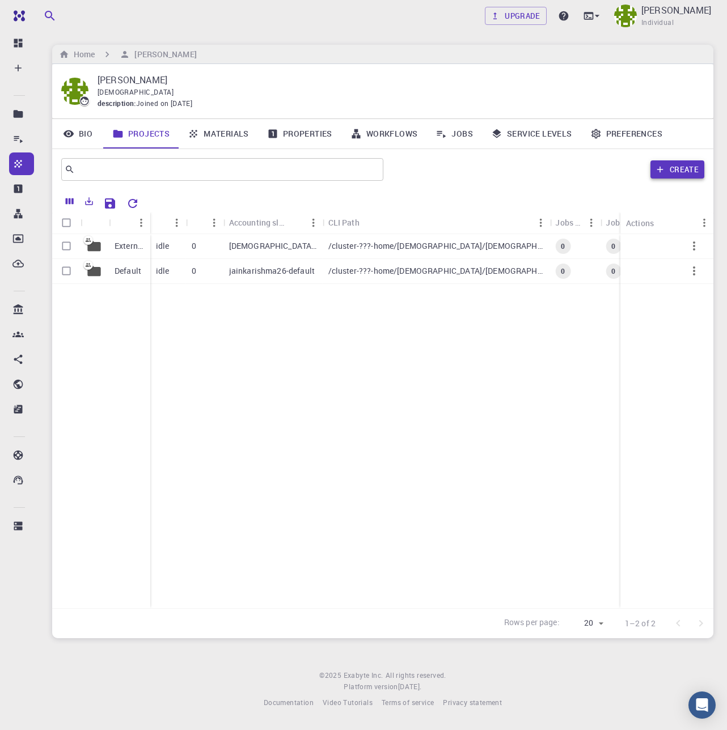
click at [659, 167] on icon "button" at bounding box center [660, 169] width 10 height 10
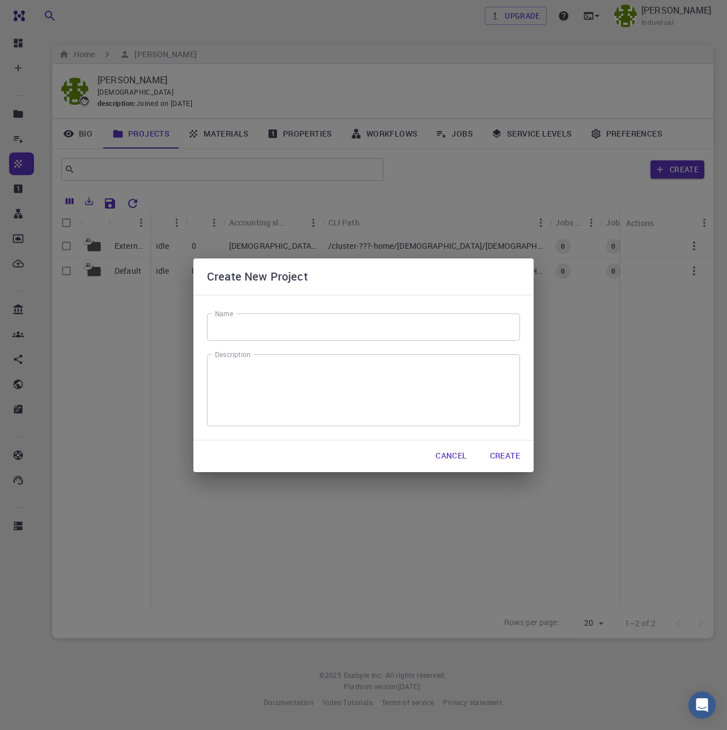
click at [315, 331] on input "Name" at bounding box center [363, 326] width 313 height 27
type input "TEST"
click at [517, 454] on button "Create" at bounding box center [505, 456] width 48 height 23
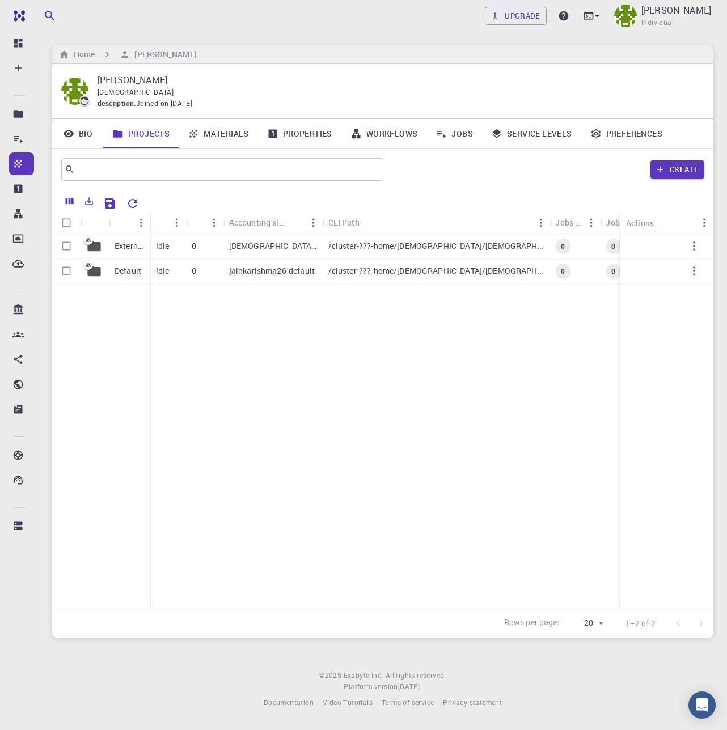
click at [224, 125] on link "Materials" at bounding box center [218, 133] width 79 height 29
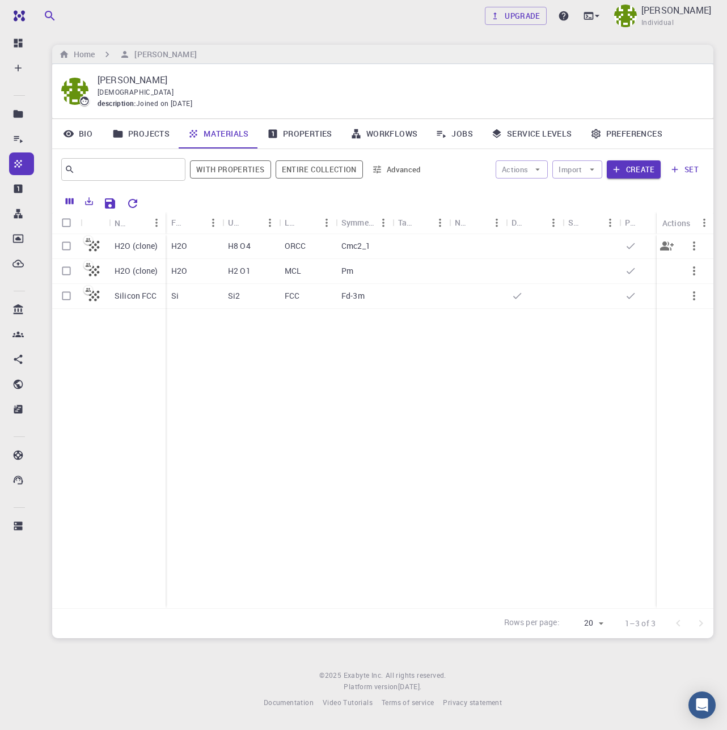
click at [260, 250] on div "H8 O4" at bounding box center [250, 246] width 57 height 25
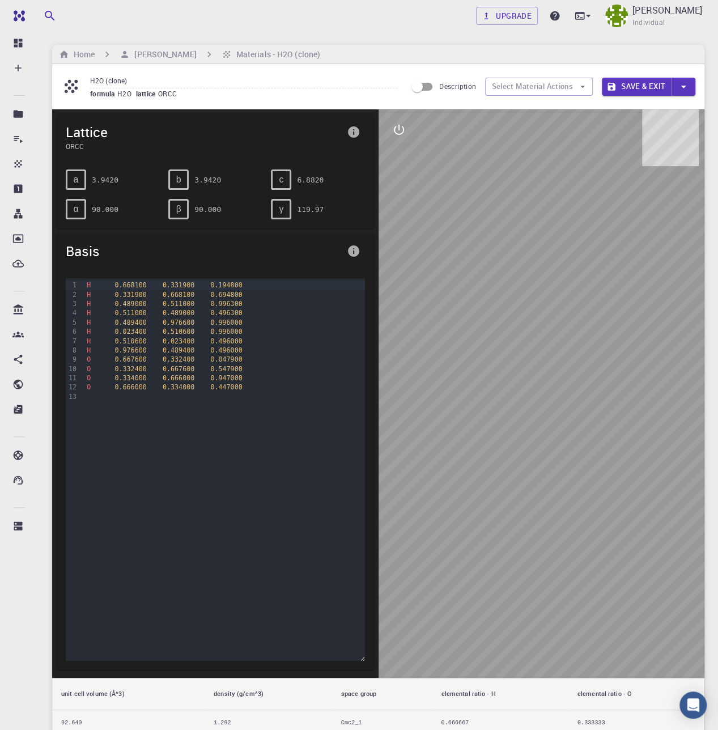
drag, startPoint x: 497, startPoint y: 190, endPoint x: 480, endPoint y: 320, distance: 131.4
click at [480, 320] on div at bounding box center [542, 393] width 326 height 568
click at [518, 87] on button "Select Material Actions" at bounding box center [539, 87] width 108 height 18
click at [521, 83] on button "Select Material Actions" at bounding box center [539, 87] width 108 height 18
click at [423, 87] on input "Description" at bounding box center [417, 87] width 65 height 22
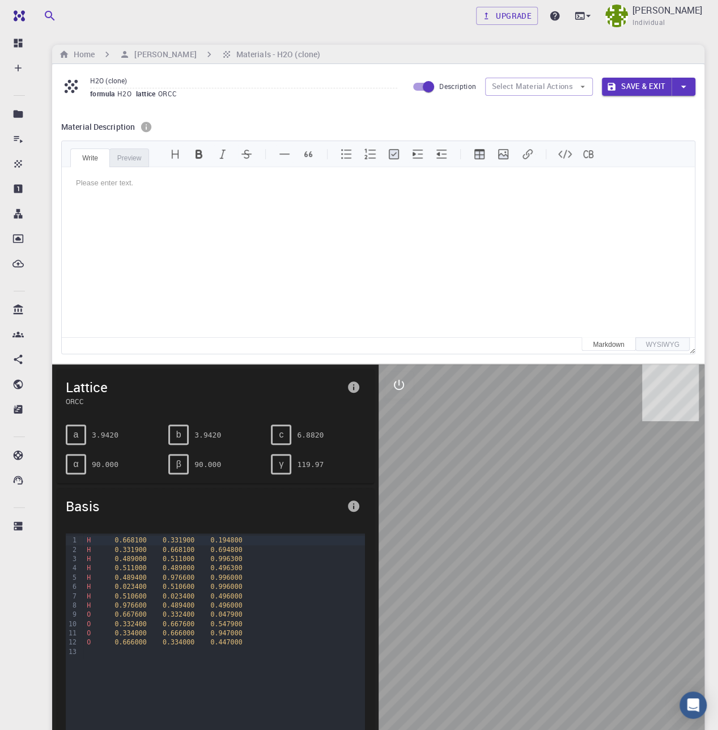
click at [422, 88] on input "Description" at bounding box center [428, 87] width 65 height 22
checkbox input "false"
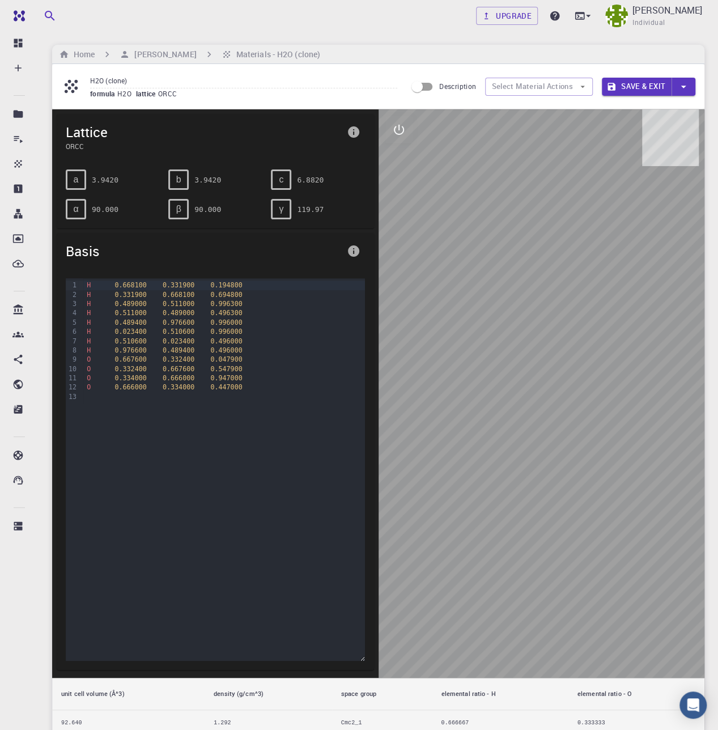
click at [504, 258] on div at bounding box center [542, 393] width 326 height 568
click at [401, 134] on icon "interactive" at bounding box center [399, 130] width 10 height 10
click at [405, 165] on button "view" at bounding box center [398, 156] width 27 height 27
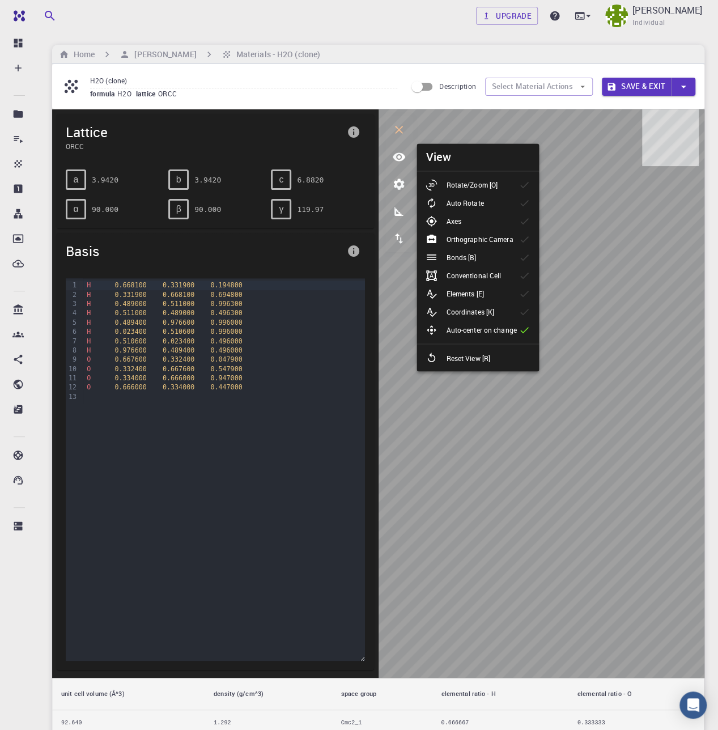
click at [474, 181] on p "Rotate/Zoom [O]" at bounding box center [472, 185] width 52 height 10
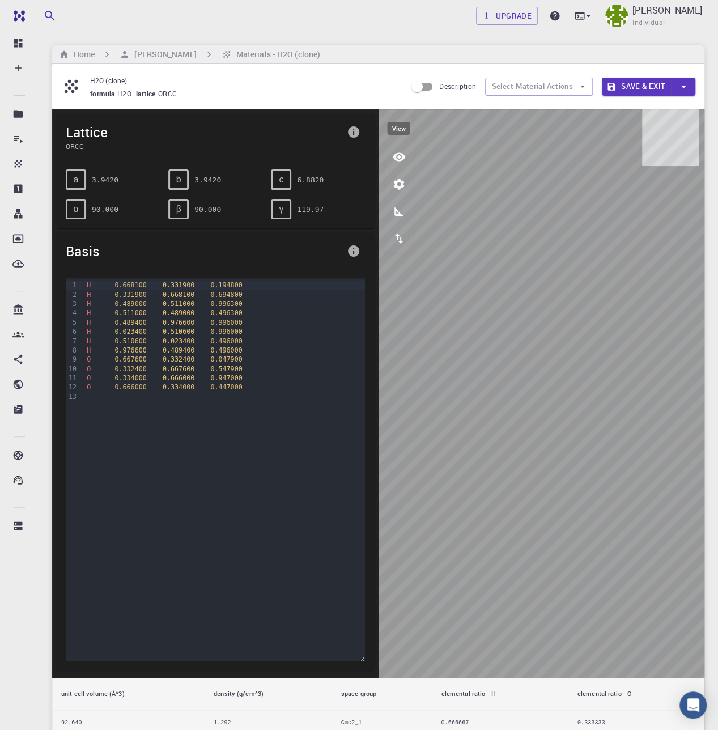
click at [400, 155] on icon "view" at bounding box center [399, 157] width 14 height 14
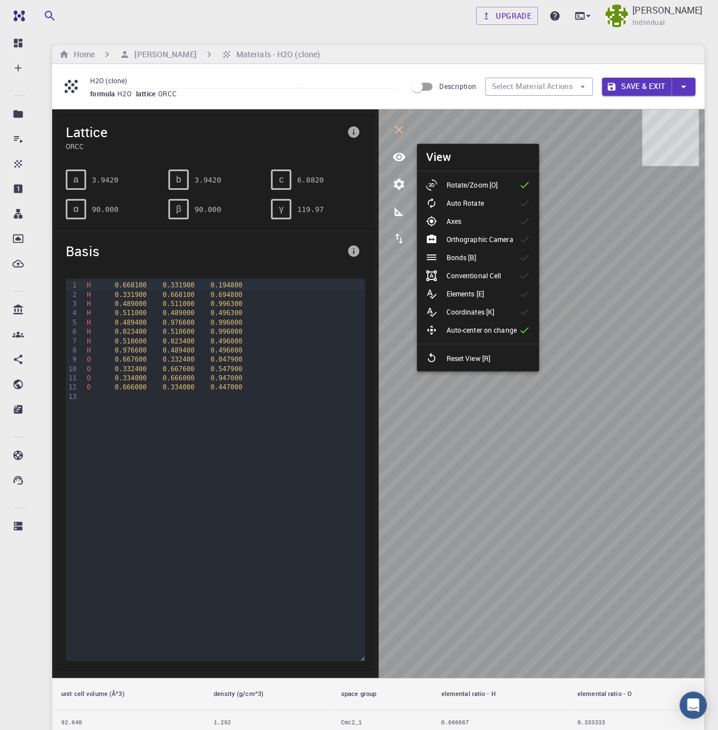
click at [457, 203] on p "Auto Rotate" at bounding box center [464, 203] width 37 height 10
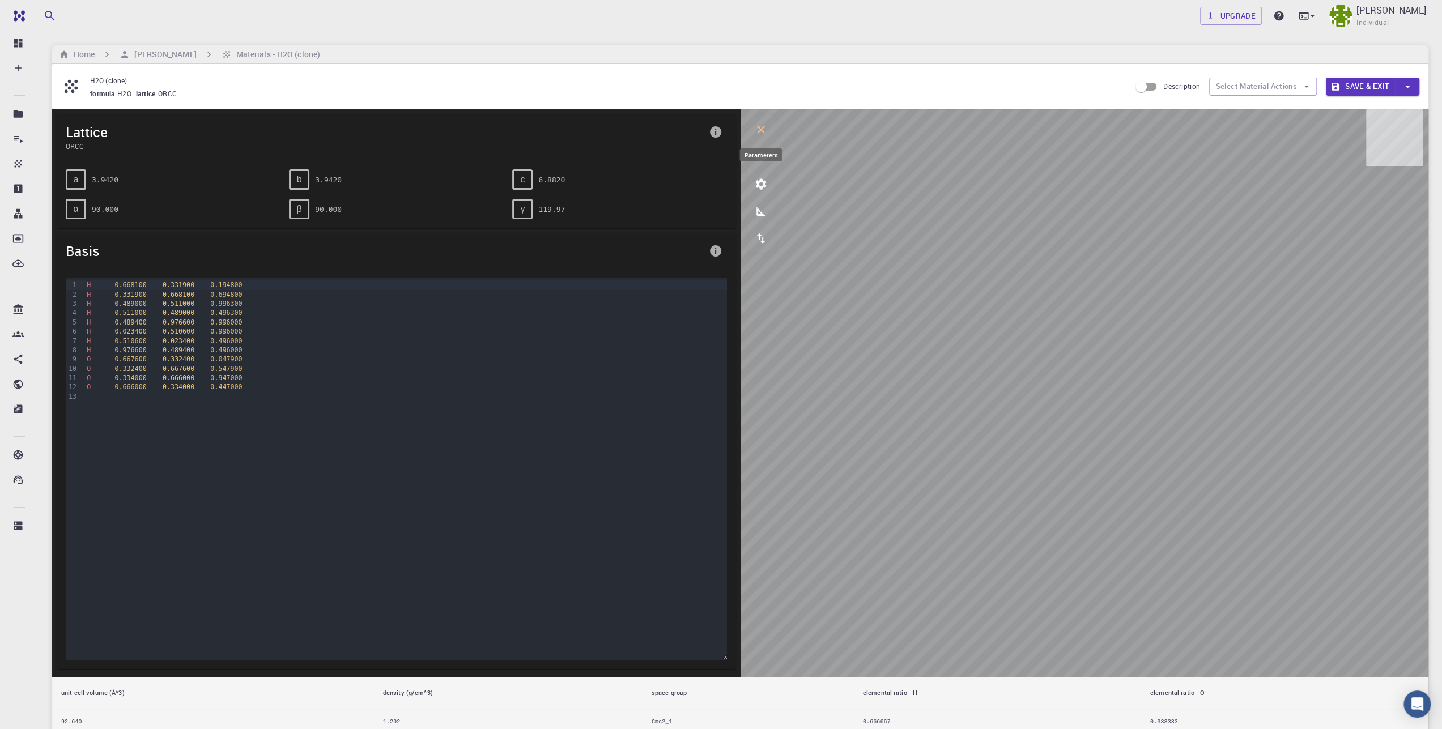
click at [769, 188] on button "parameters" at bounding box center [761, 184] width 27 height 27
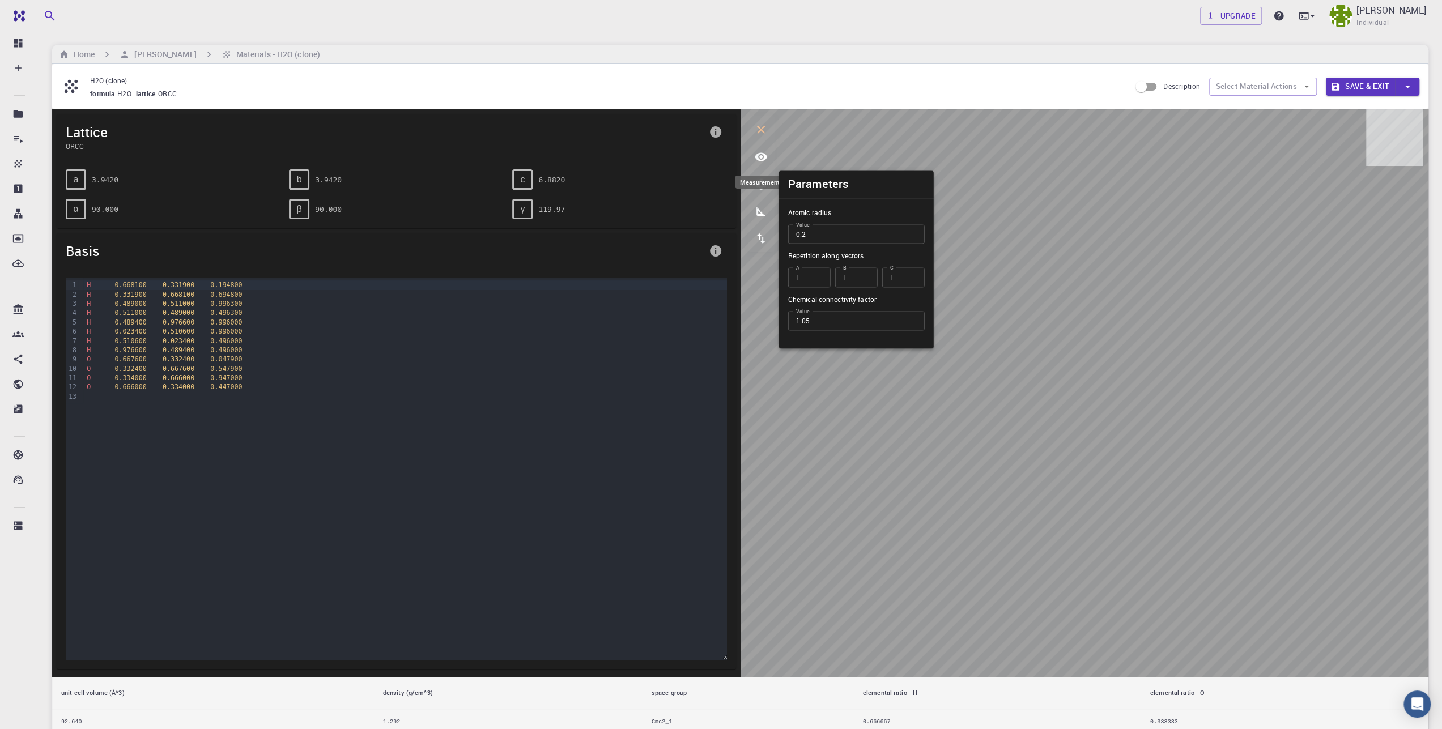
click at [760, 219] on button "measurements" at bounding box center [761, 211] width 27 height 27
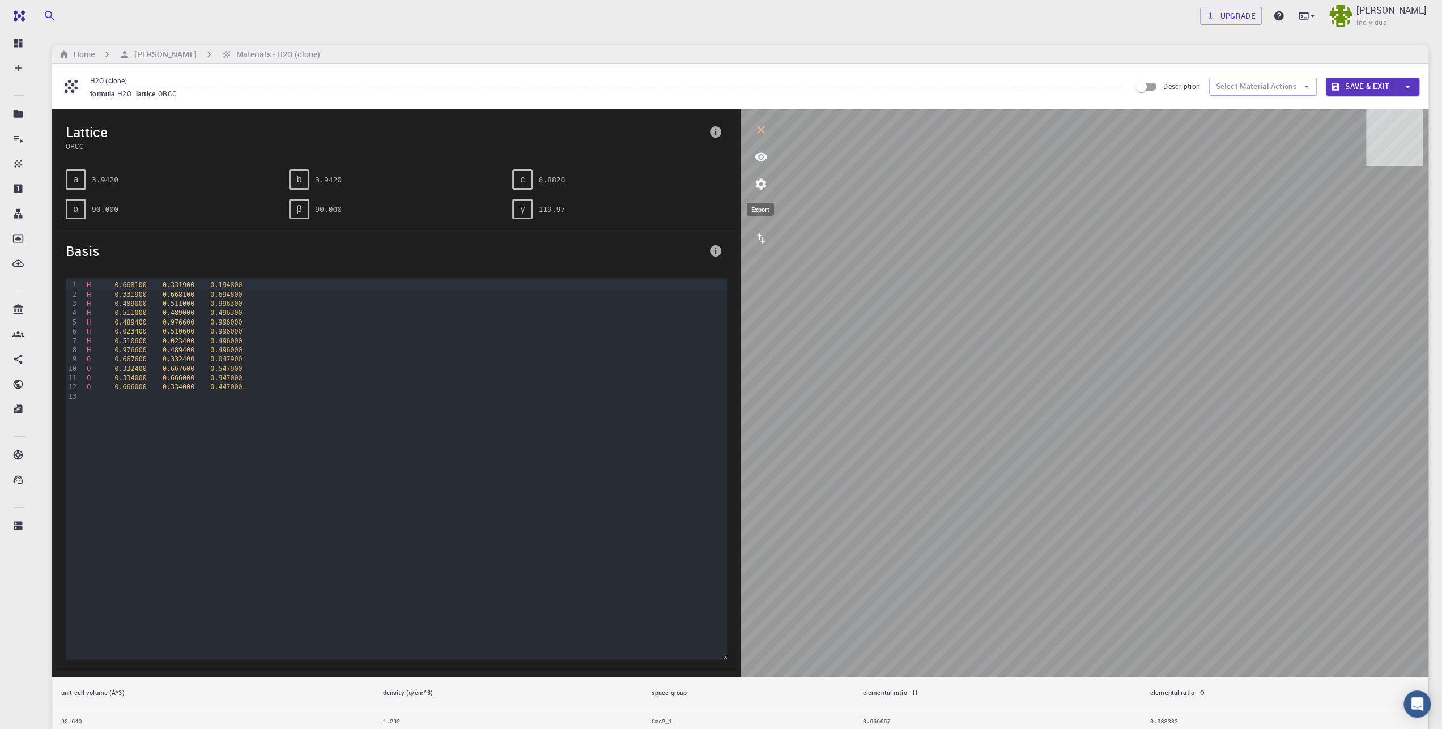
click at [764, 239] on icon "export" at bounding box center [761, 239] width 14 height 14
click at [759, 188] on icon "parameters" at bounding box center [761, 184] width 14 height 14
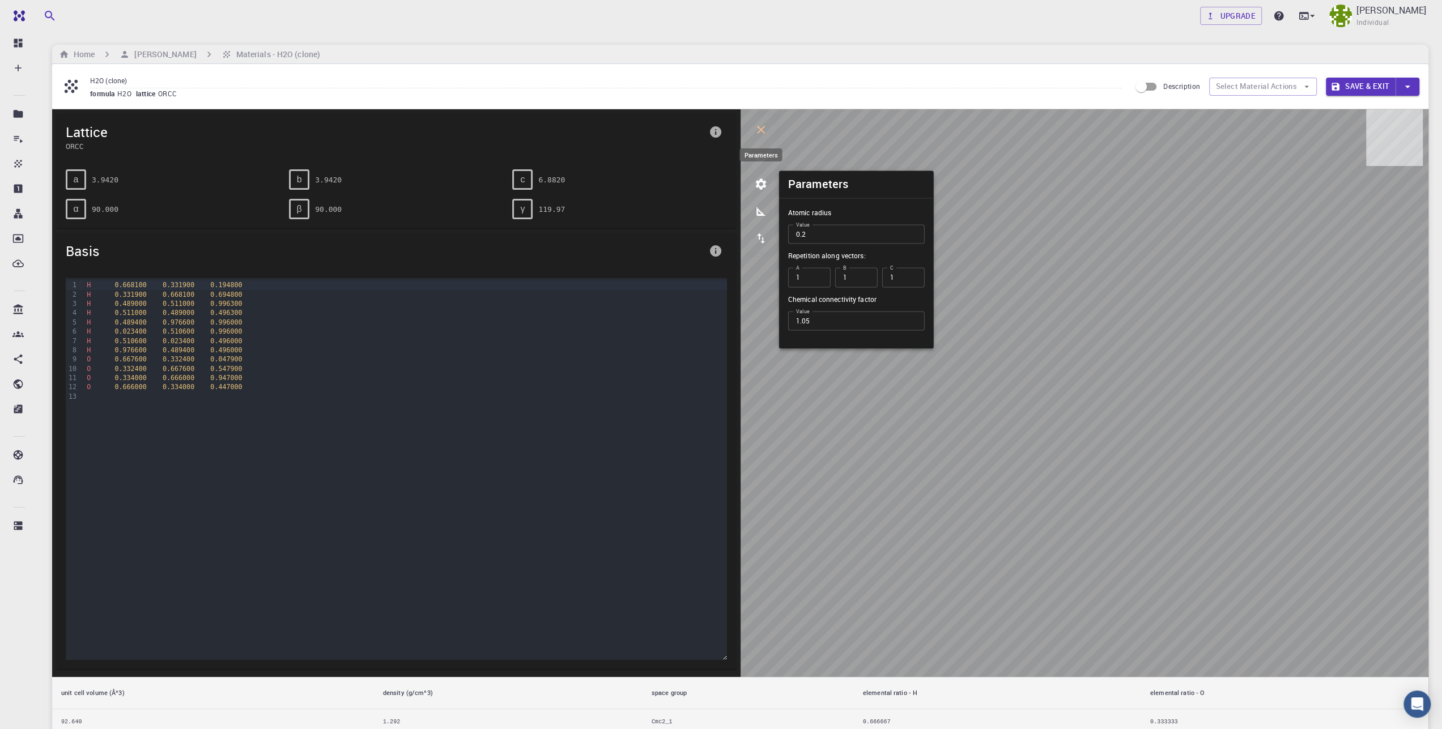
click at [759, 188] on icon "parameters" at bounding box center [760, 184] width 11 height 11
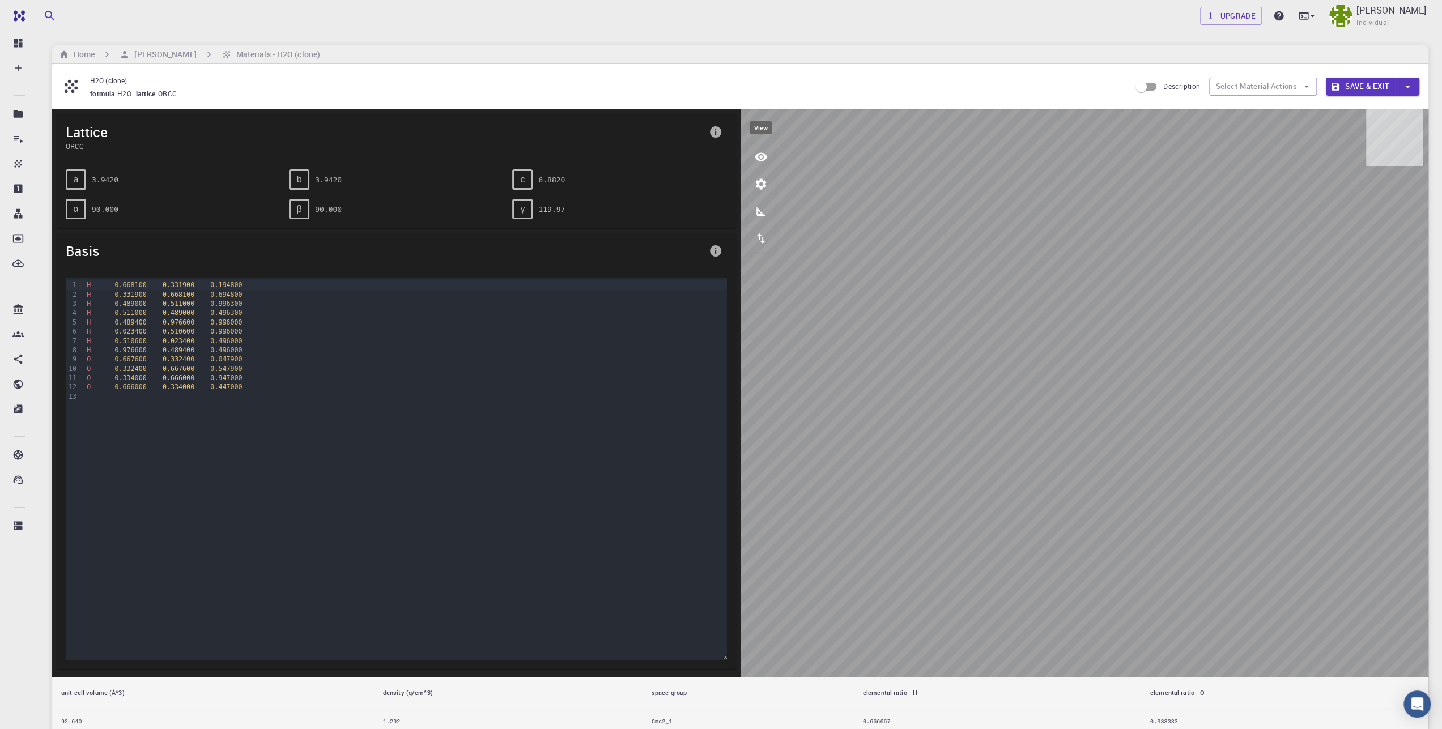
click at [758, 152] on icon "view" at bounding box center [761, 157] width 14 height 14
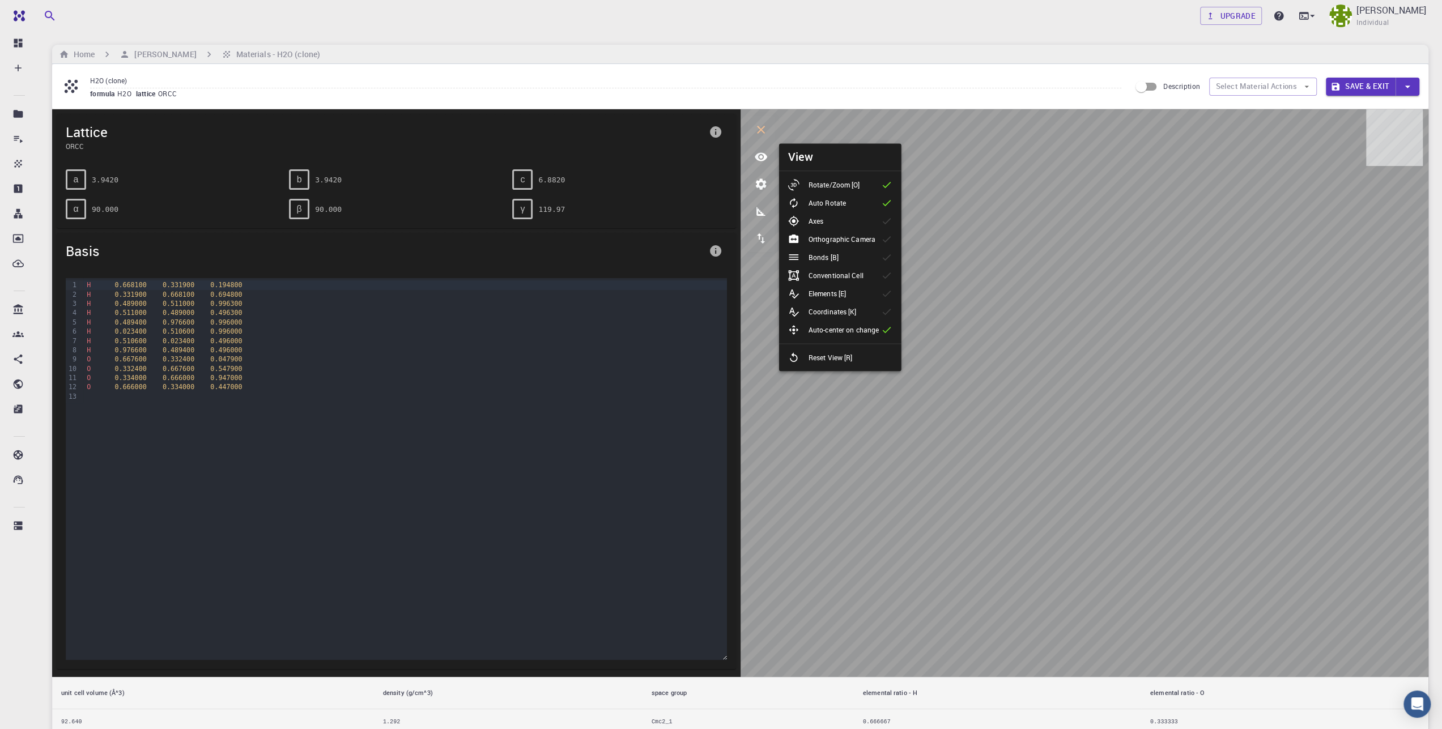
click at [844, 237] on p "Orthographic Camera" at bounding box center [842, 239] width 67 height 10
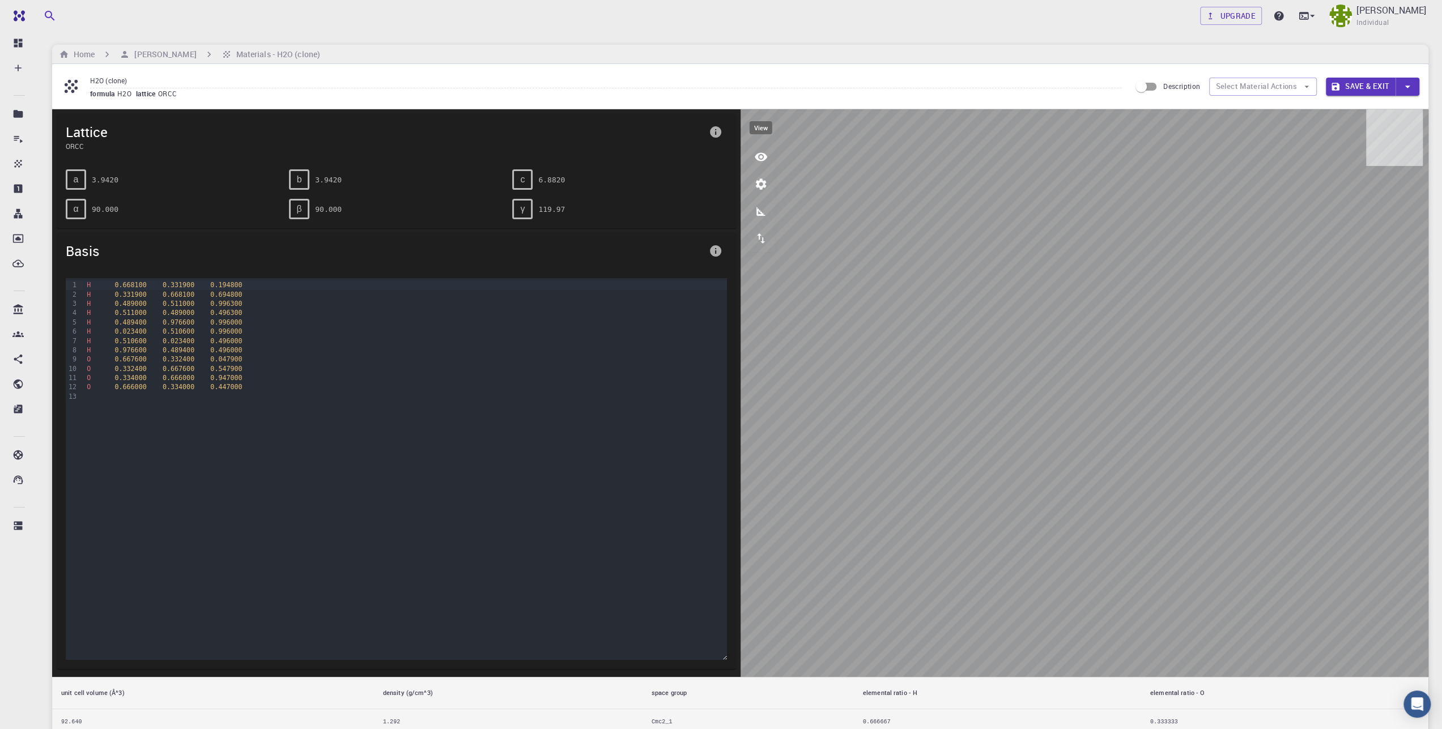
click at [765, 155] on icon "view" at bounding box center [761, 157] width 12 height 9
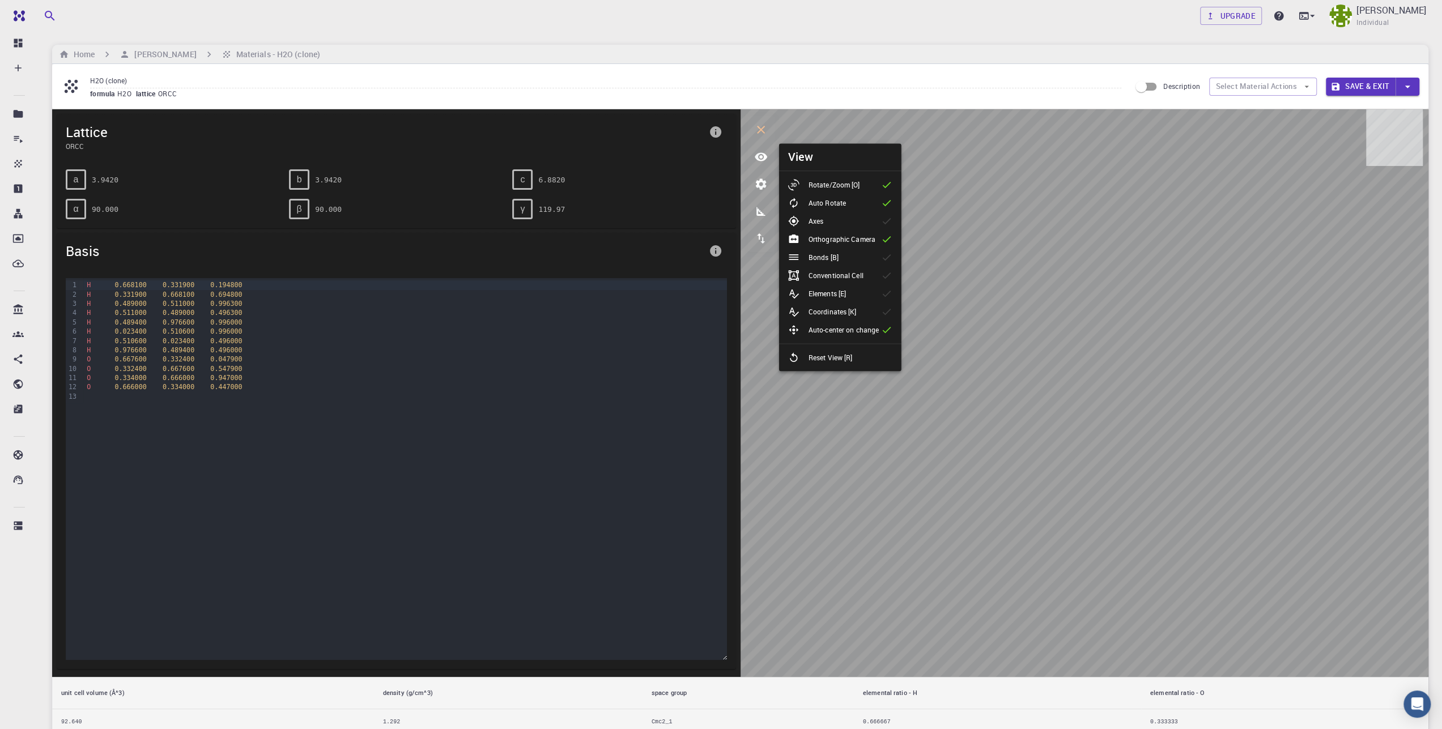
click at [853, 259] on li "Bonds [B]" at bounding box center [840, 257] width 122 height 18
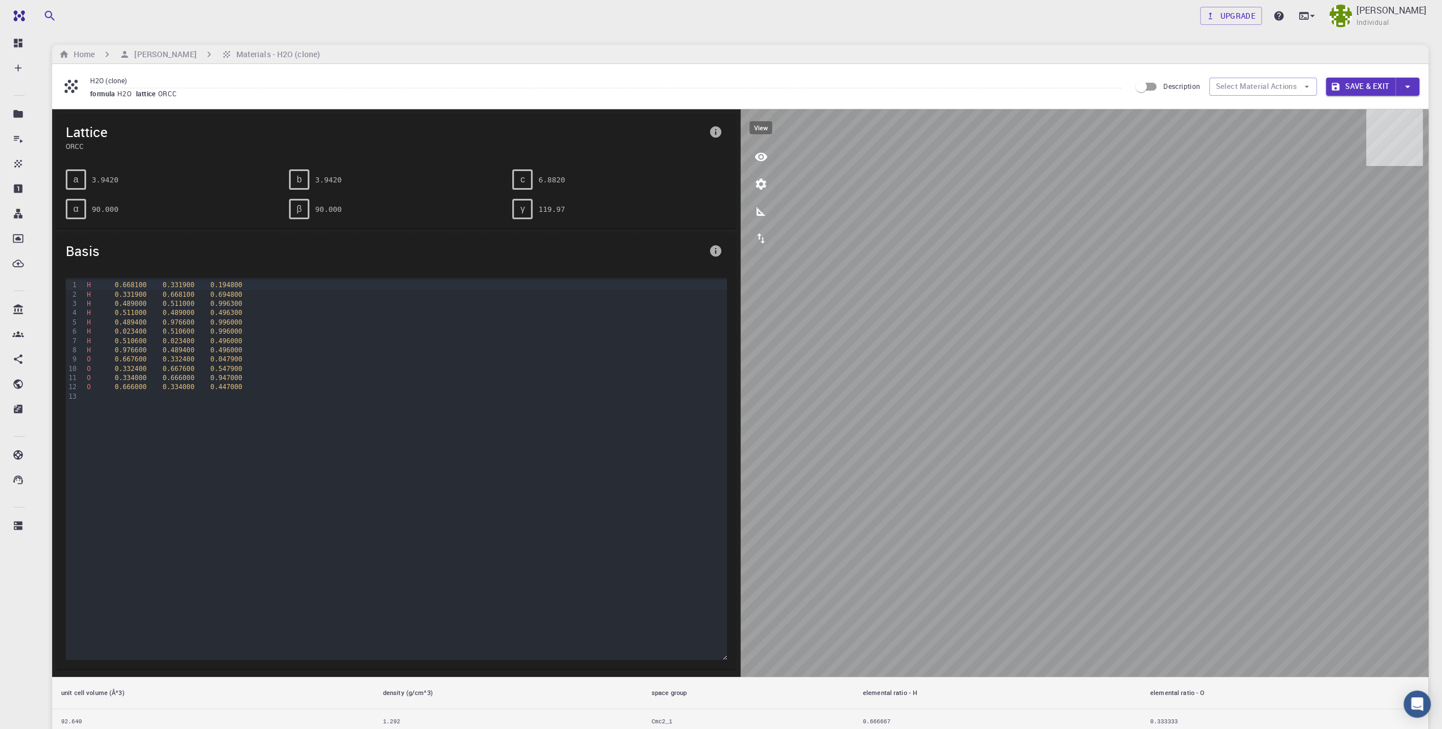
drag, startPoint x: 765, startPoint y: 157, endPoint x: 771, endPoint y: 162, distance: 7.7
click at [766, 157] on icon "view" at bounding box center [761, 157] width 12 height 9
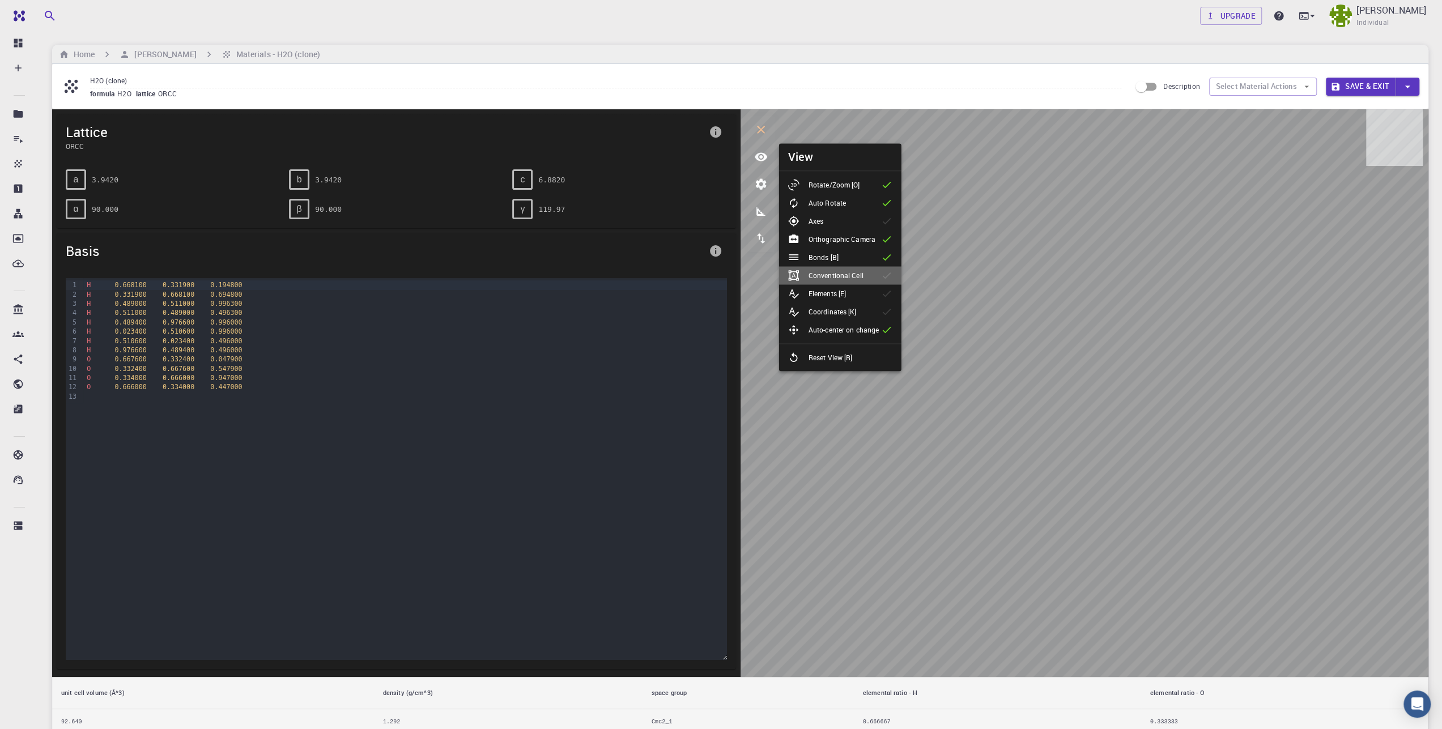
click at [860, 276] on p "Conventional Cell" at bounding box center [836, 275] width 55 height 10
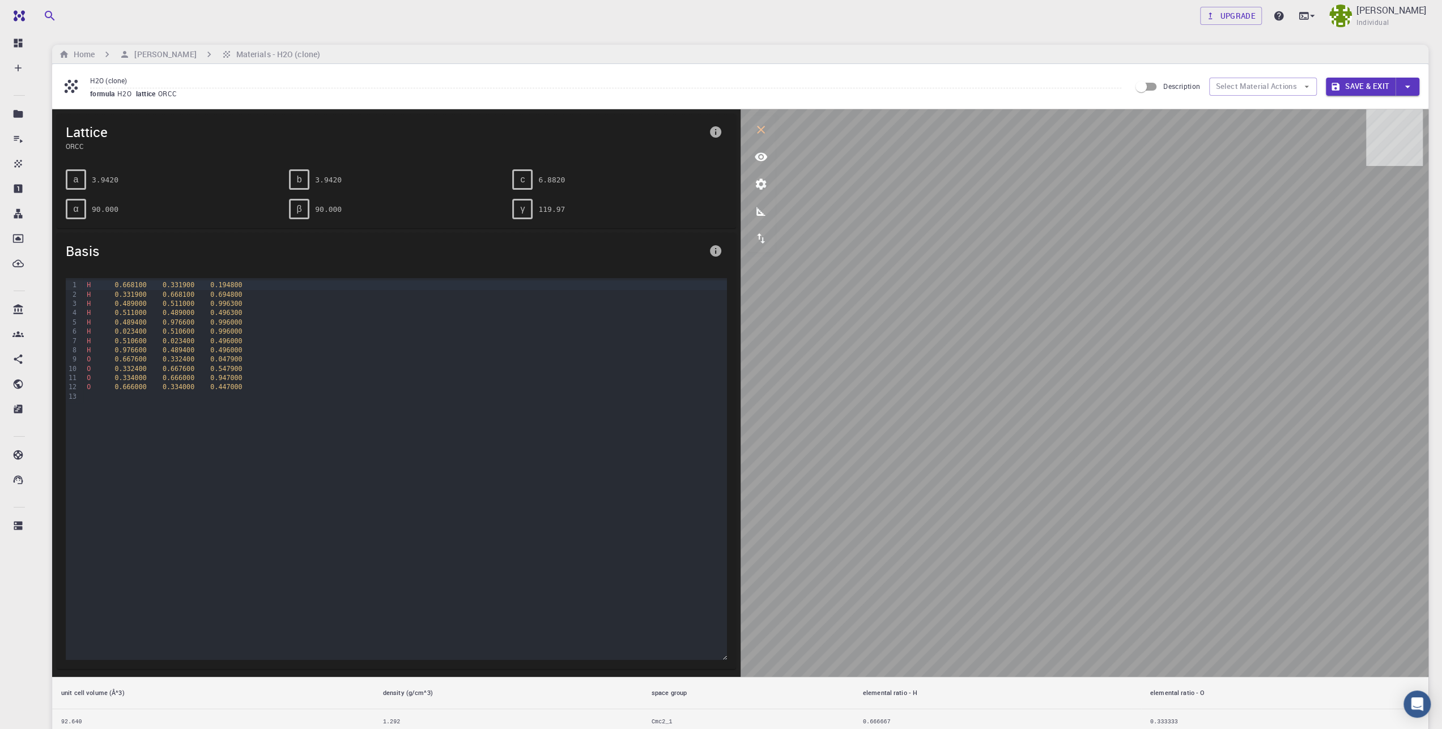
click at [761, 160] on icon "view" at bounding box center [761, 157] width 12 height 9
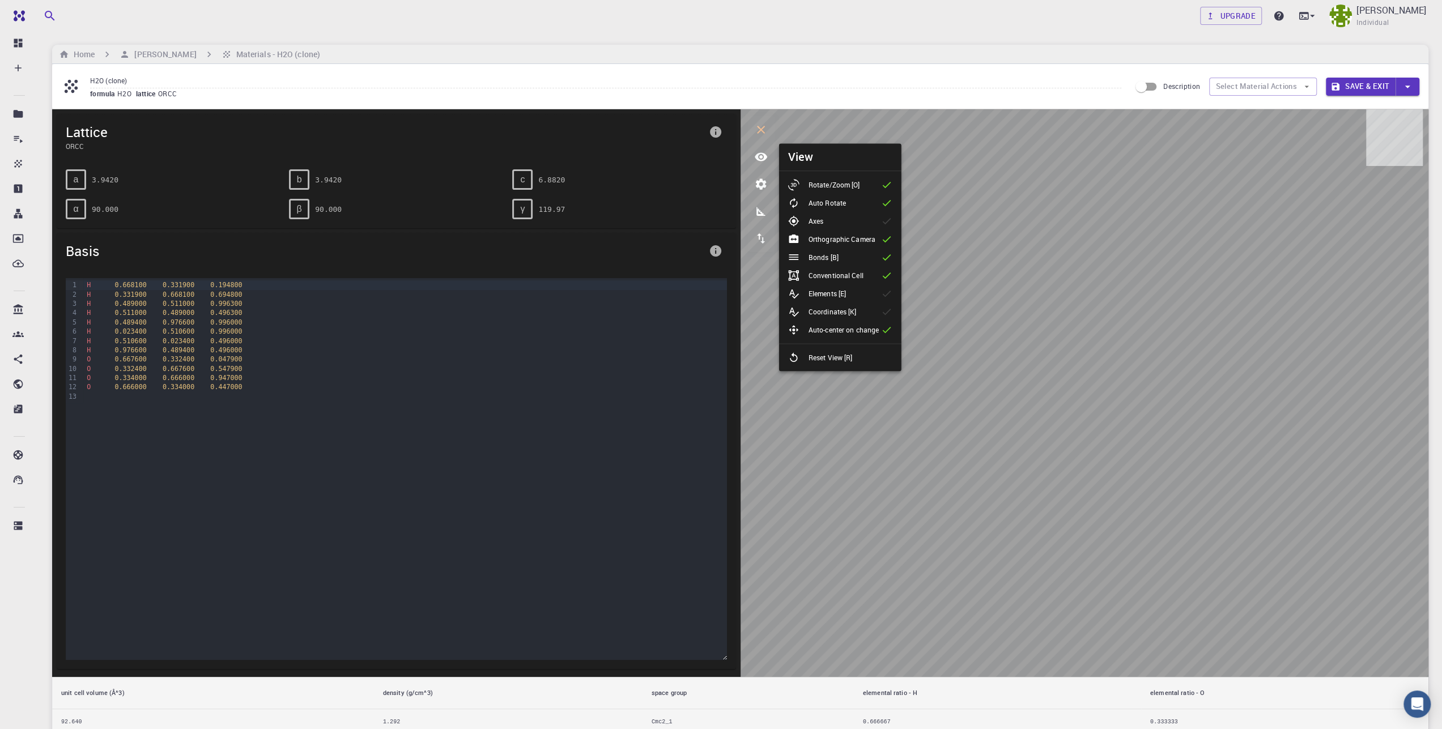
click at [852, 298] on div "Elements [E]" at bounding box center [821, 293] width 67 height 11
click at [852, 313] on p "Coordinates [K]" at bounding box center [833, 312] width 48 height 10
click at [876, 330] on p "Auto-center on change" at bounding box center [844, 330] width 70 height 10
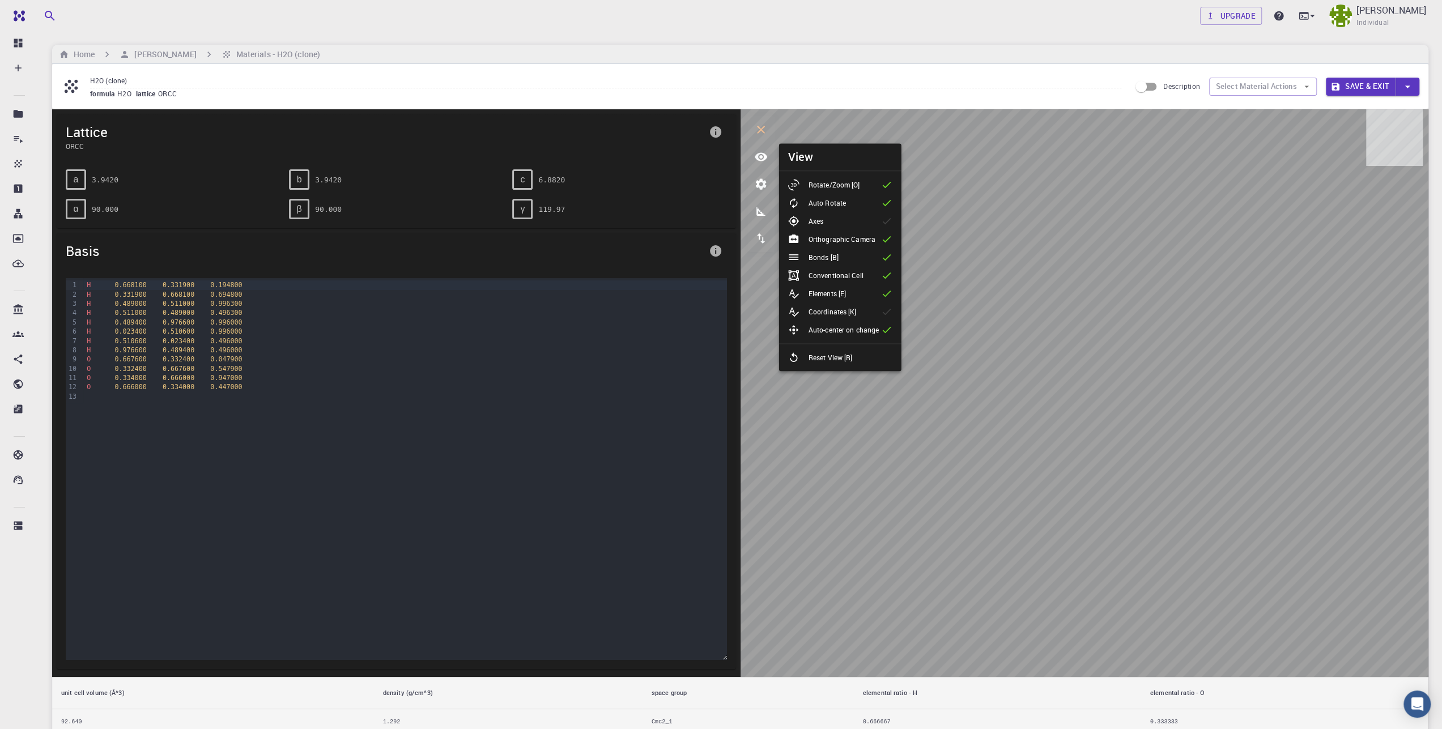
click at [869, 223] on li "Axes" at bounding box center [840, 221] width 122 height 18
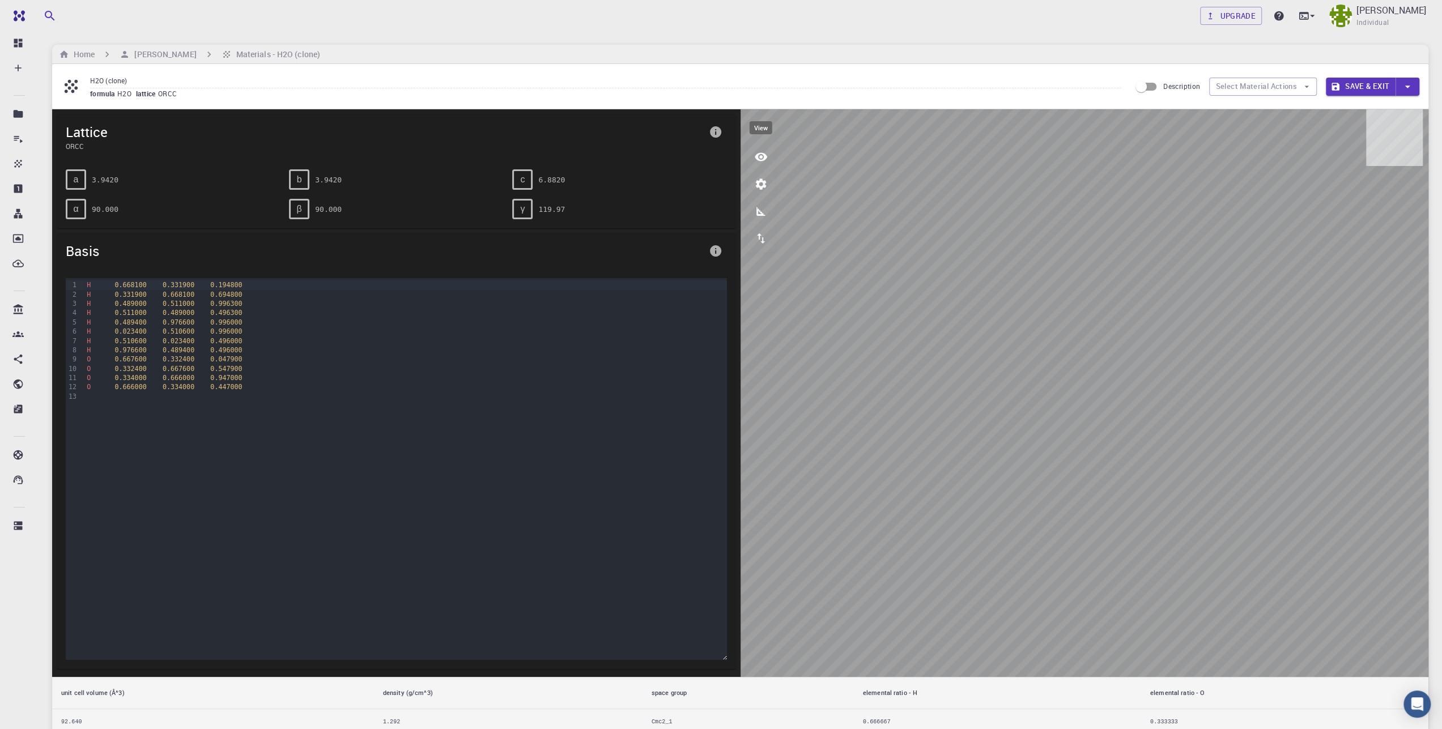
click at [761, 153] on icon "view" at bounding box center [761, 157] width 12 height 9
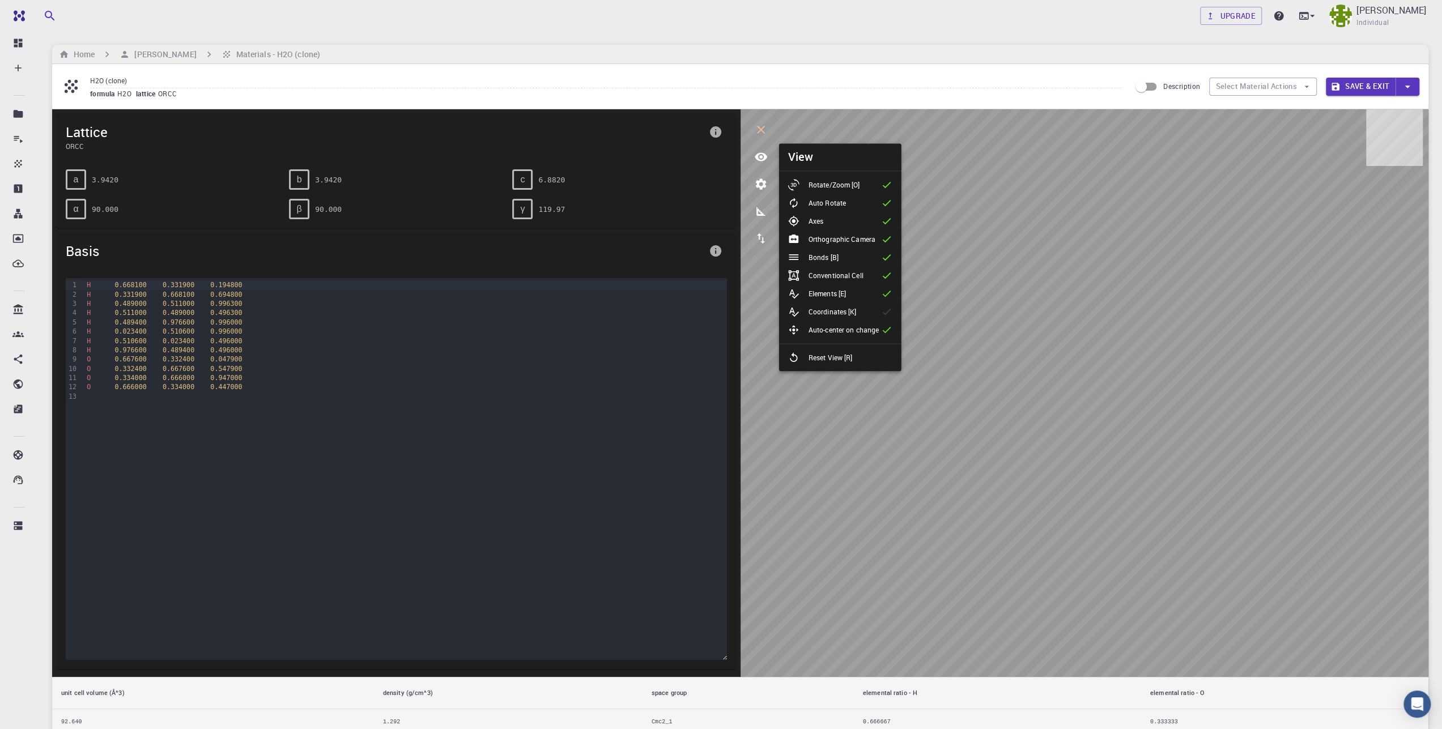
click at [853, 229] on li "Axes" at bounding box center [840, 221] width 122 height 18
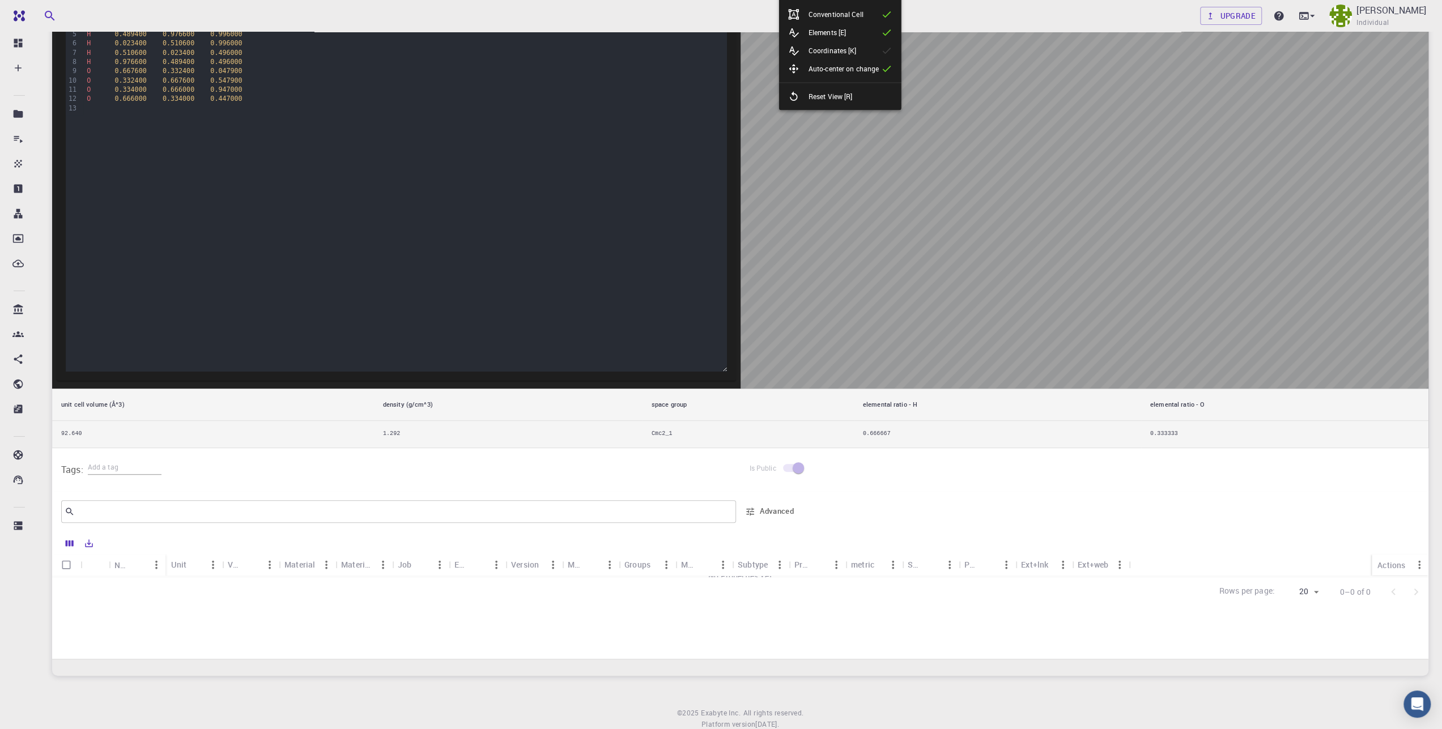
scroll to position [324, 0]
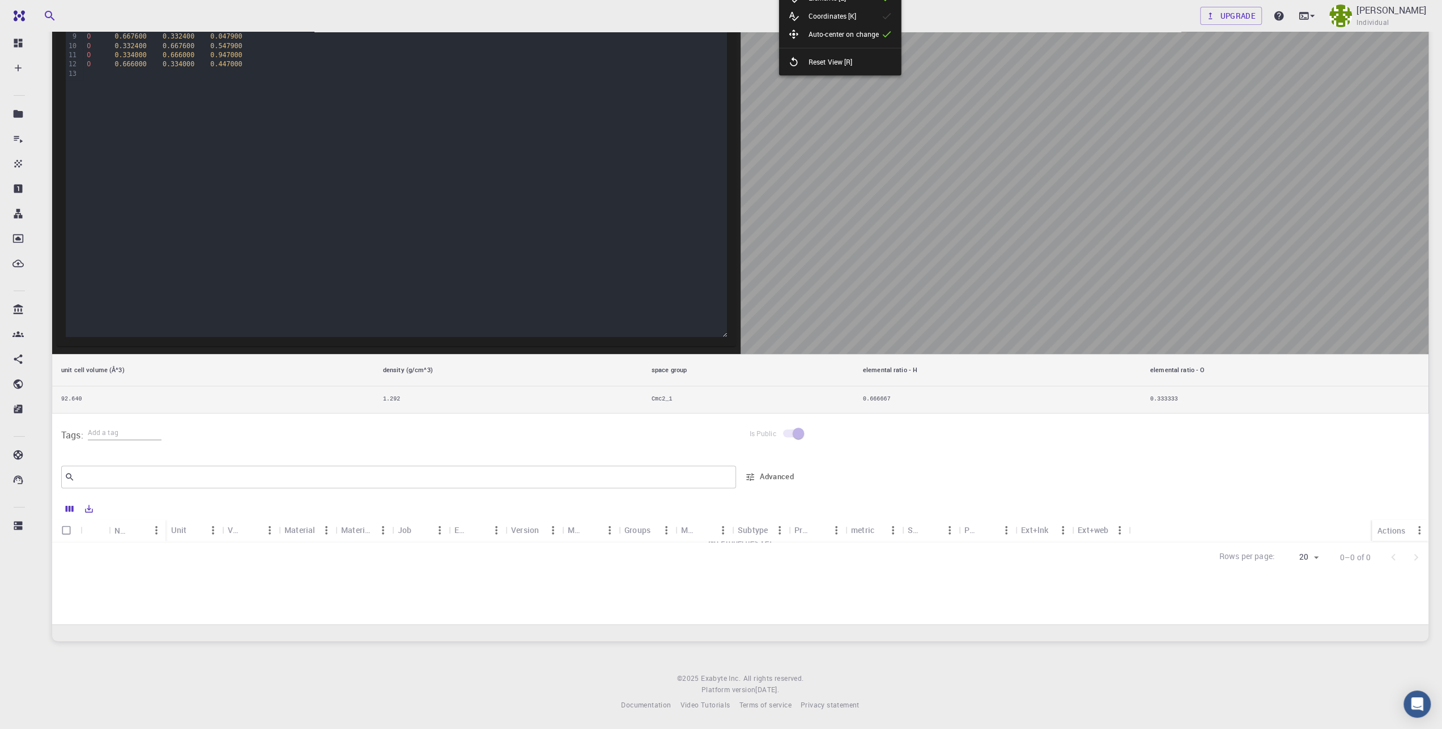
click at [192, 534] on div "Unit" at bounding box center [187, 530] width 33 height 22
click at [242, 532] on div "Value" at bounding box center [235, 530] width 15 height 22
click at [299, 533] on div "Material" at bounding box center [299, 530] width 31 height 22
click at [363, 534] on div "Material Formula" at bounding box center [357, 530] width 33 height 22
click at [401, 532] on div "Job" at bounding box center [405, 530] width 14 height 22
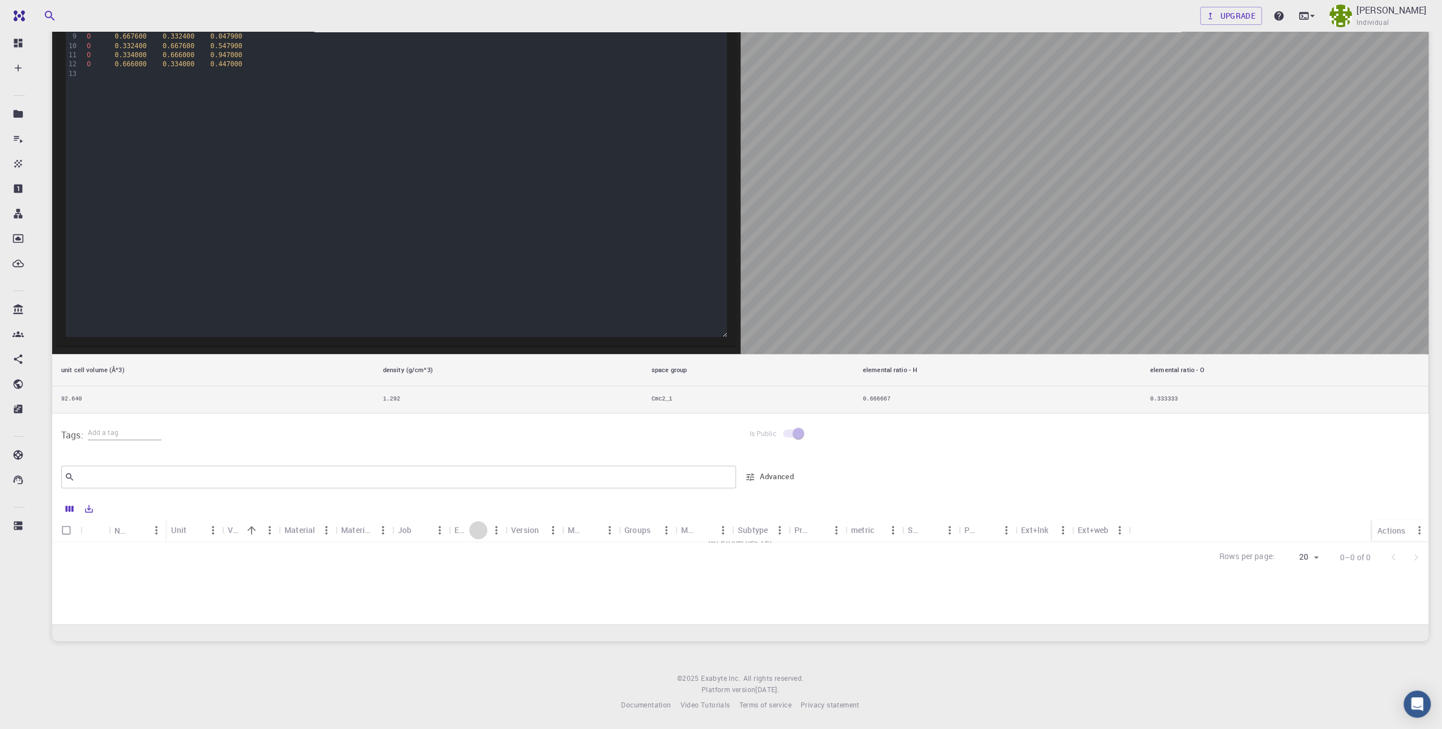
click at [475, 533] on icon "Sort" at bounding box center [478, 530] width 12 height 12
click at [525, 531] on div "Version" at bounding box center [525, 530] width 28 height 22
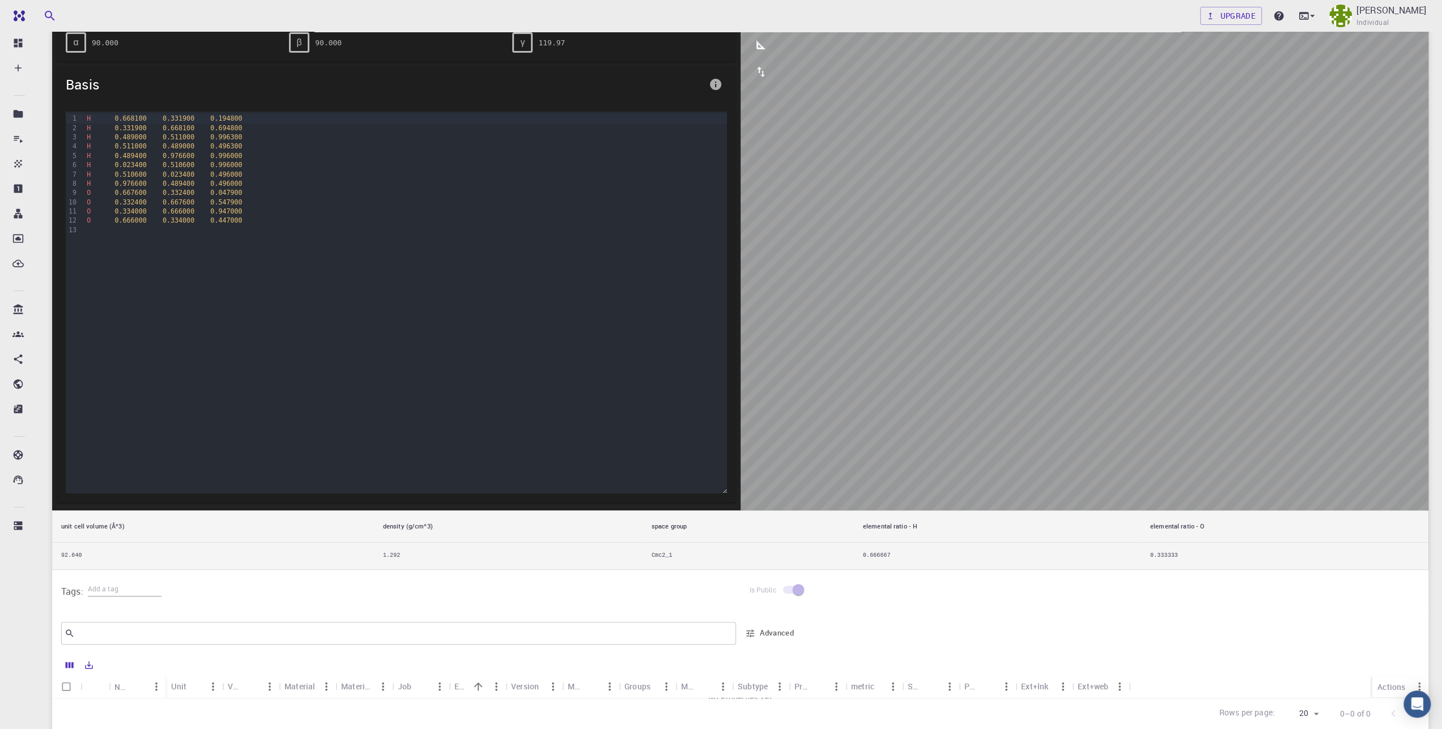
scroll to position [0, 0]
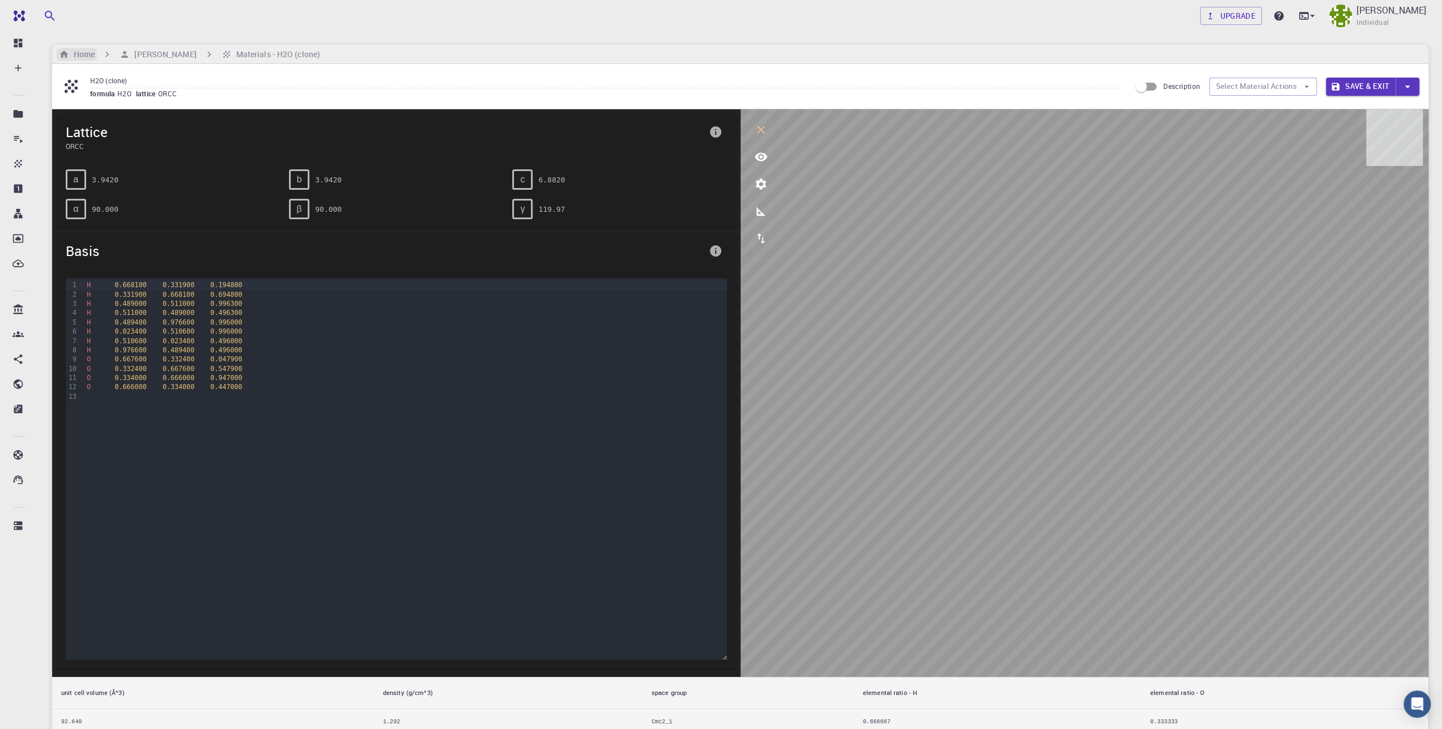
click at [83, 57] on h6 "Home" at bounding box center [82, 54] width 26 height 12
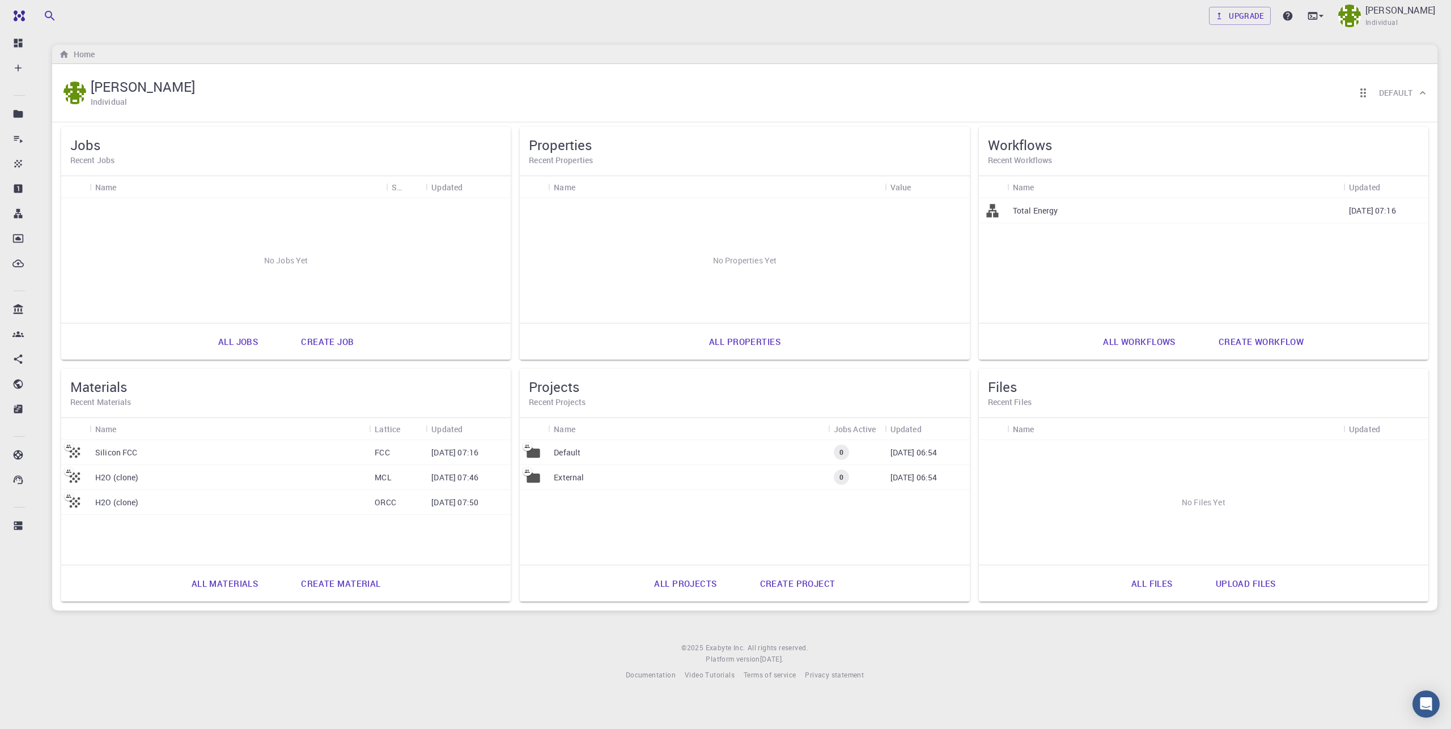
click at [72, 472] on icon at bounding box center [69, 472] width 10 height 10
click at [99, 448] on div at bounding box center [285, 502] width 449 height 125
click at [67, 444] on icon at bounding box center [69, 447] width 10 height 10
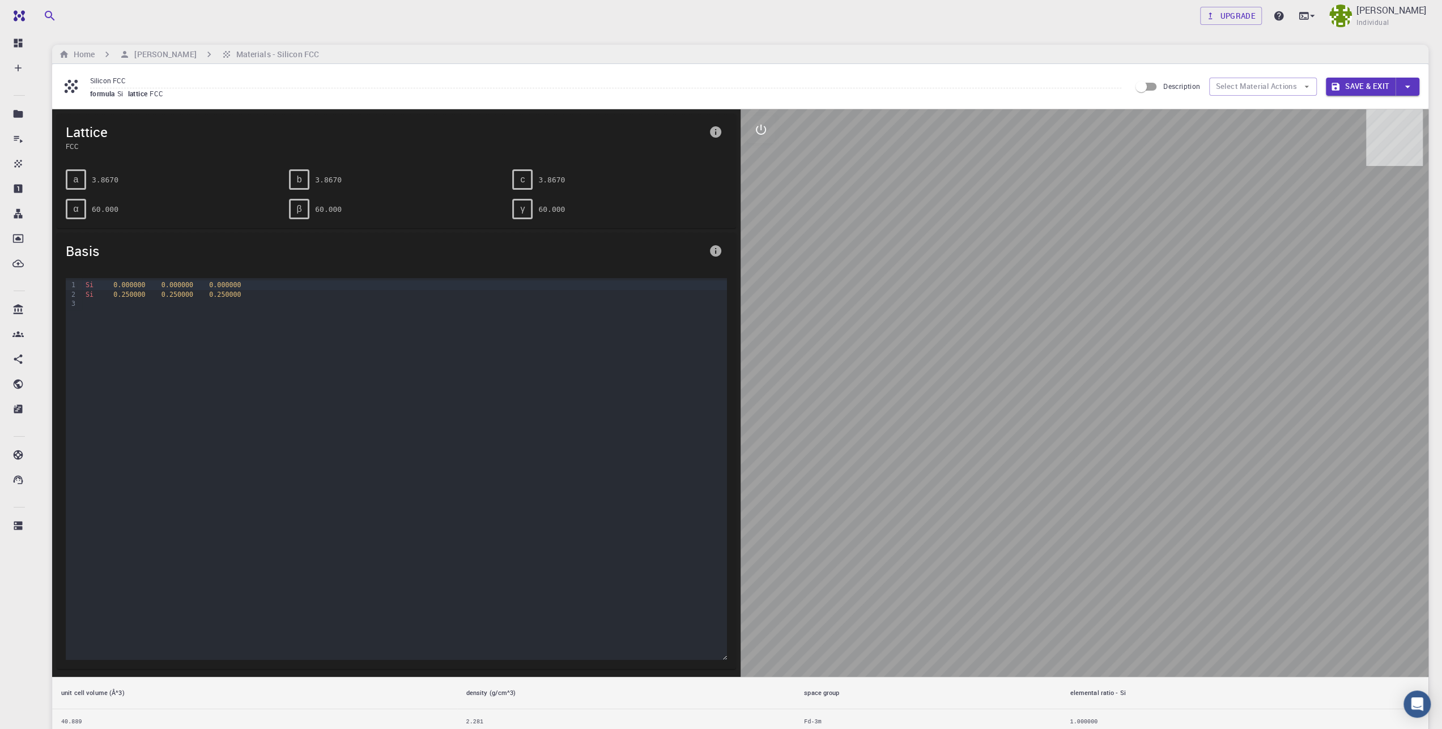
drag, startPoint x: 1097, startPoint y: 440, endPoint x: 1149, endPoint y: 584, distance: 153.1
click at [1149, 584] on div at bounding box center [1085, 393] width 689 height 568
click at [763, 131] on icon "interactive" at bounding box center [761, 130] width 14 height 14
click at [767, 162] on icon "view" at bounding box center [761, 157] width 14 height 14
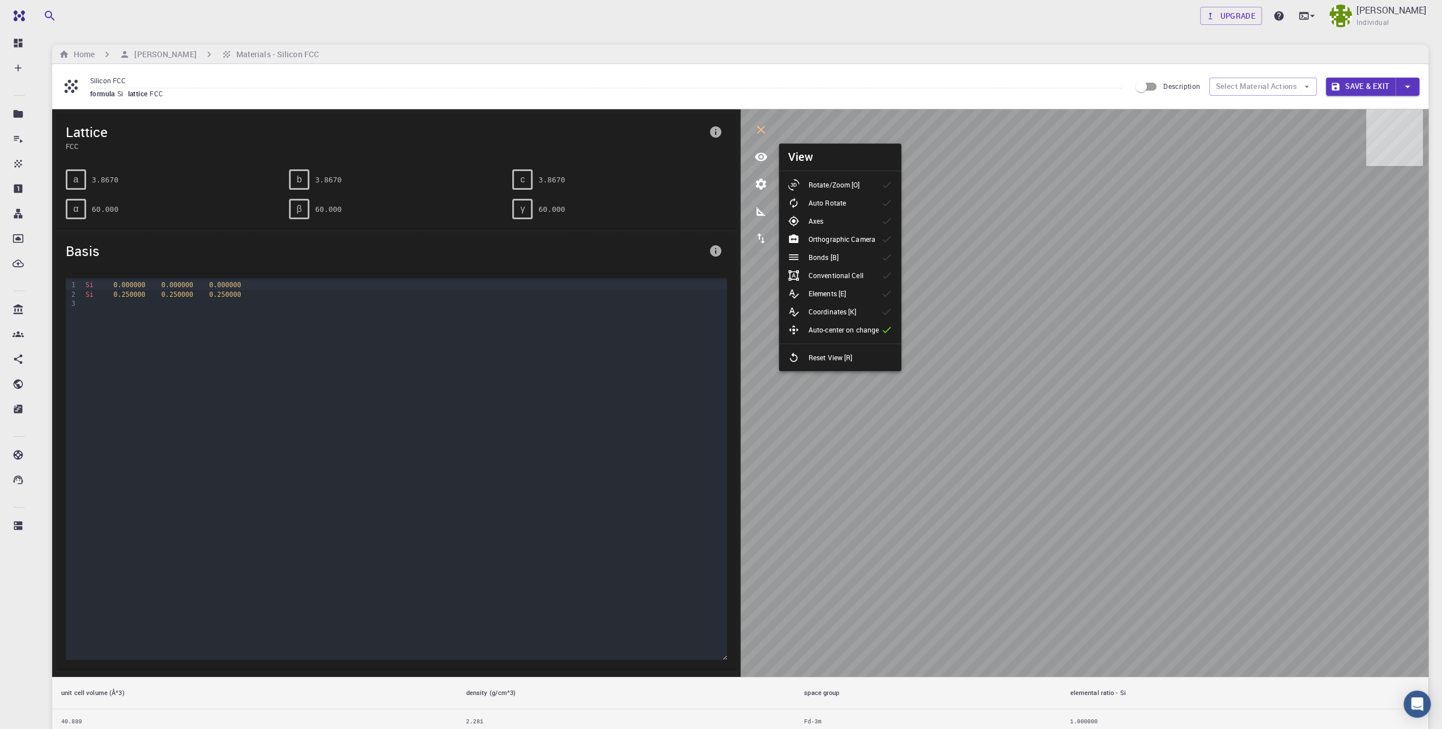
click at [815, 200] on p "Auto Rotate" at bounding box center [827, 203] width 37 height 10
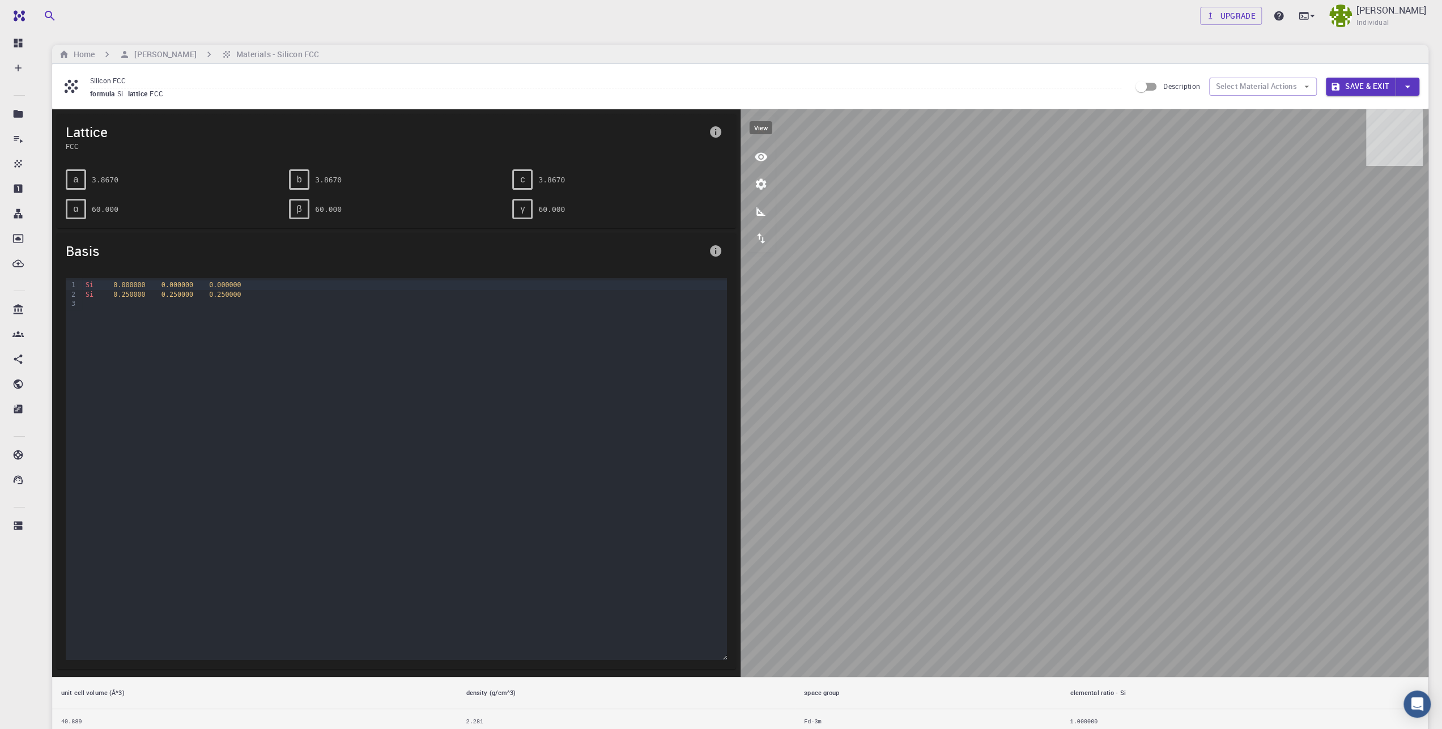
click at [770, 161] on button "view" at bounding box center [761, 156] width 27 height 27
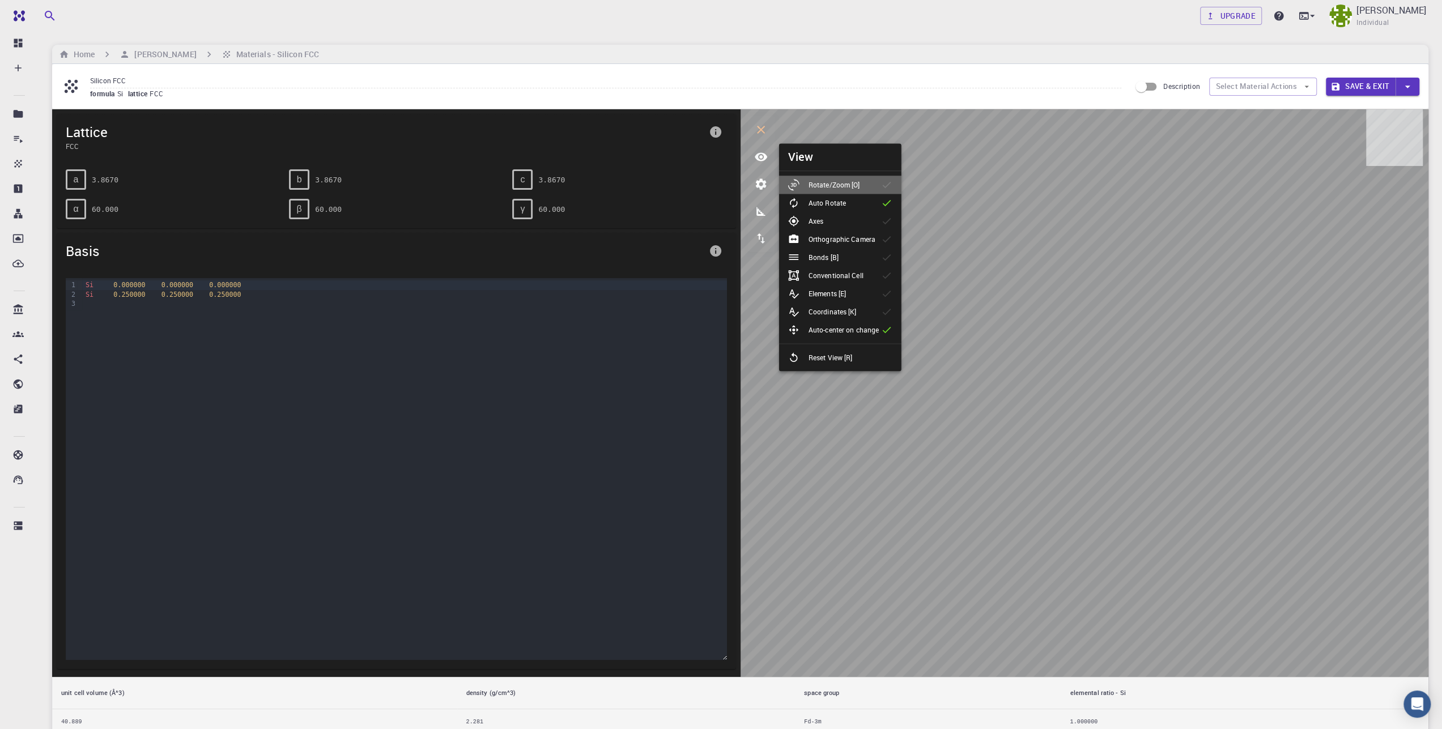
click at [818, 188] on p "Rotate/Zoom [O]" at bounding box center [835, 185] width 52 height 10
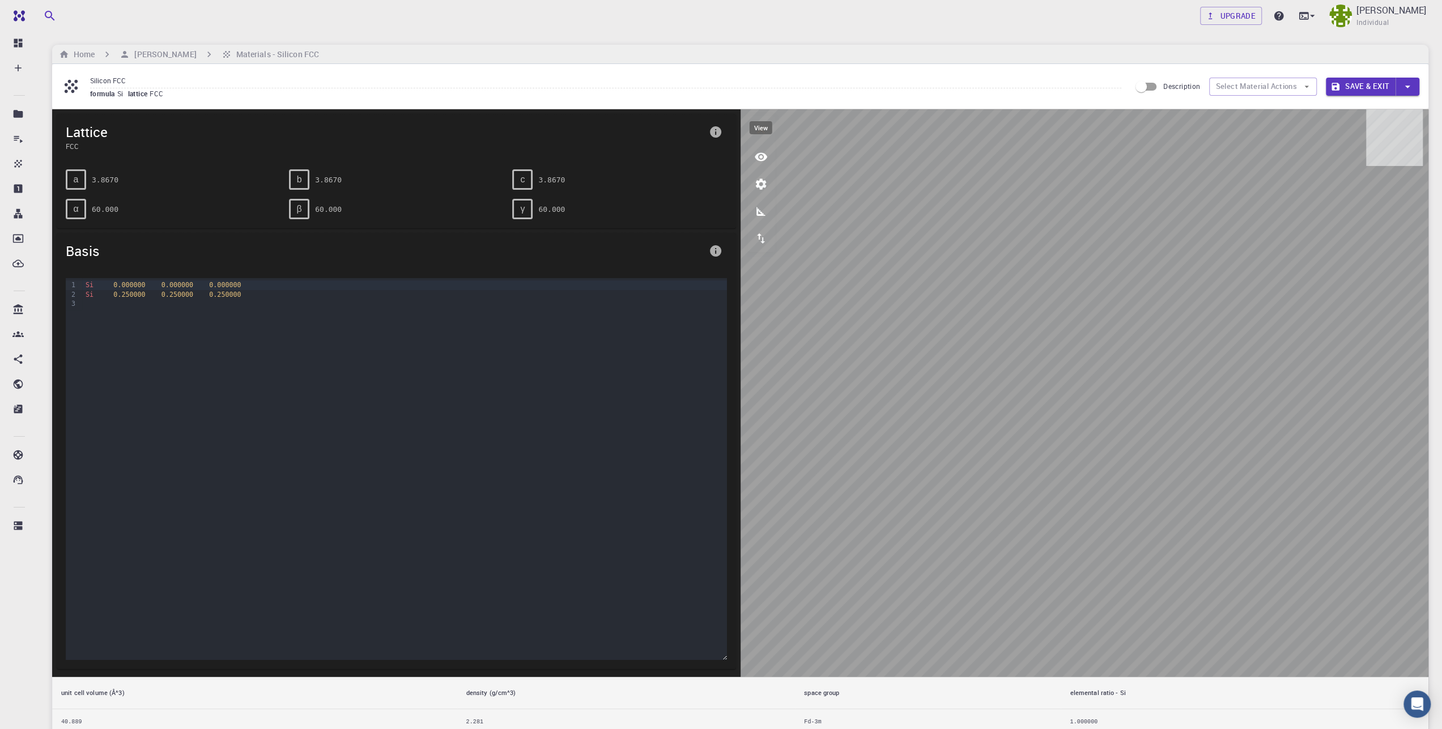
click at [763, 151] on icon "view" at bounding box center [761, 157] width 14 height 14
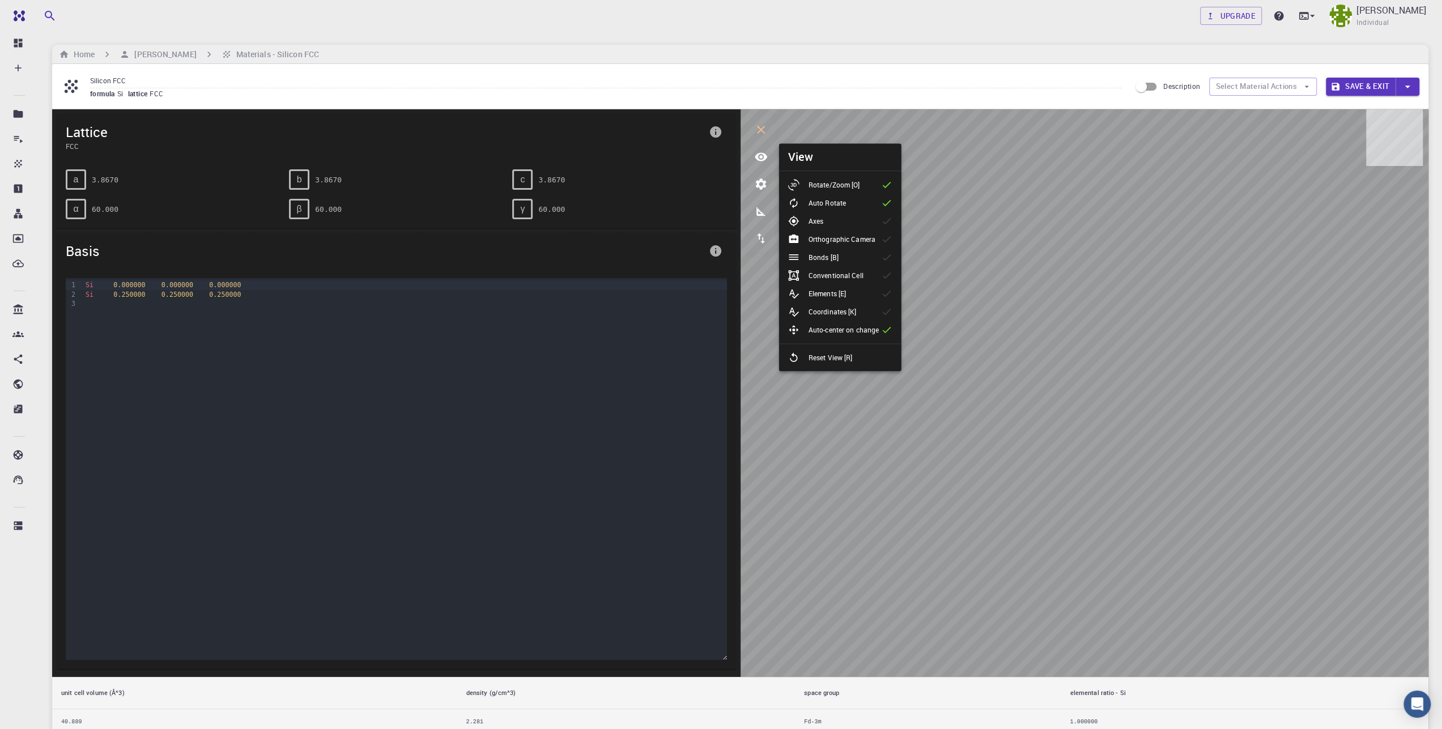
click at [822, 239] on p "Orthographic Camera" at bounding box center [842, 239] width 67 height 10
click at [878, 264] on li "Bonds [B]" at bounding box center [840, 257] width 122 height 18
click at [877, 274] on li "Conventional Cell" at bounding box center [840, 275] width 122 height 18
click at [880, 299] on li "Elements [E]" at bounding box center [840, 293] width 122 height 18
click at [876, 309] on li "Coordinates [K]" at bounding box center [840, 312] width 122 height 18
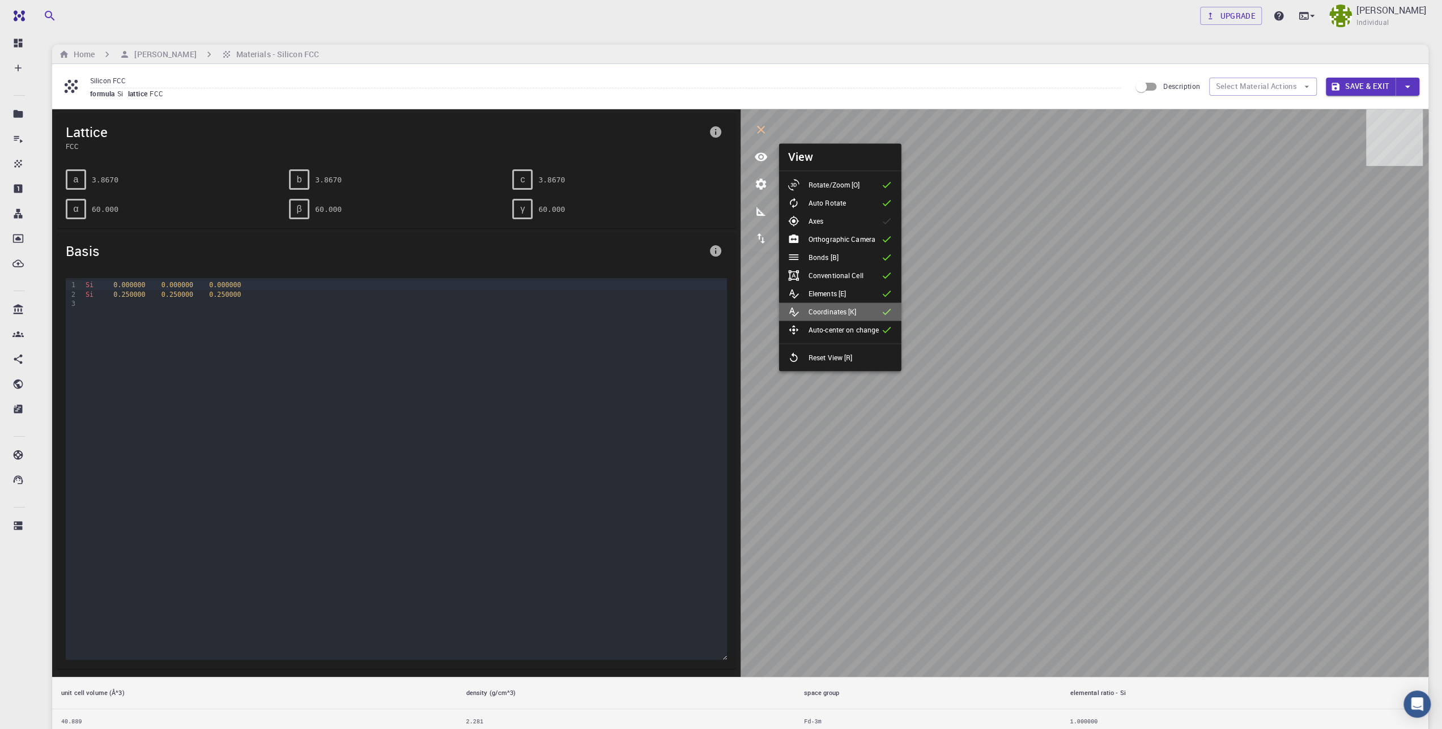
click at [876, 309] on li "Coordinates [K]" at bounding box center [840, 312] width 122 height 18
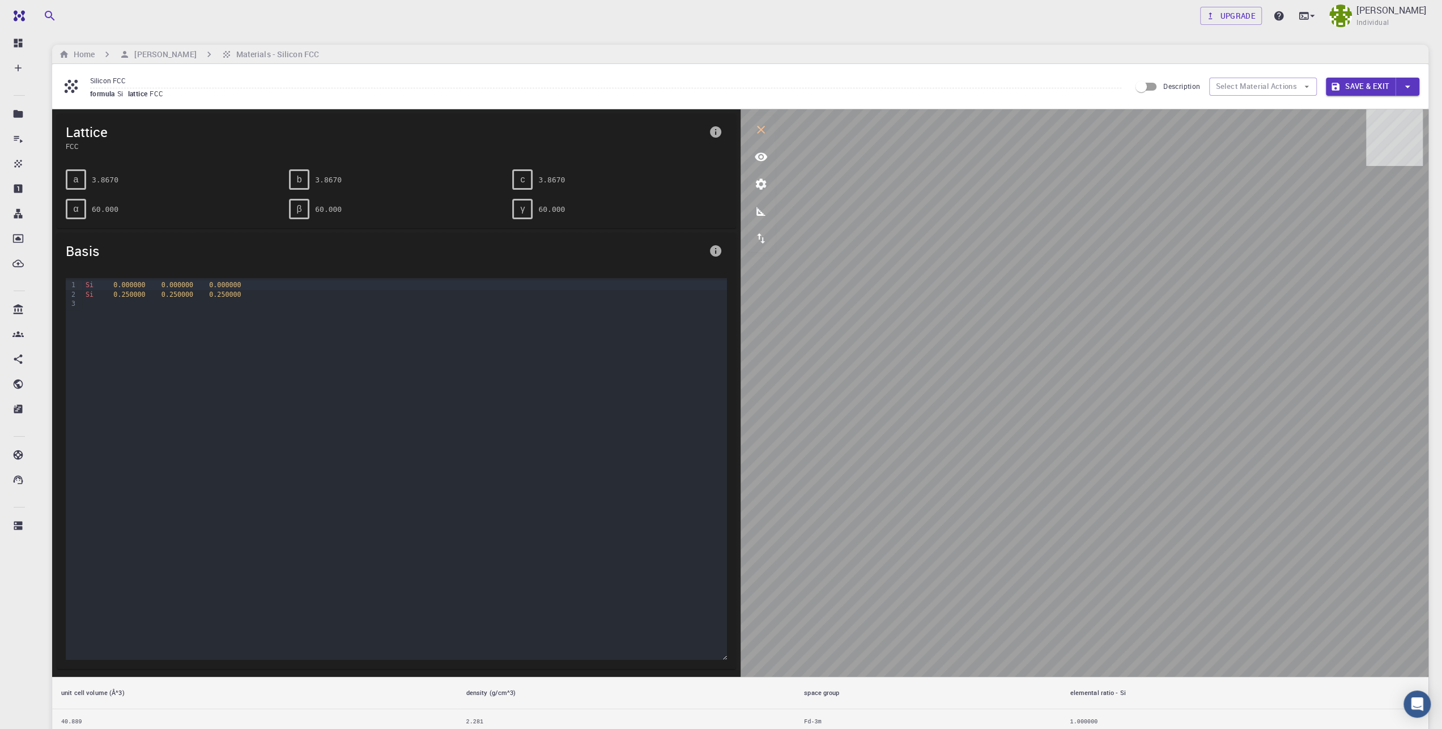
click at [755, 129] on icon "interactive" at bounding box center [761, 130] width 14 height 14
click at [85, 49] on h6 "Home" at bounding box center [82, 54] width 26 height 12
